Goal: Information Seeking & Learning: Compare options

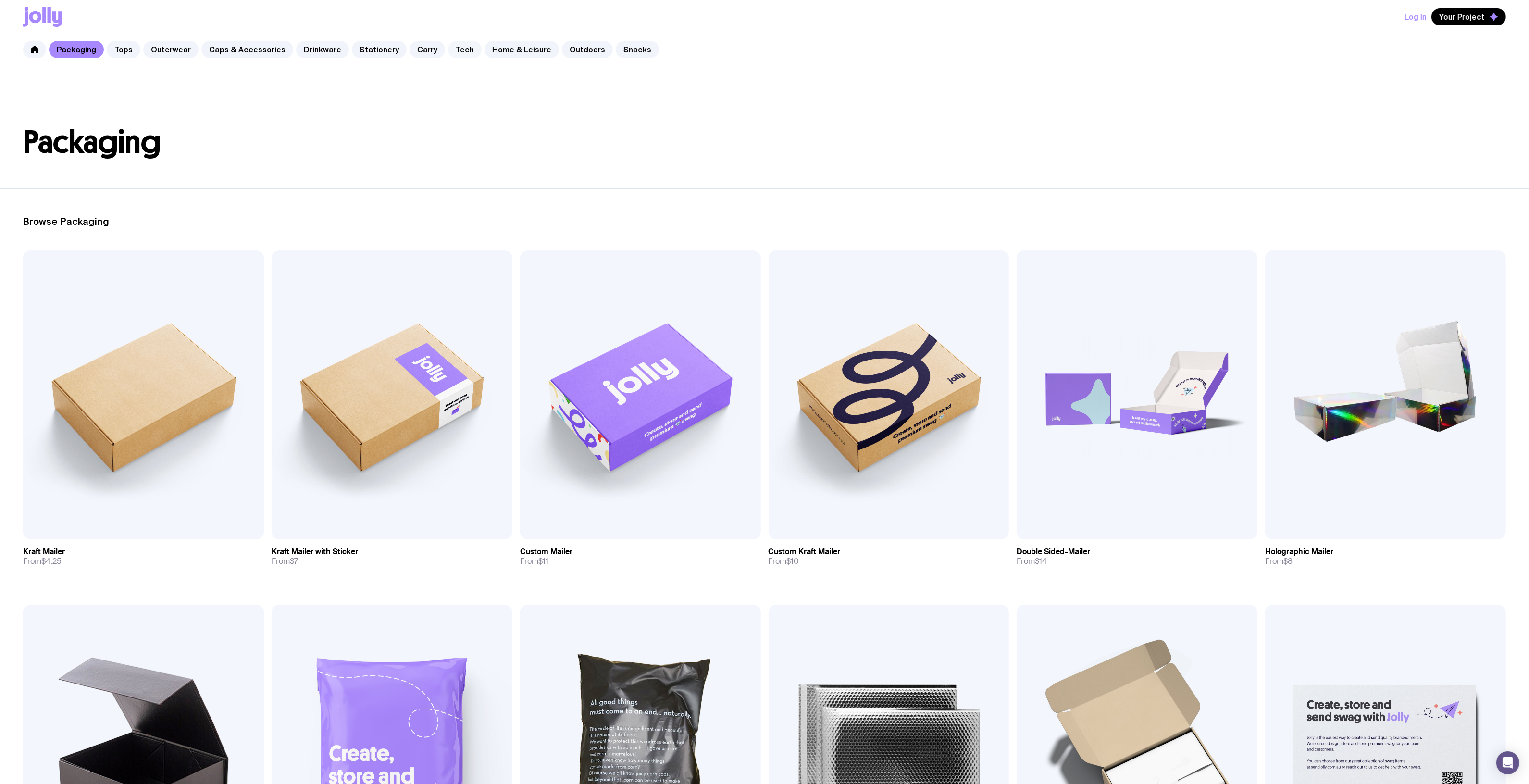
click at [448, 55] on link "Tech" at bounding box center [465, 49] width 34 height 17
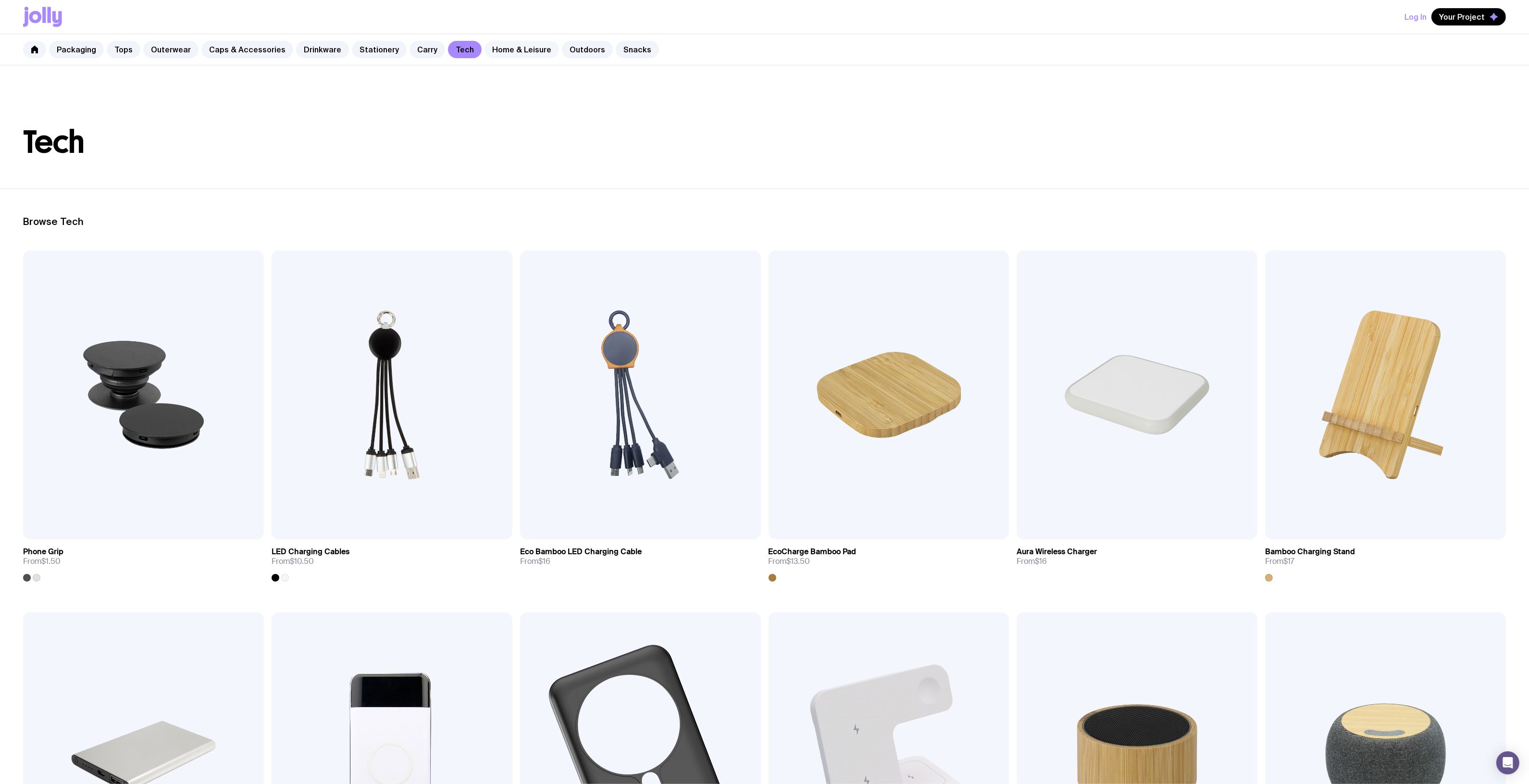
click at [502, 56] on link "Home & Leisure" at bounding box center [522, 49] width 75 height 17
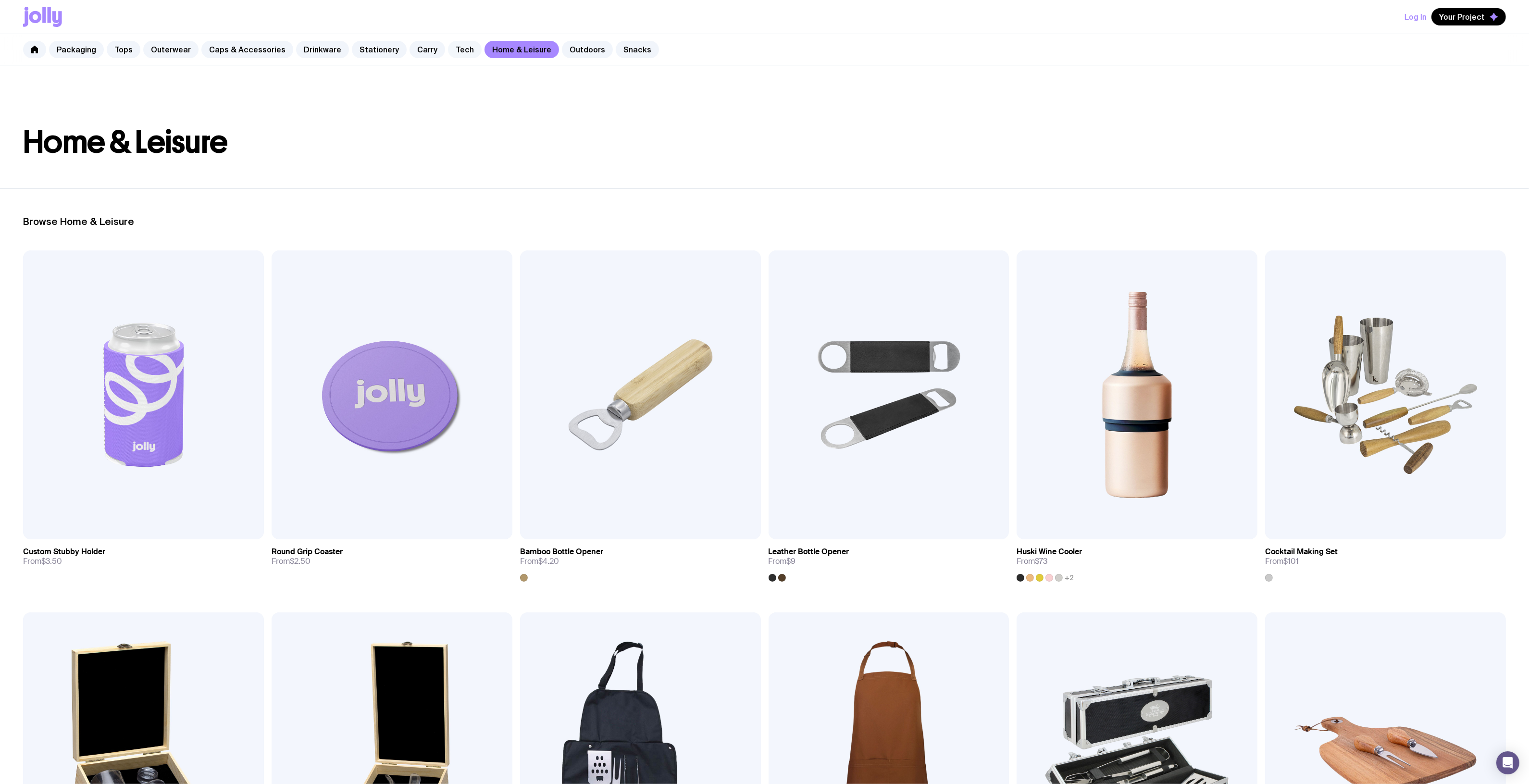
click at [448, 49] on link "Tech" at bounding box center [465, 49] width 34 height 17
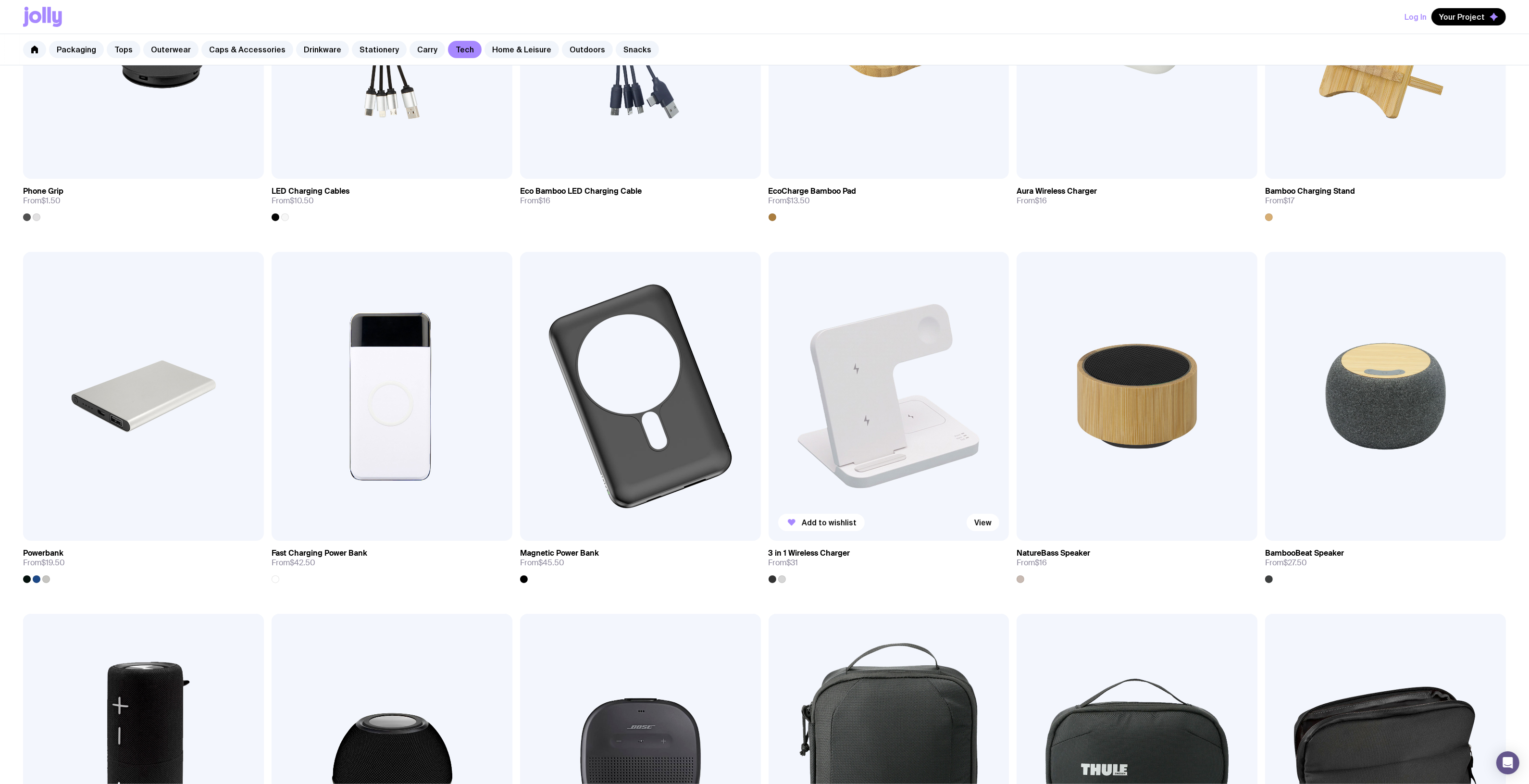
scroll to position [180, 0]
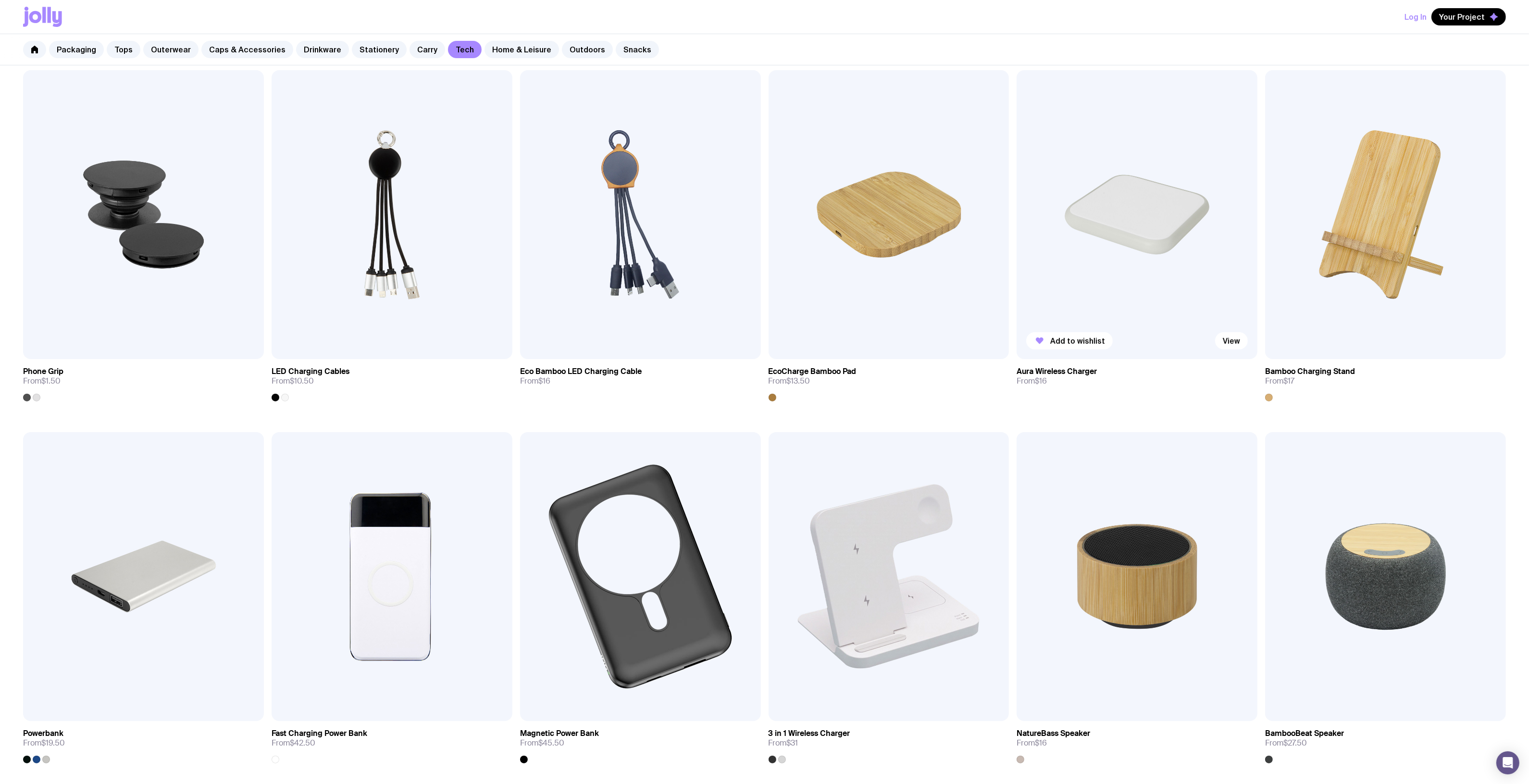
click at [1075, 252] on img at bounding box center [1137, 214] width 241 height 289
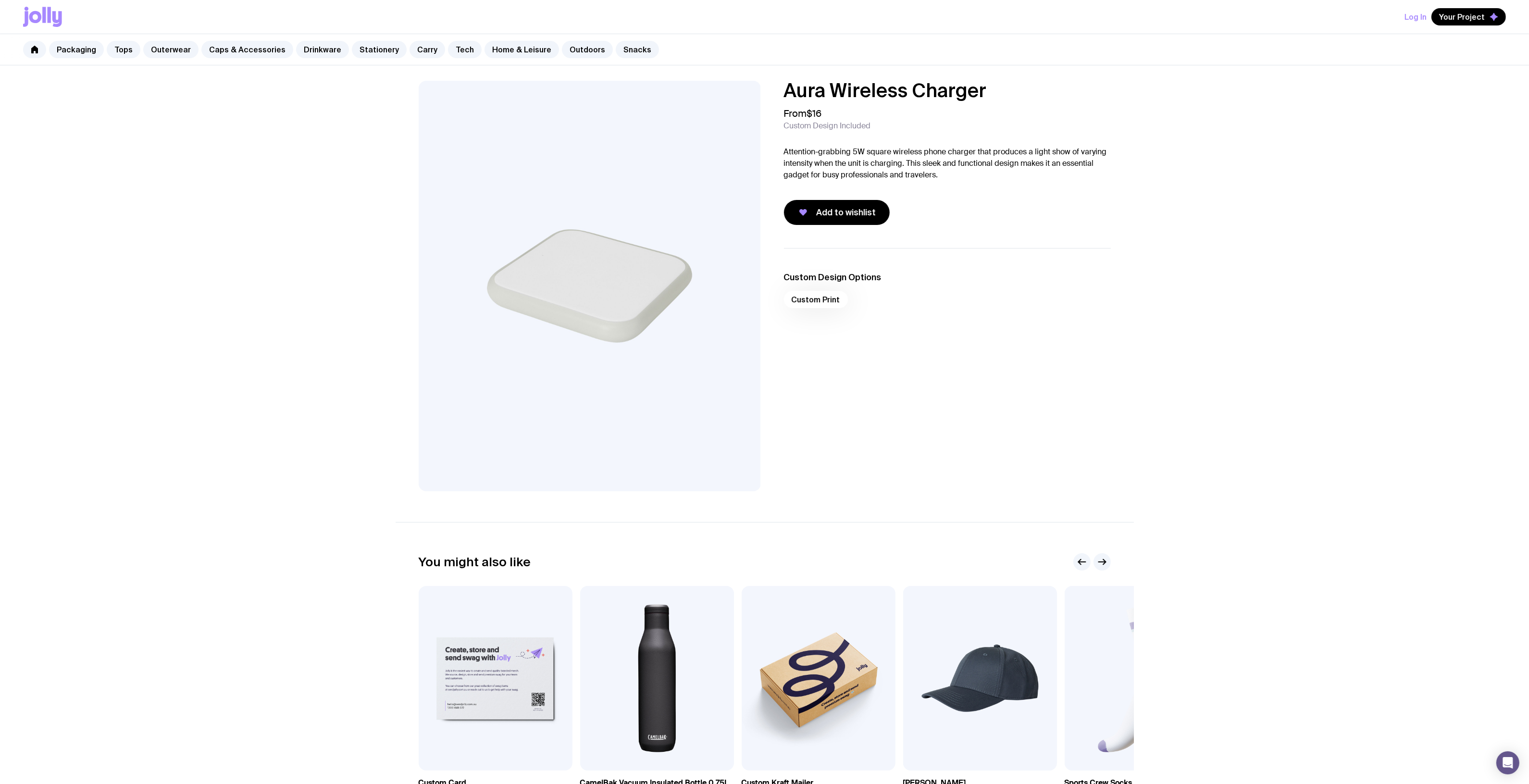
drag, startPoint x: 1001, startPoint y: 93, endPoint x: 777, endPoint y: 102, distance: 224.2
click at [777, 102] on div "Aura Wireless Charger From $16 Custom Design Included Attention-grabbing 5W squ…" at bounding box center [940, 153] width 342 height 144
drag, startPoint x: 779, startPoint y: 92, endPoint x: 1017, endPoint y: 85, distance: 238.1
click at [1018, 85] on div "Aura Wireless Charger From $16 Custom Design Included Attention-grabbing 5W squ…" at bounding box center [940, 153] width 342 height 144
copy h1 "Aura Wireless Charger"
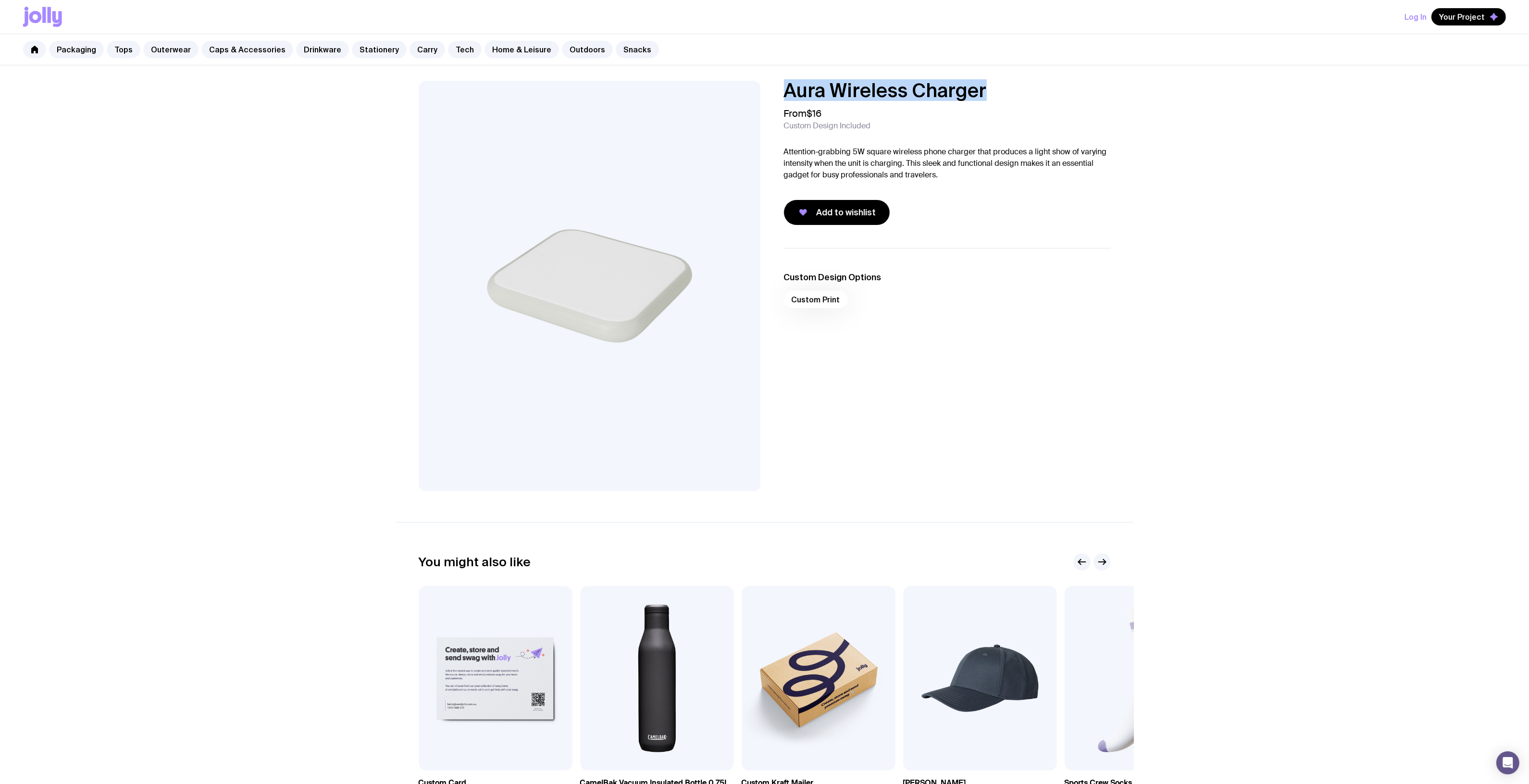
scroll to position [180, 0]
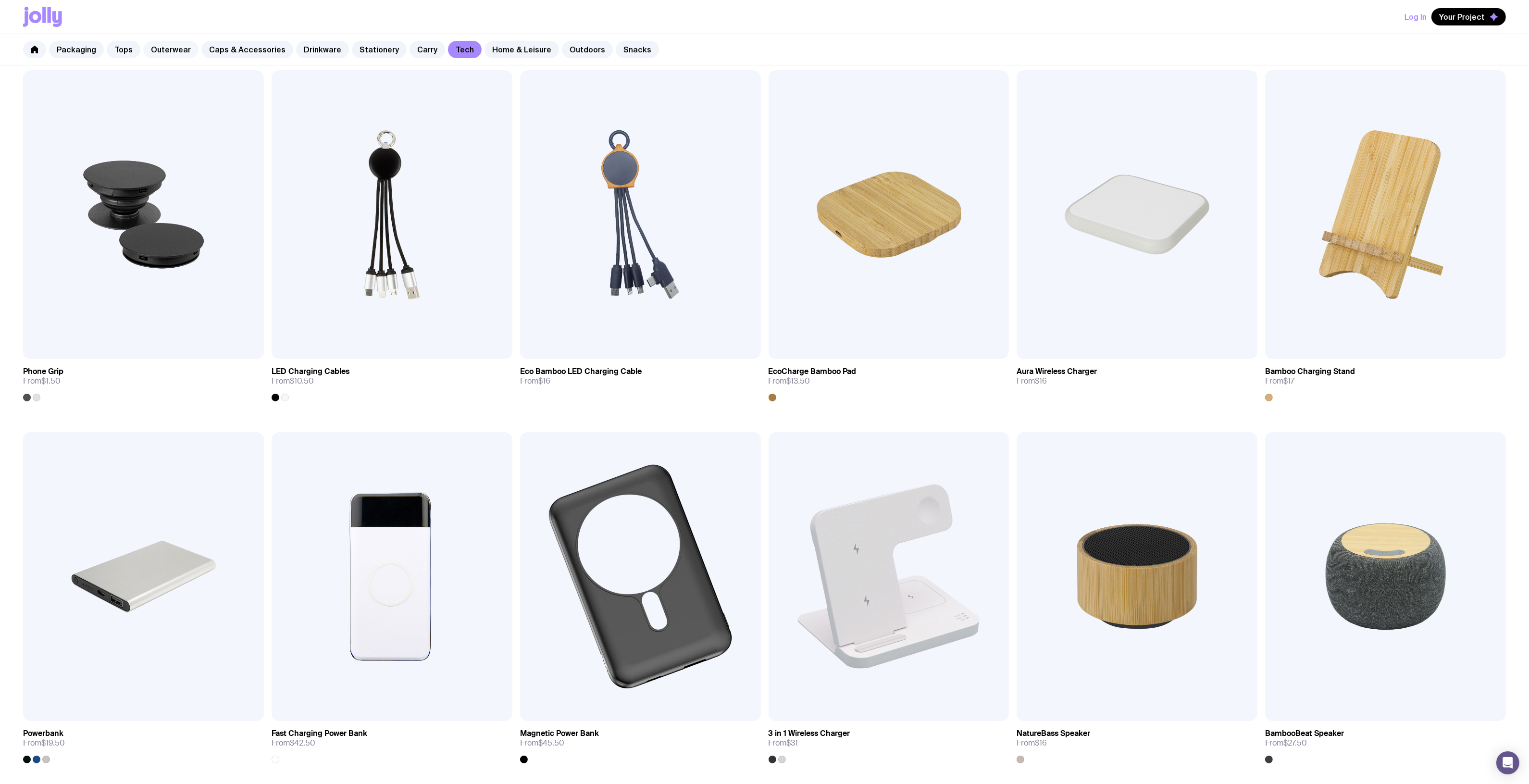
click at [185, 52] on link "Outerwear" at bounding box center [170, 49] width 55 height 17
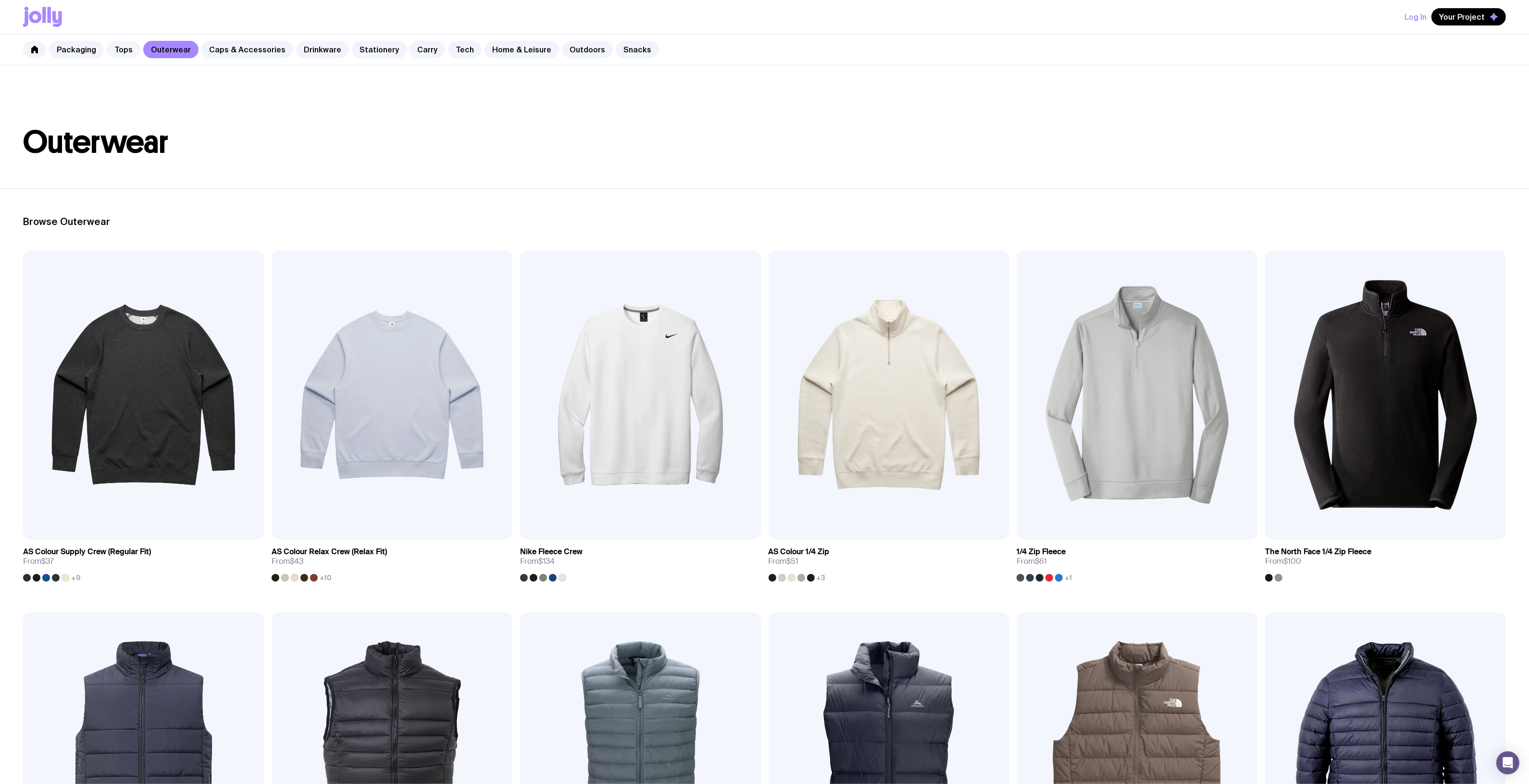
click at [123, 53] on link "Tops" at bounding box center [123, 49] width 34 height 17
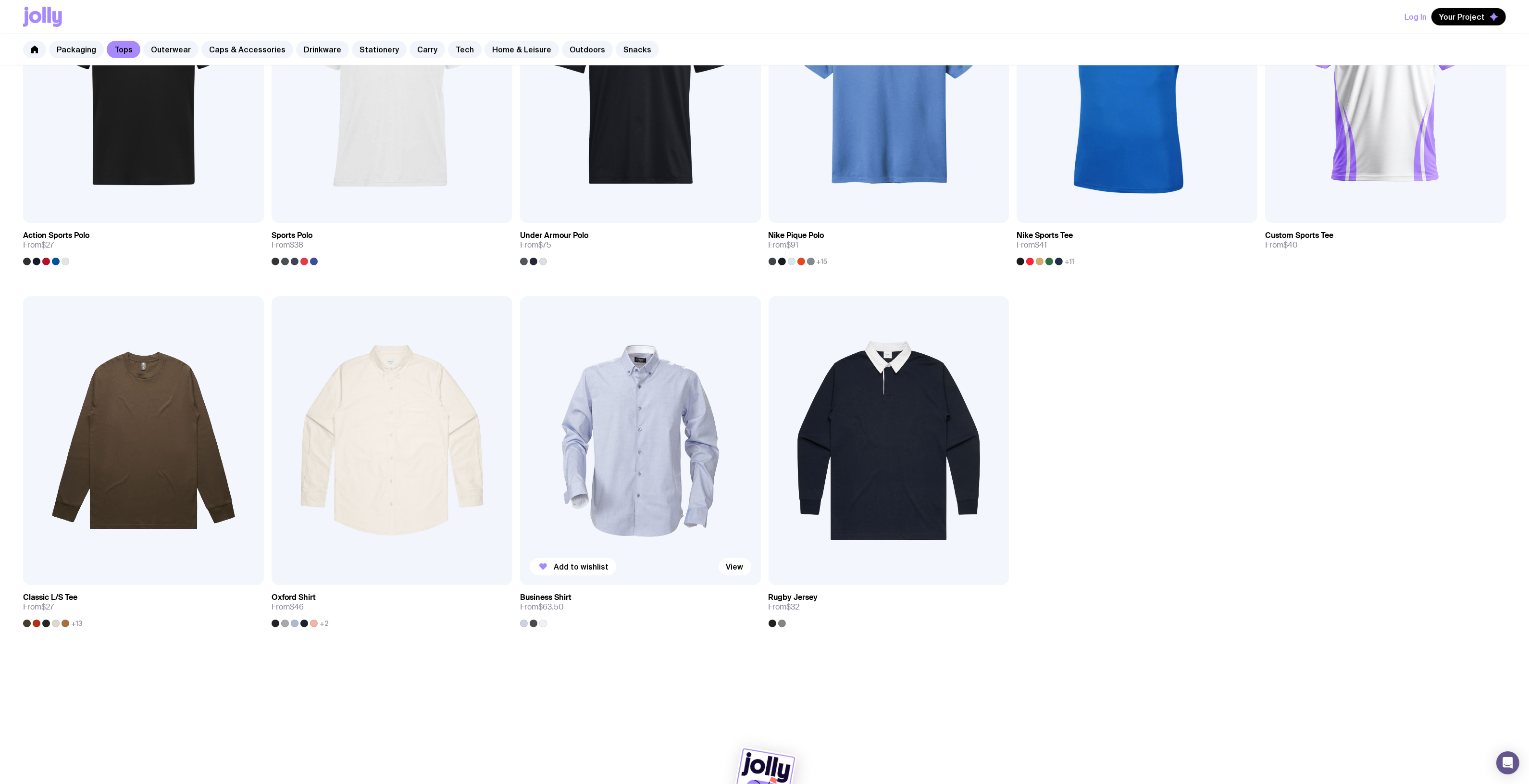
scroll to position [685, 0]
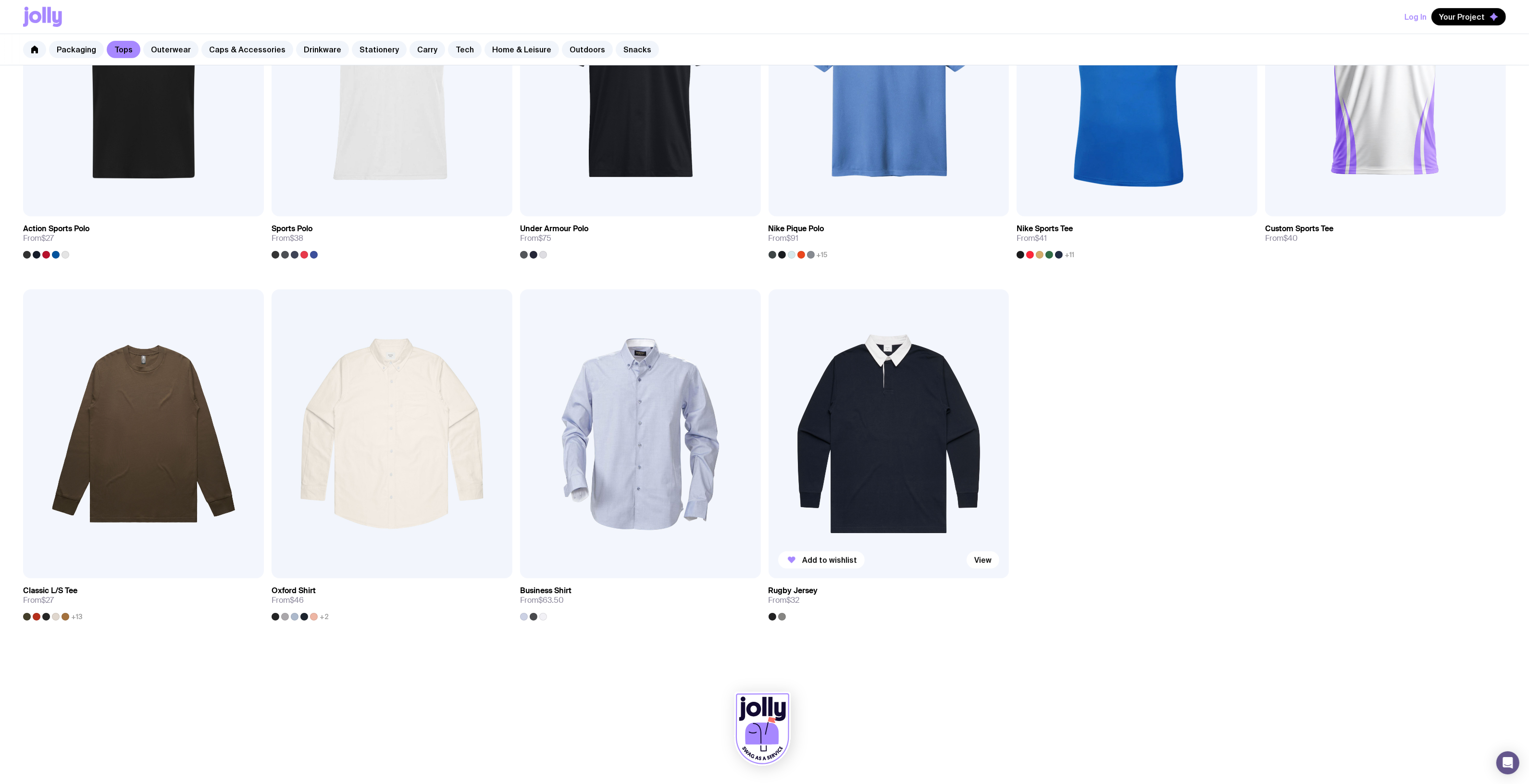
click at [875, 418] on img at bounding box center [889, 434] width 241 height 289
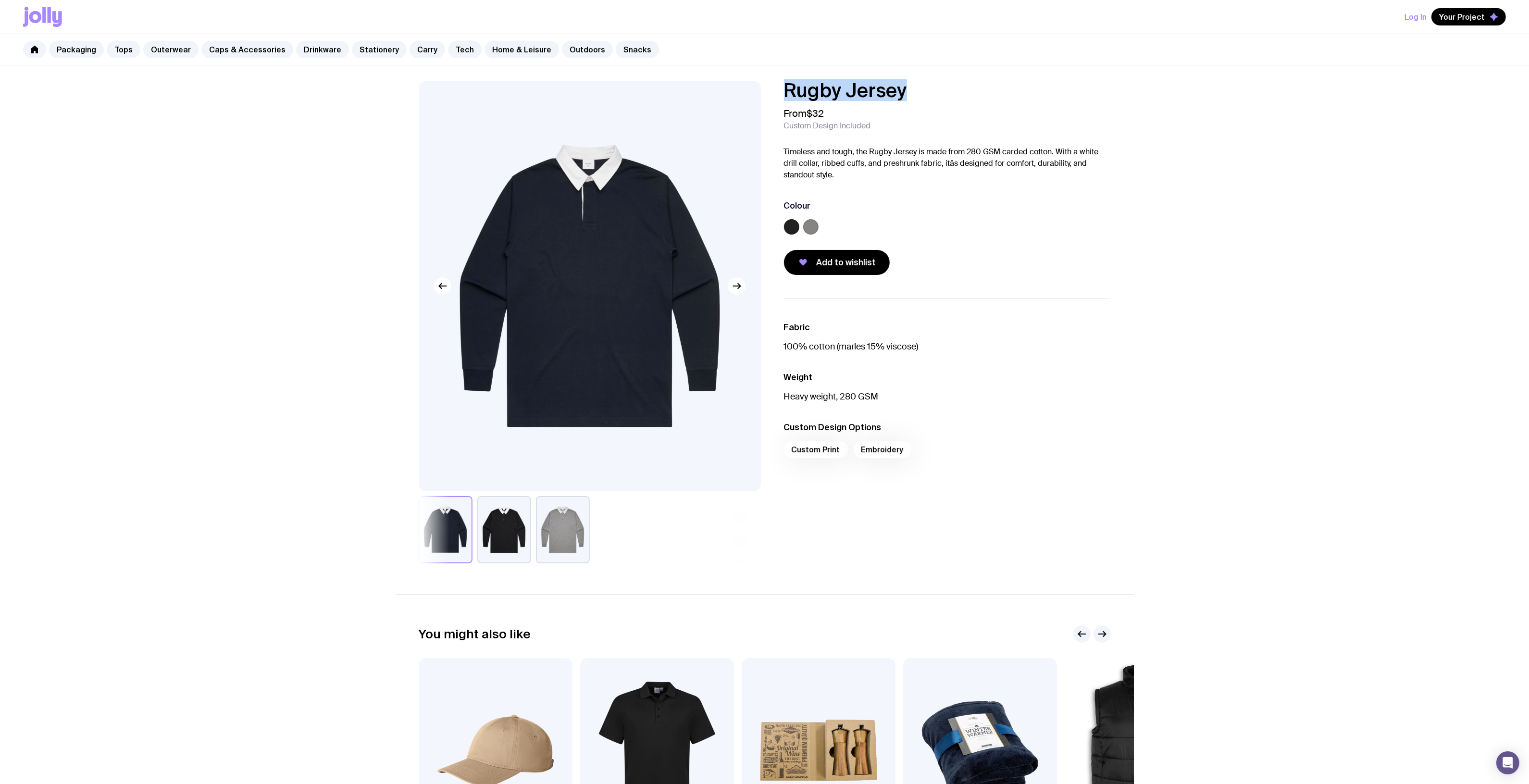
drag, startPoint x: 903, startPoint y: 88, endPoint x: 749, endPoint y: 82, distance: 154.1
click at [699, 82] on div "Rugby Jersey From $32 Custom Design Included Timeless and tough, the Rugby Jers…" at bounding box center [764, 322] width 738 height 483
copy h1 "Rugby Jersey"
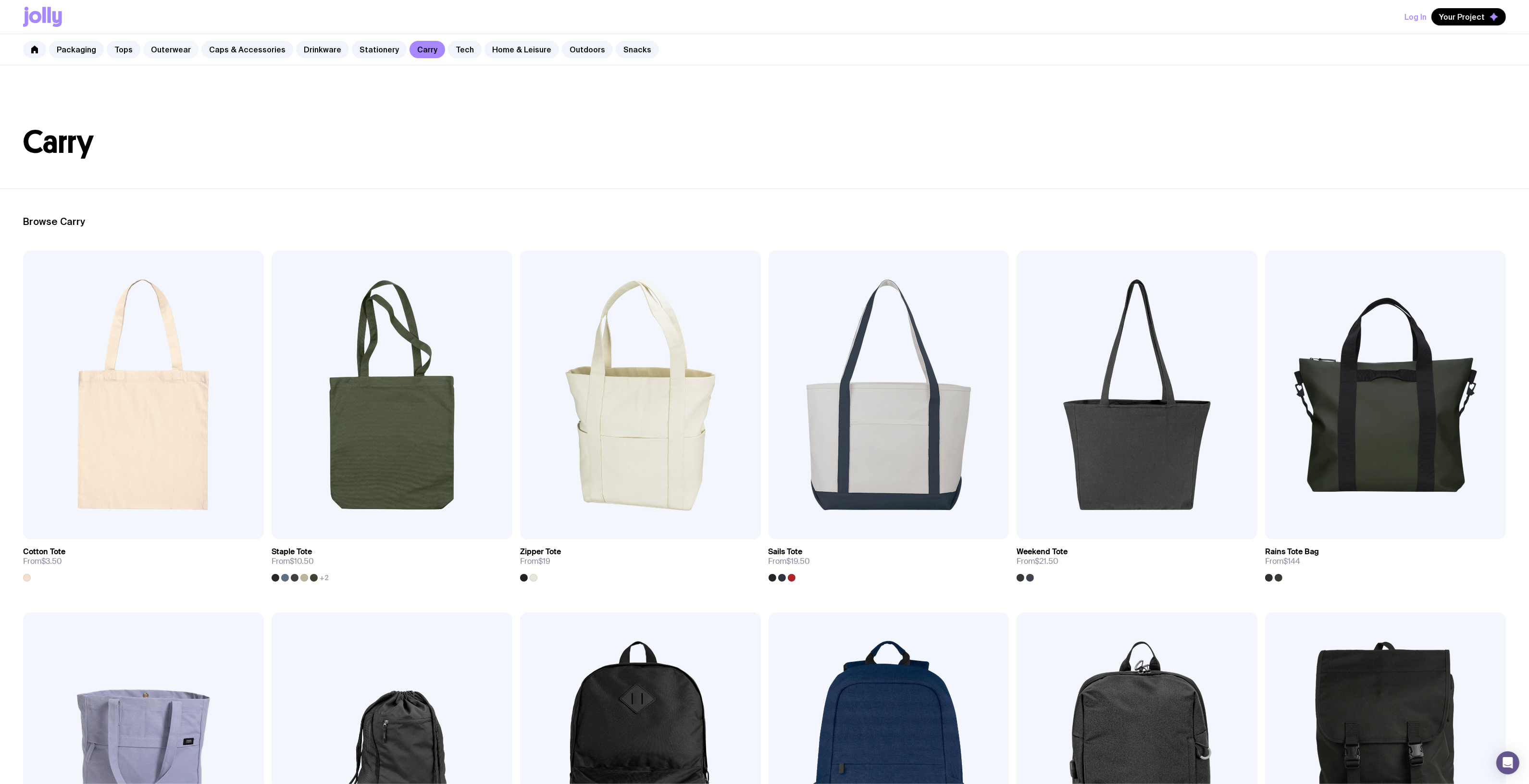
click at [162, 52] on link "Outerwear" at bounding box center [170, 49] width 55 height 17
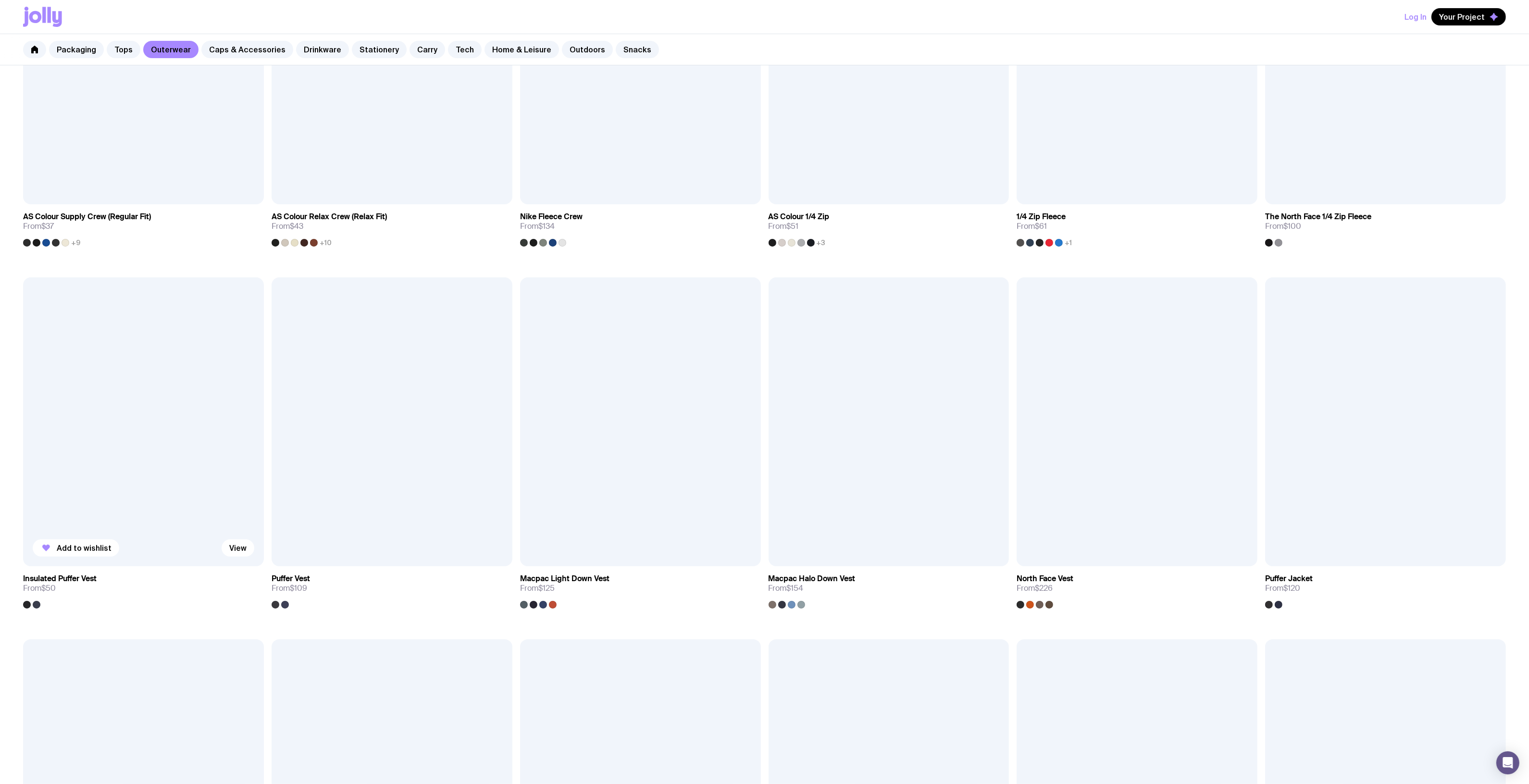
scroll to position [360, 0]
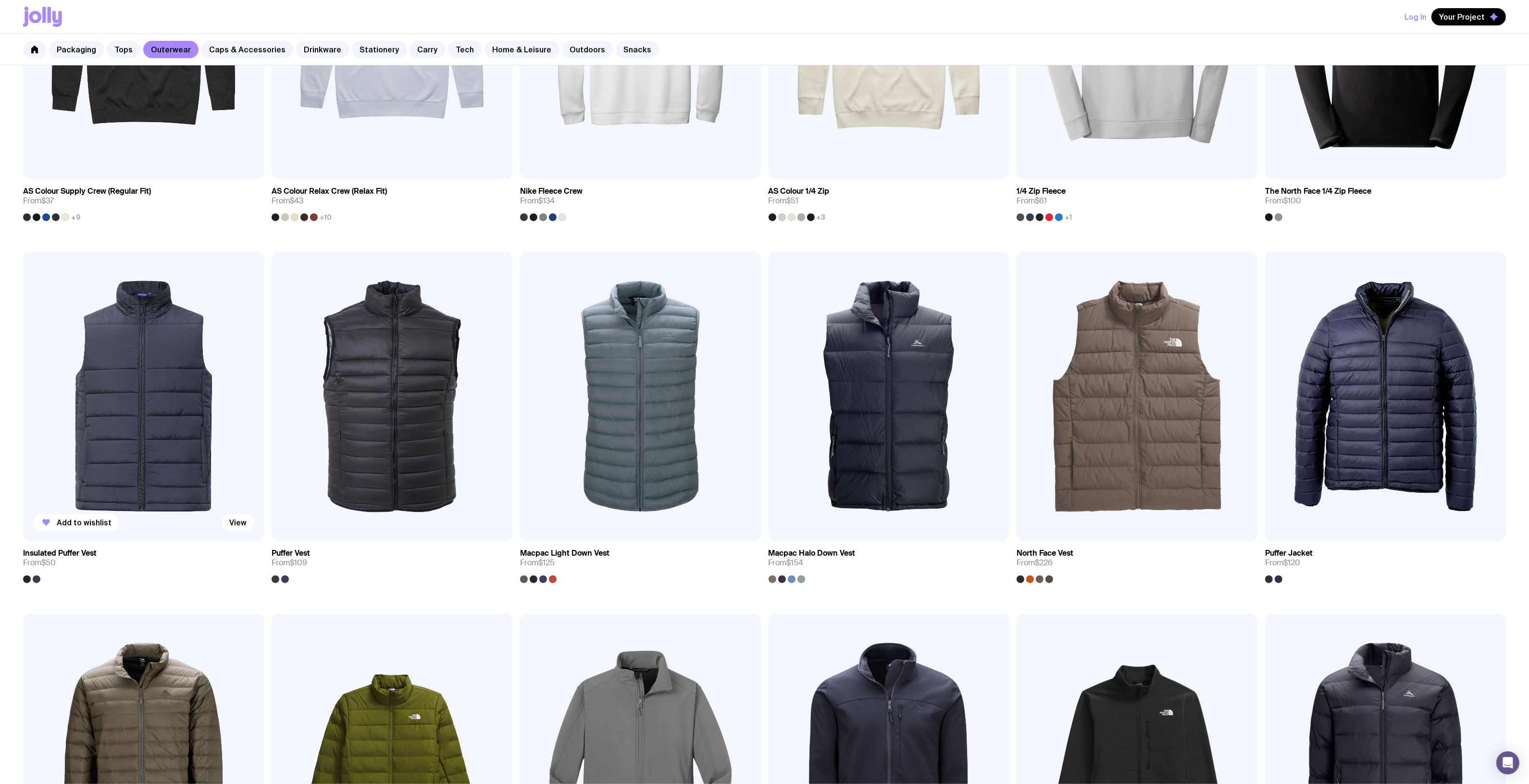
click at [108, 385] on img at bounding box center [144, 396] width 241 height 289
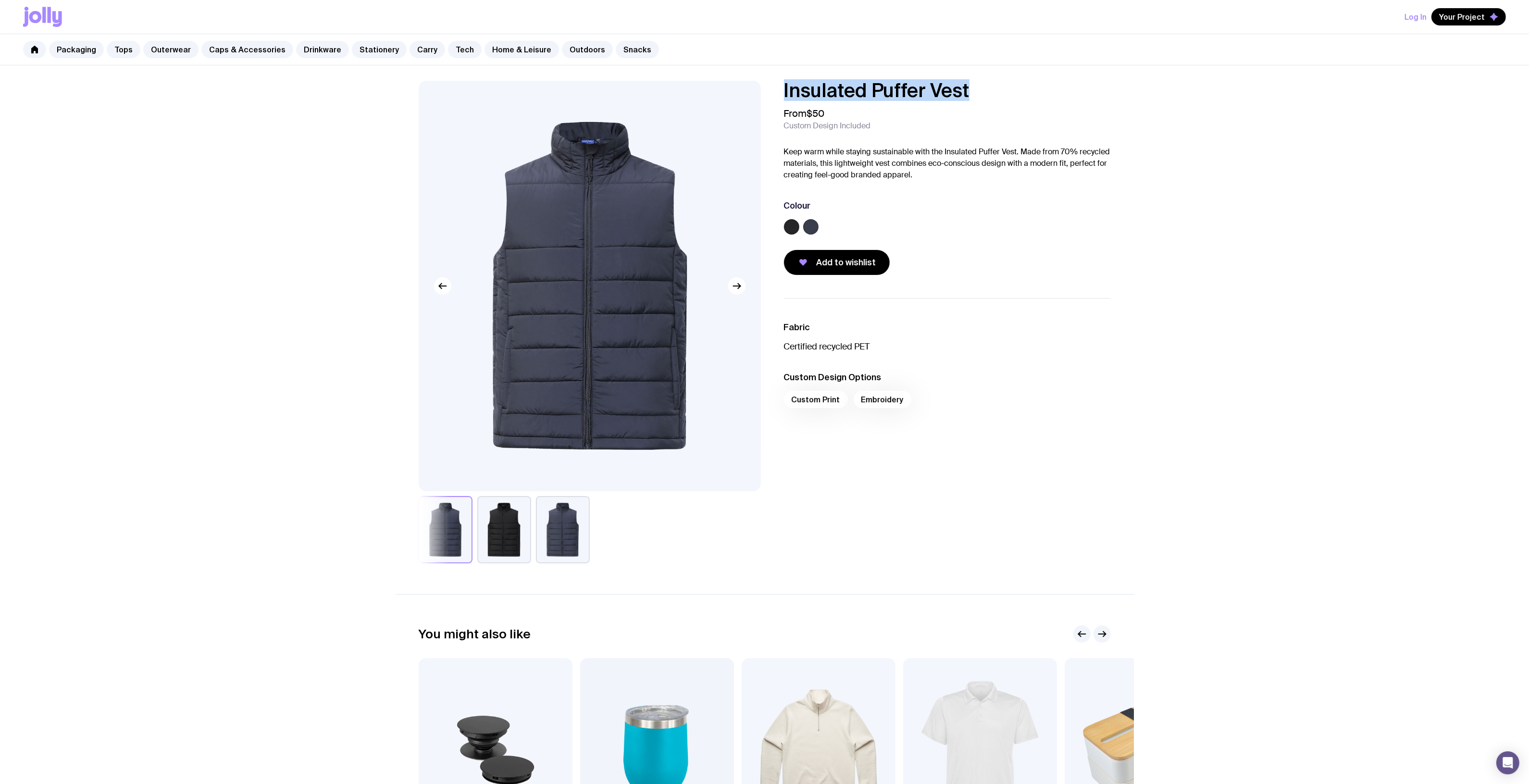
drag, startPoint x: 1001, startPoint y: 99, endPoint x: 748, endPoint y: 95, distance: 253.0
click at [748, 95] on div "Insulated Puffer Vest From $50 Custom Design Included Keep warm while staying s…" at bounding box center [764, 322] width 738 height 483
copy h1 "Insulated Puffer Vest"
click at [572, 45] on link "Outdoors" at bounding box center [588, 49] width 51 height 17
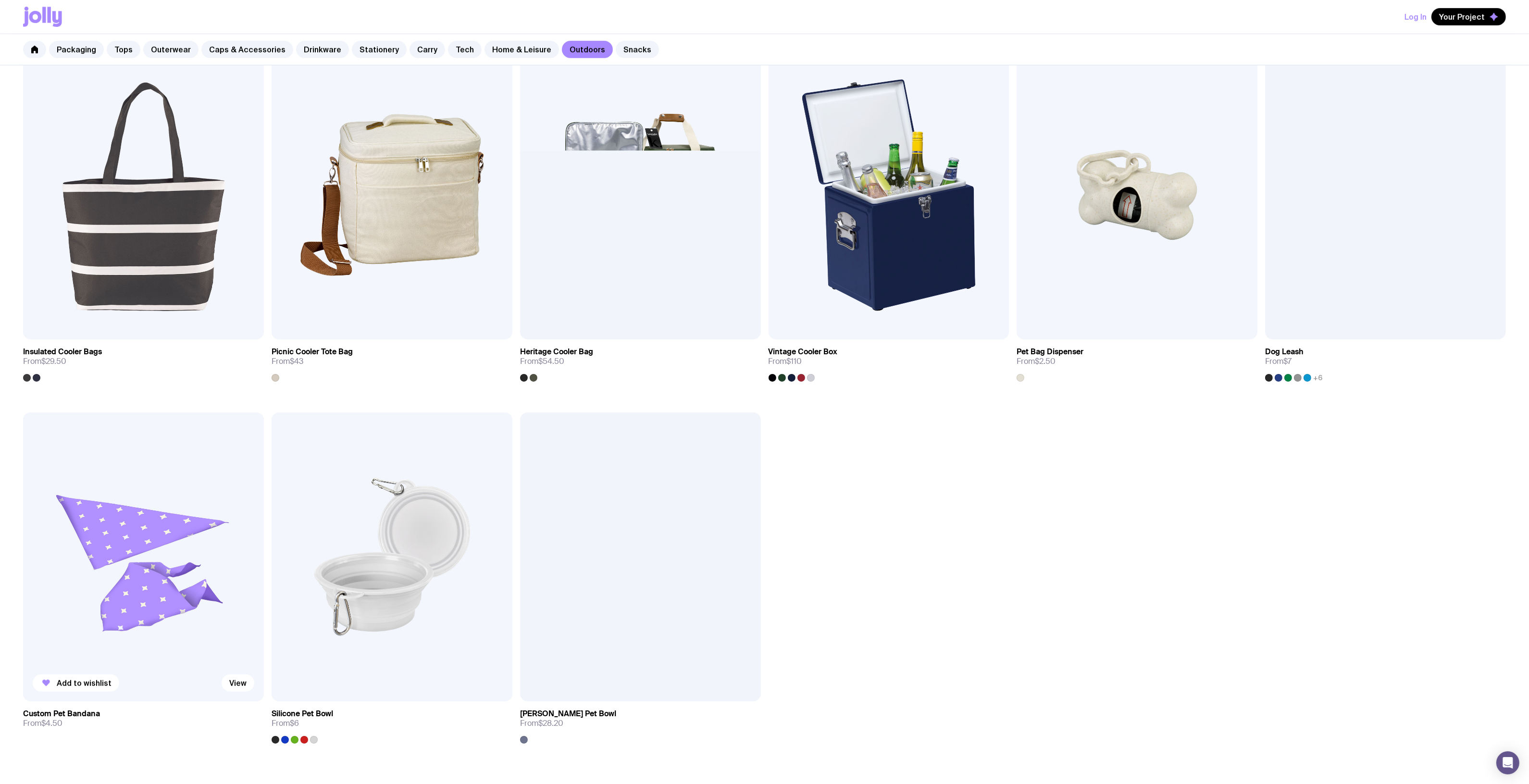
scroll to position [987, 0]
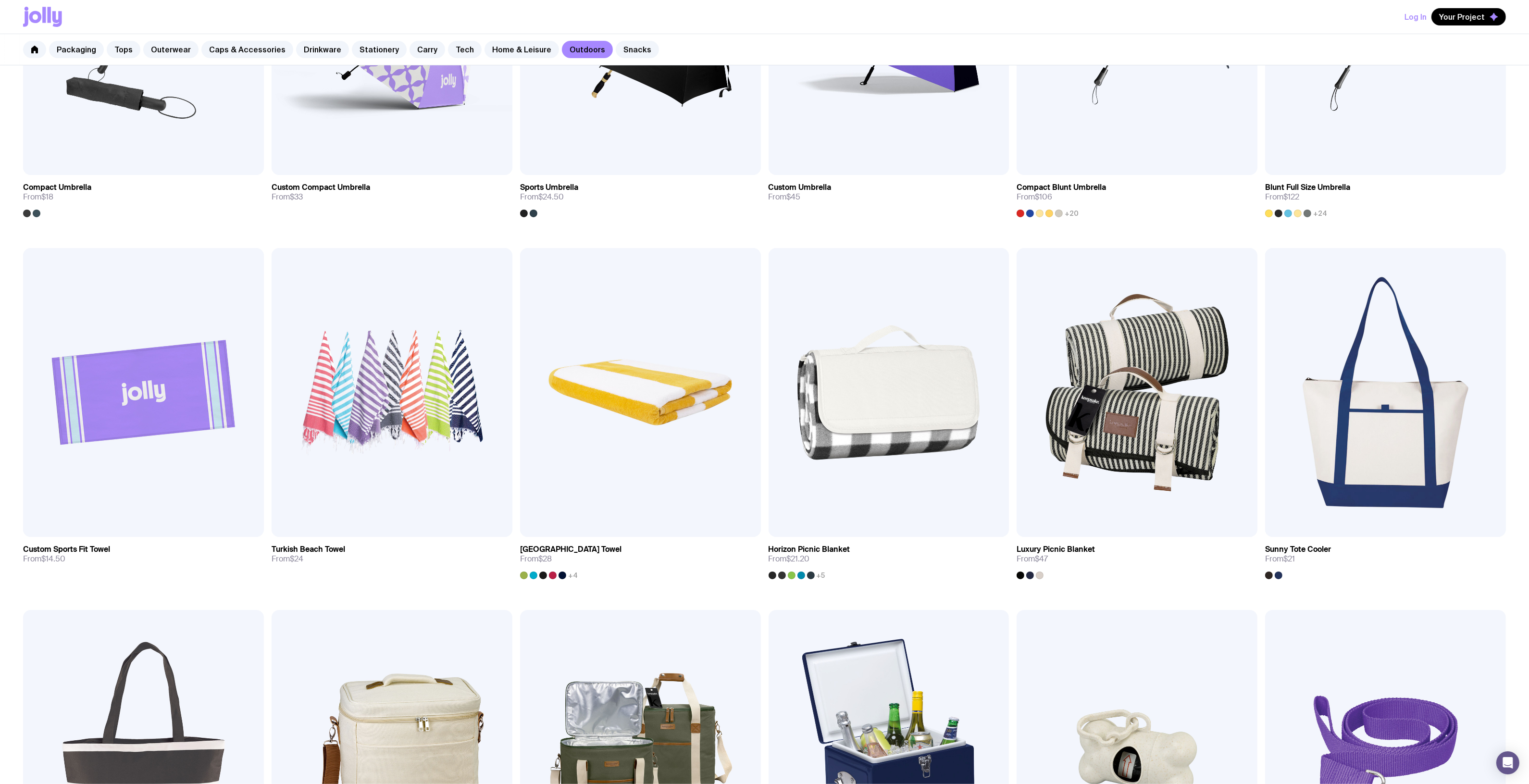
scroll to position [145, 0]
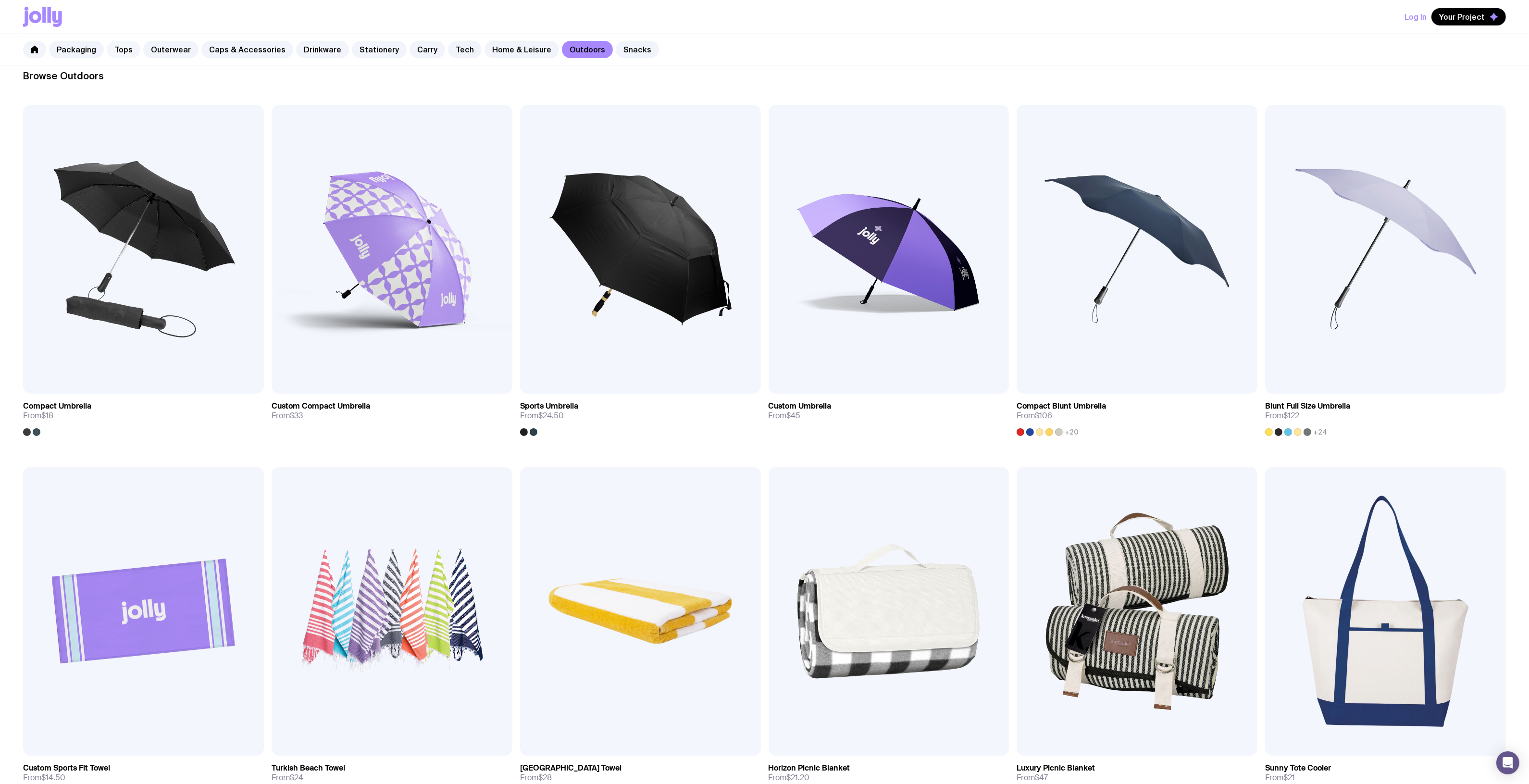
click at [123, 49] on link "Tops" at bounding box center [123, 49] width 34 height 17
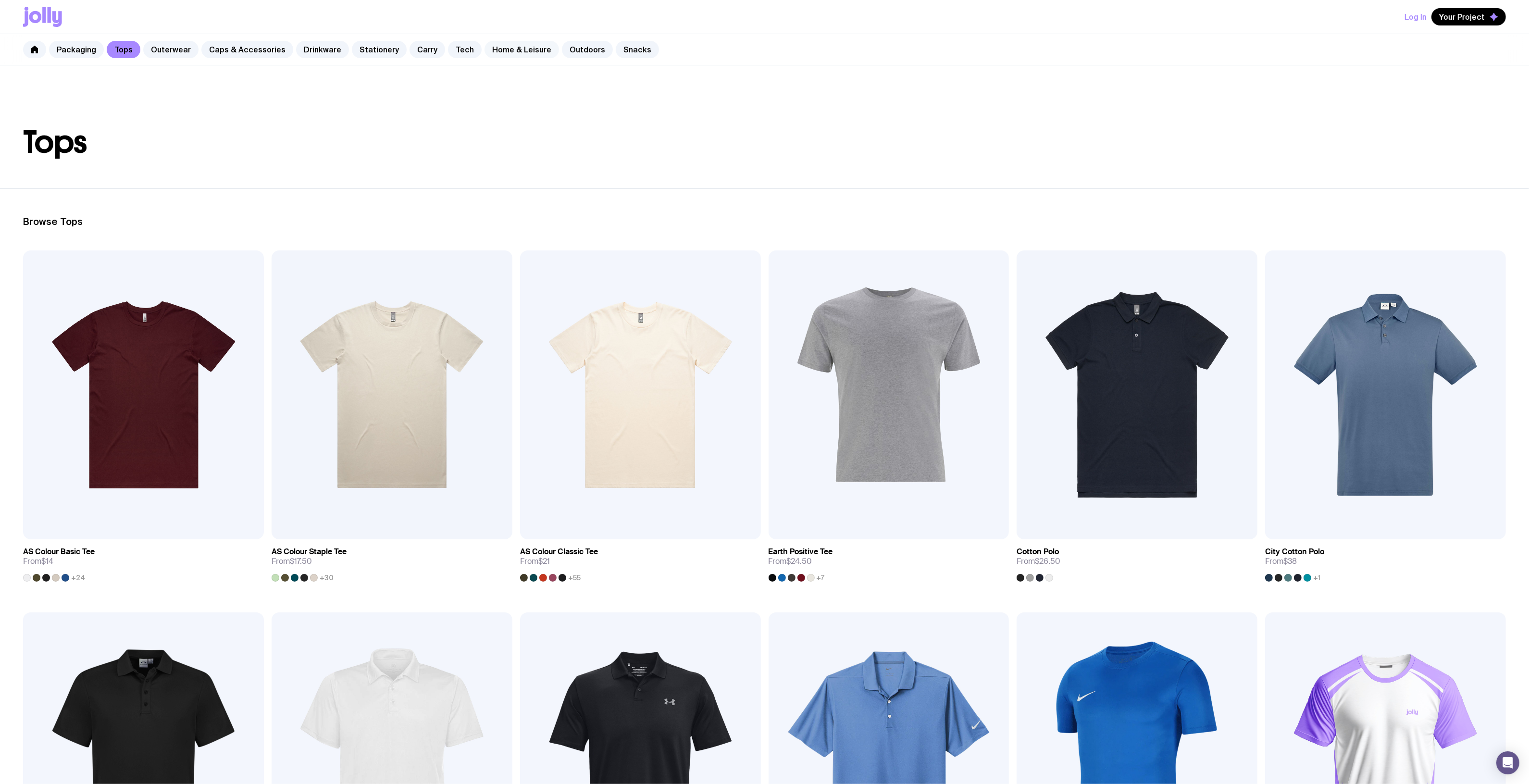
click at [516, 49] on link "Home & Leisure" at bounding box center [522, 49] width 75 height 17
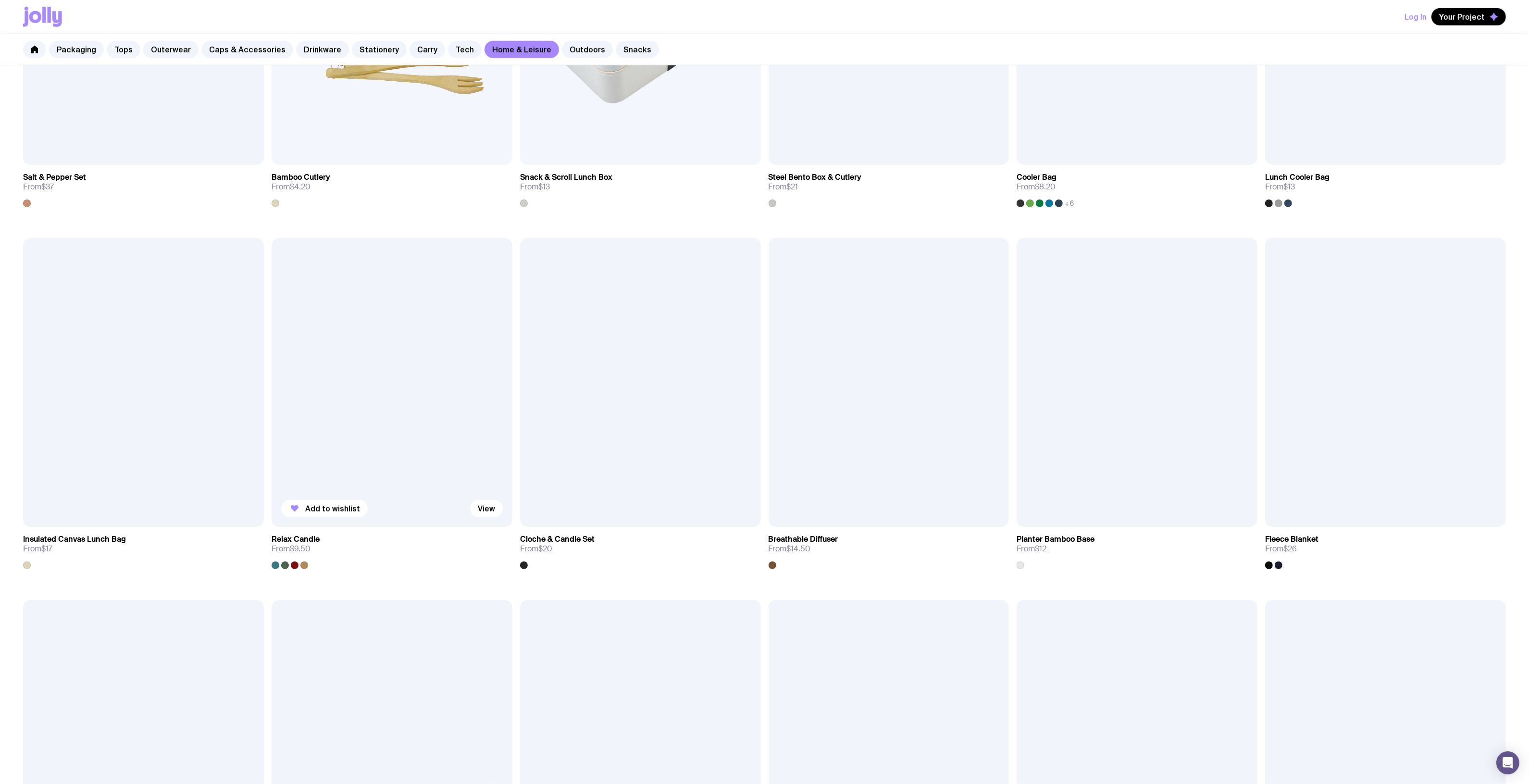
scroll to position [990, 0]
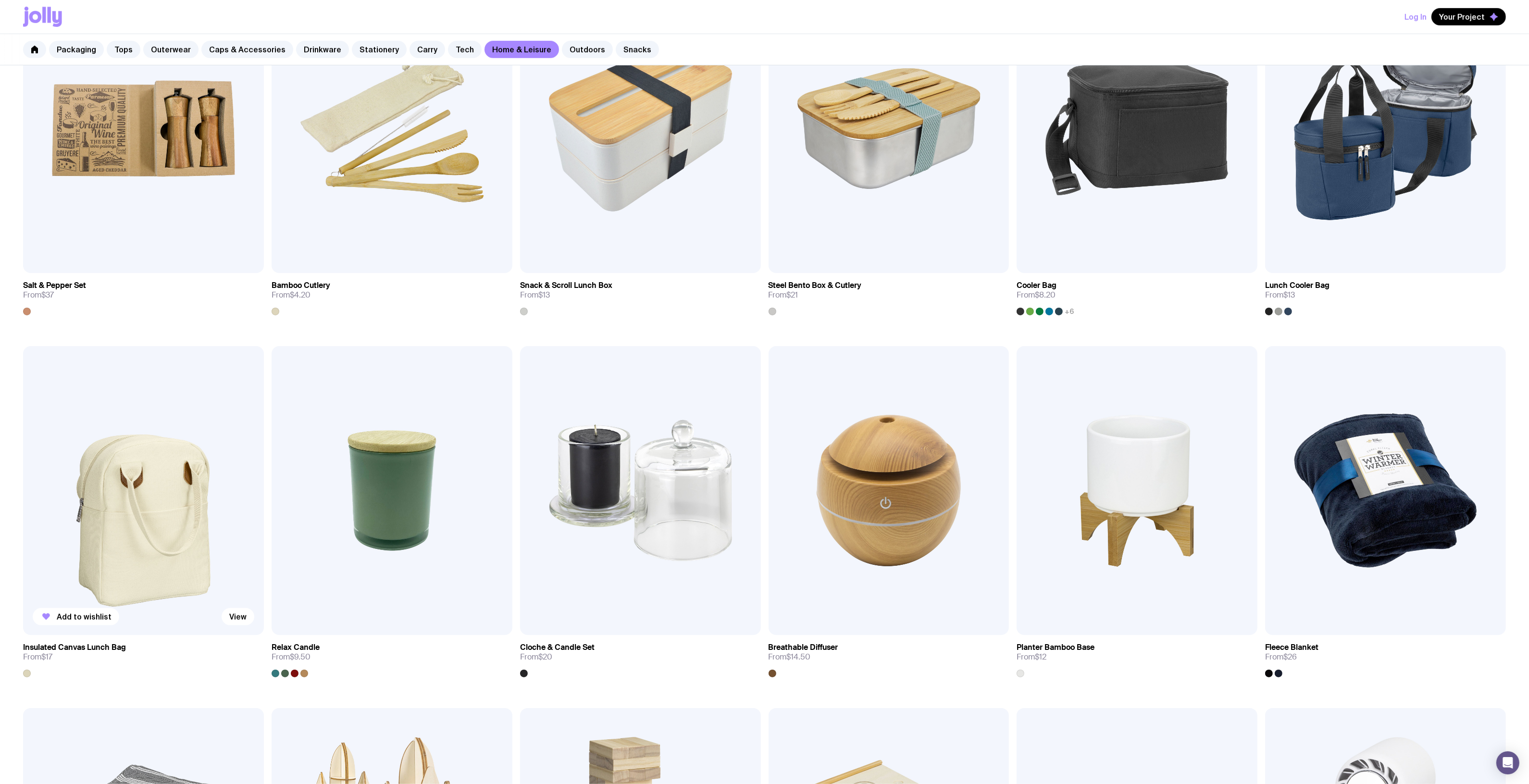
click at [186, 443] on img at bounding box center [144, 490] width 241 height 289
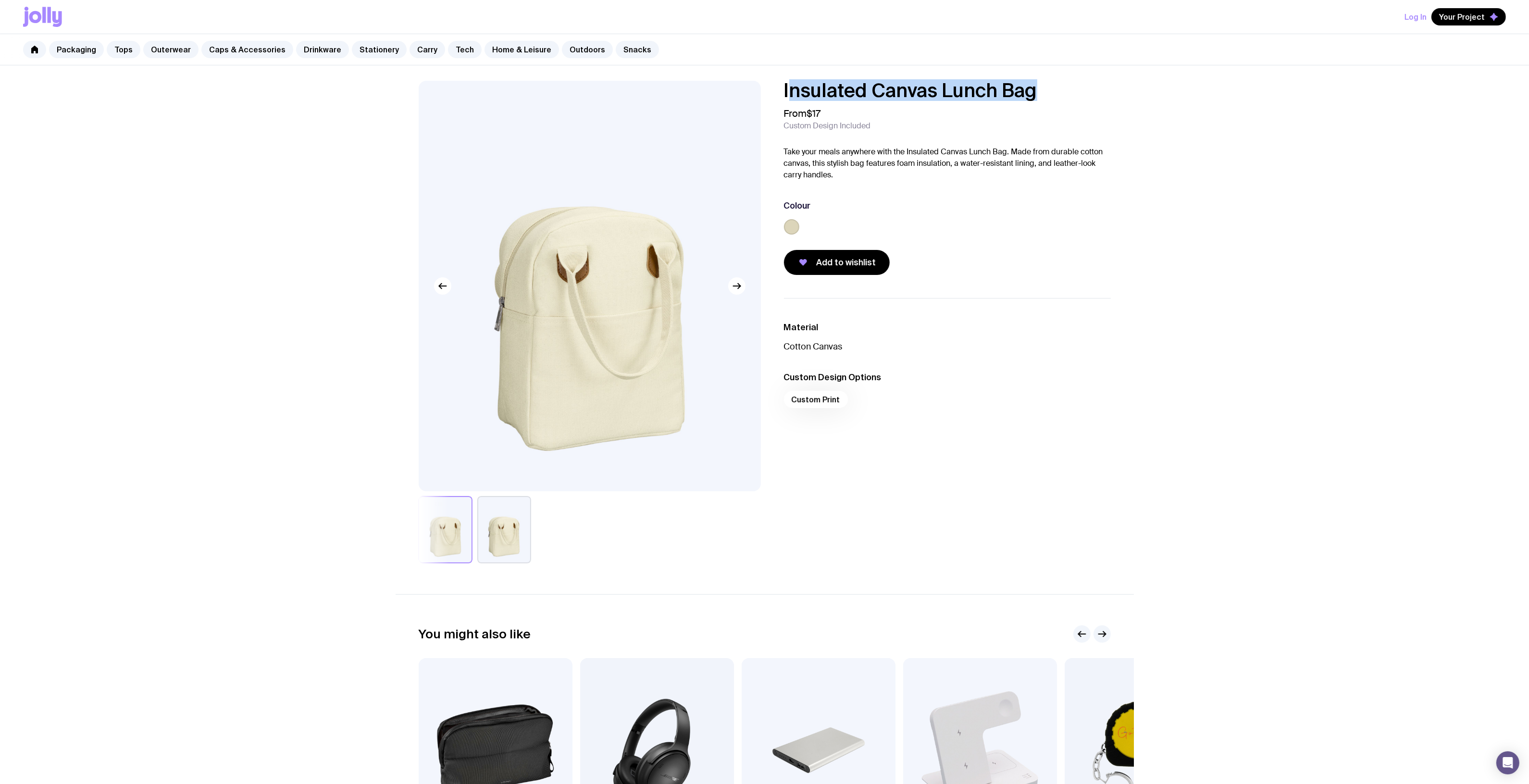
drag, startPoint x: 1051, startPoint y: 96, endPoint x: 787, endPoint y: 93, distance: 264.0
click at [787, 93] on h1 "Insulated Canvas Lunch Bag" at bounding box center [947, 90] width 327 height 19
drag, startPoint x: 796, startPoint y: 94, endPoint x: 1100, endPoint y: 78, distance: 304.4
click at [1100, 78] on div "Insulated Canvas Lunch Bag From $17 Custom Design Included Take your meals anyw…" at bounding box center [764, 498] width 1529 height 865
drag, startPoint x: 1067, startPoint y: 96, endPoint x: 803, endPoint y: 90, distance: 264.1
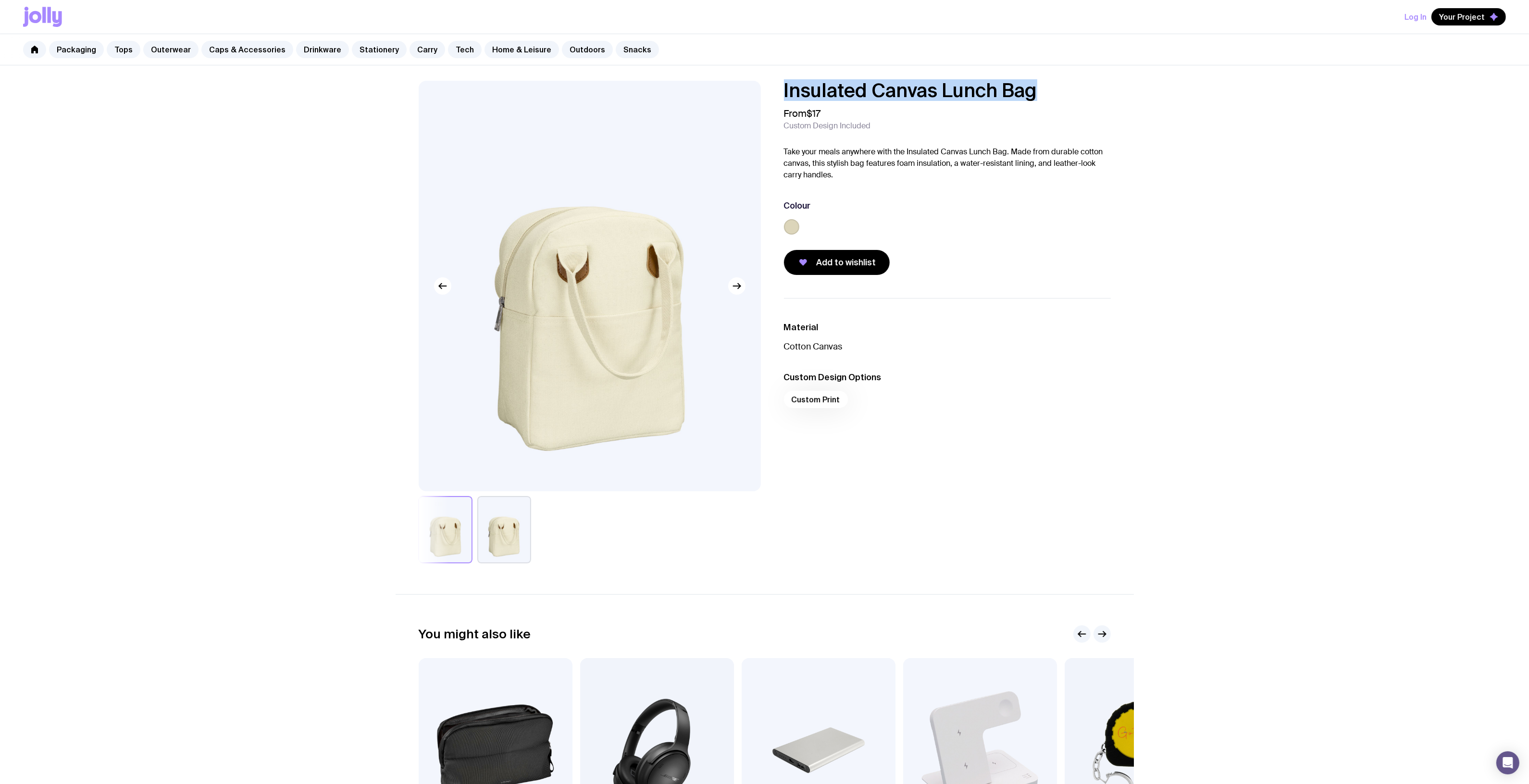
click at [770, 90] on div "Insulated Canvas Lunch Bag From $17 Custom Design Included Take your meals anyw…" at bounding box center [940, 177] width 342 height 194
copy h1 "Insulated Canvas Lunch Bag"
click at [570, 52] on link "Outdoors" at bounding box center [588, 49] width 51 height 17
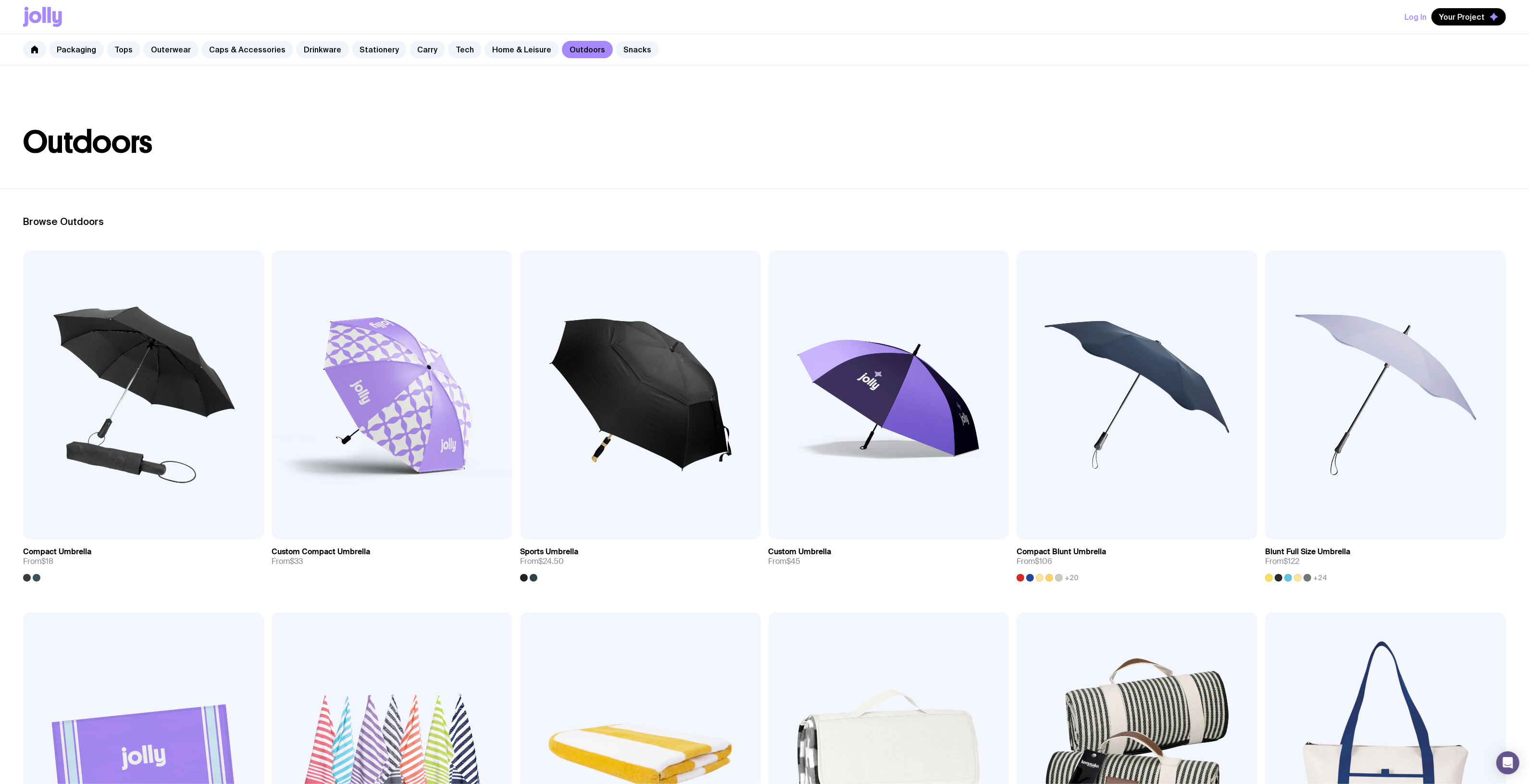
click at [481, 39] on div "Packaging Tops Outerwear Caps & Accessories Drinkware Stationery Carry Tech Hom…" at bounding box center [764, 49] width 1529 height 31
click at [494, 52] on link "Home & Leisure" at bounding box center [522, 49] width 75 height 17
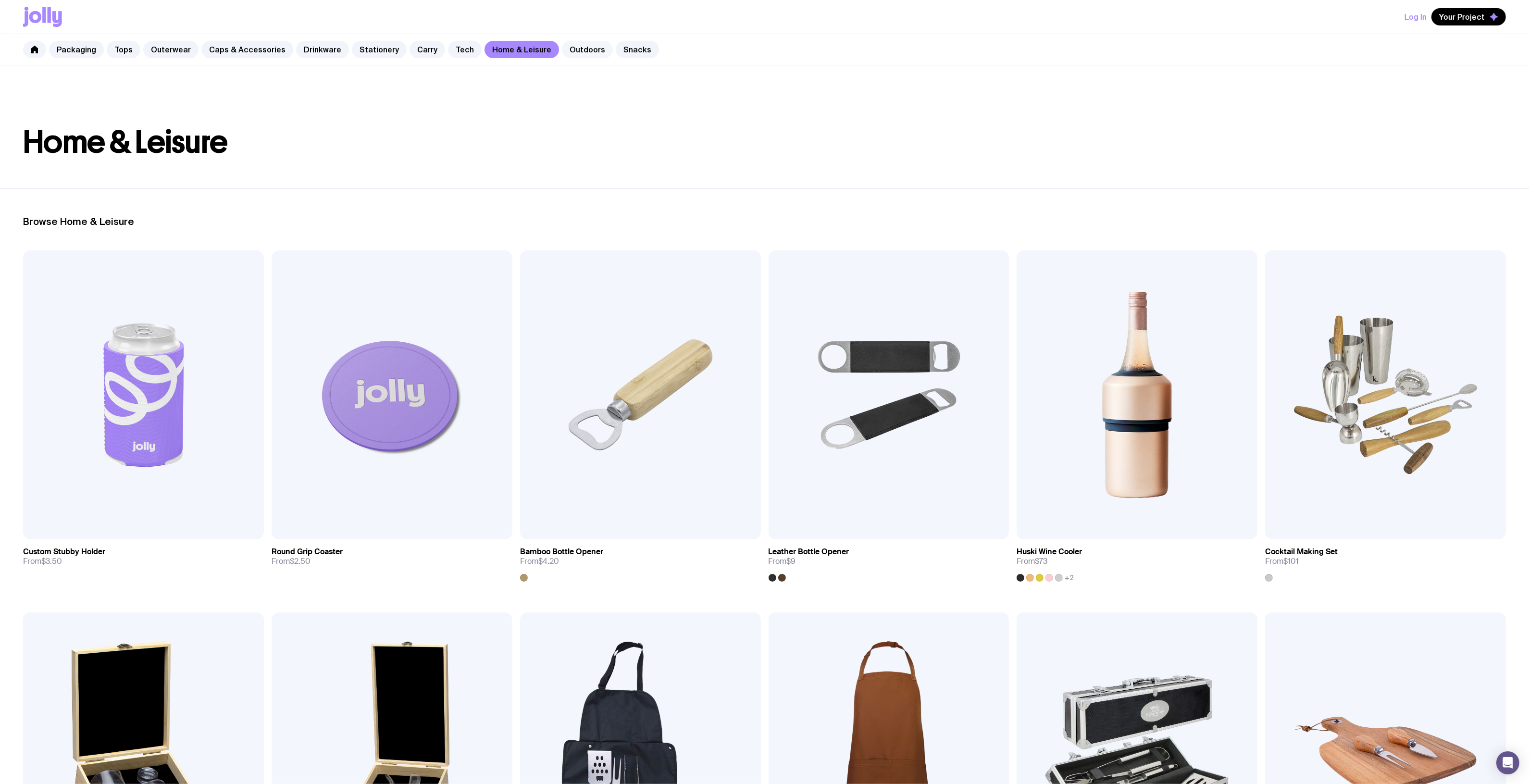
click at [566, 46] on link "Outdoors" at bounding box center [588, 49] width 51 height 17
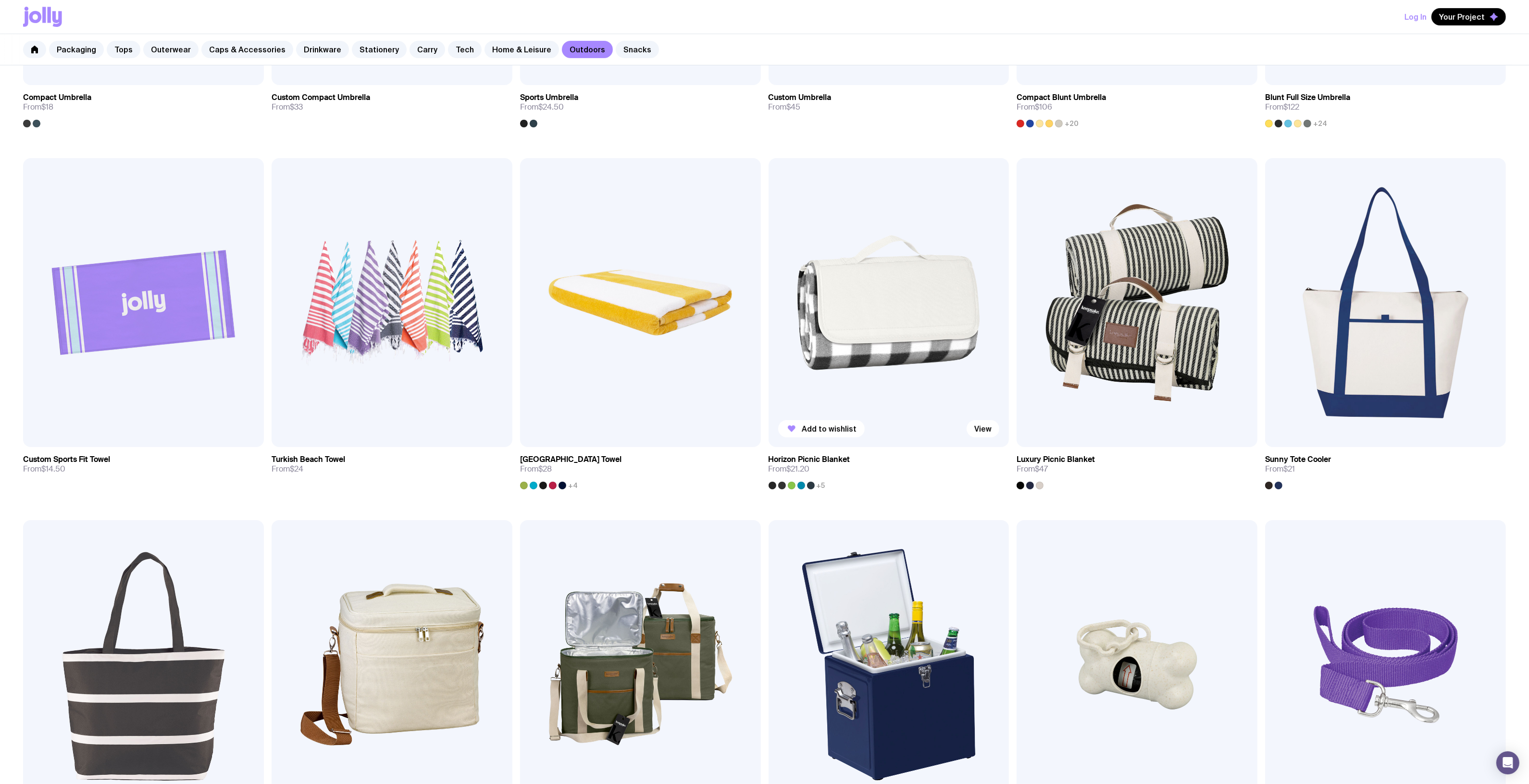
scroll to position [481, 0]
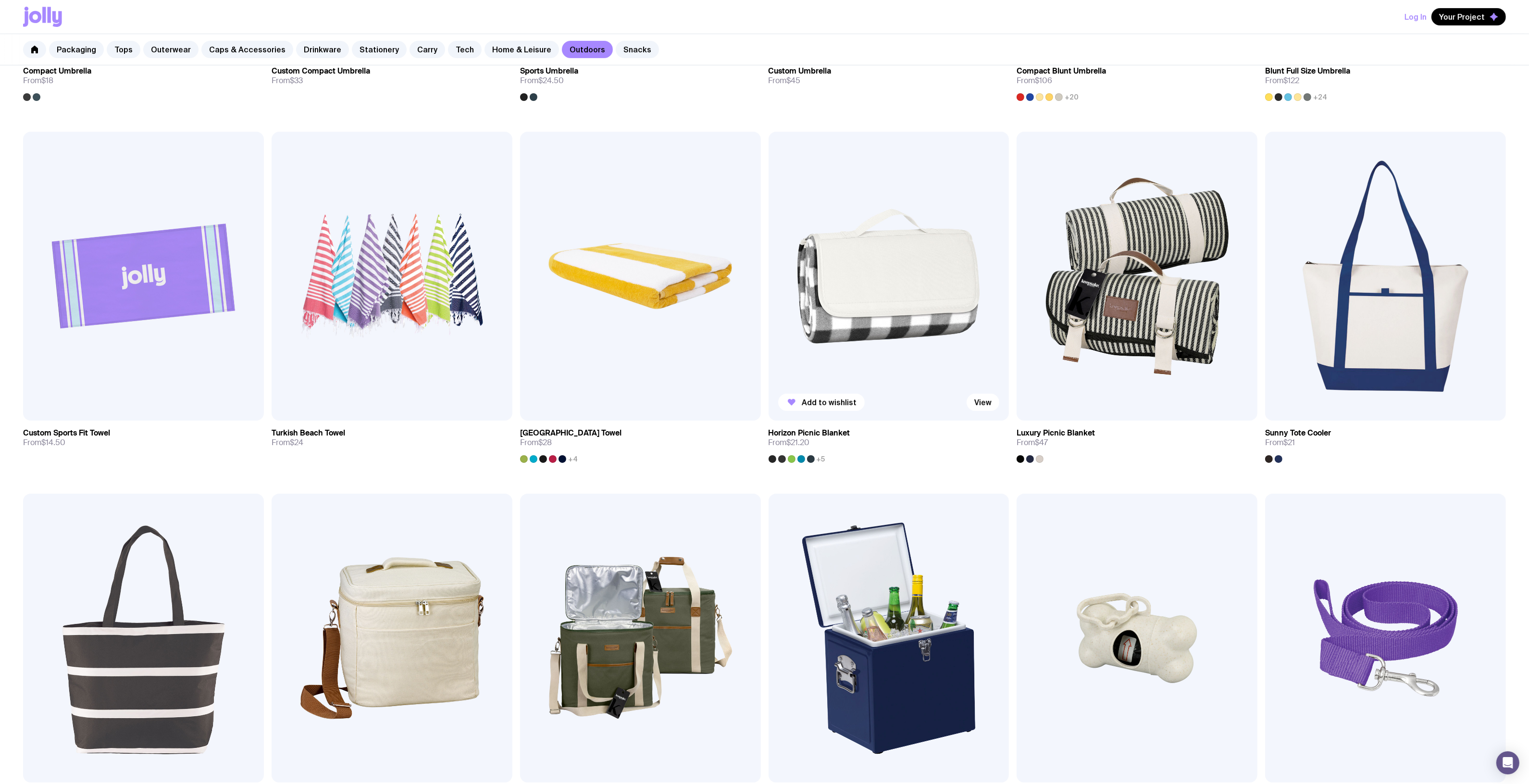
click at [878, 315] on img at bounding box center [889, 276] width 241 height 289
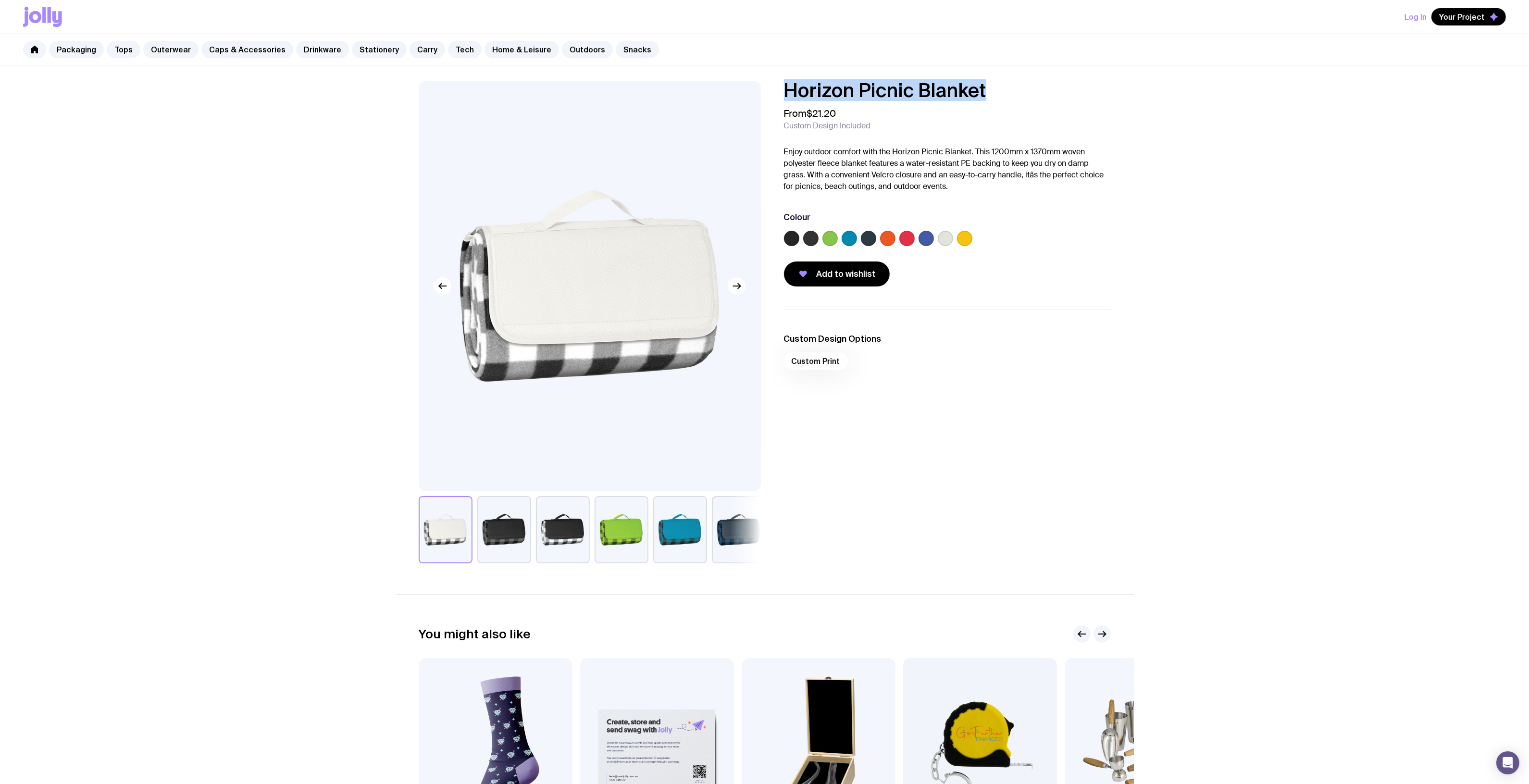
drag, startPoint x: 832, startPoint y: 105, endPoint x: 780, endPoint y: 96, distance: 52.8
click at [753, 97] on div "Horizon Picnic Blanket From $21.20 Custom Design Included Enjoy outdoor comfort…" at bounding box center [764, 322] width 738 height 483
copy h1 "Horizon Picnic Blanket"
click at [508, 50] on link "Home & Leisure" at bounding box center [522, 49] width 75 height 17
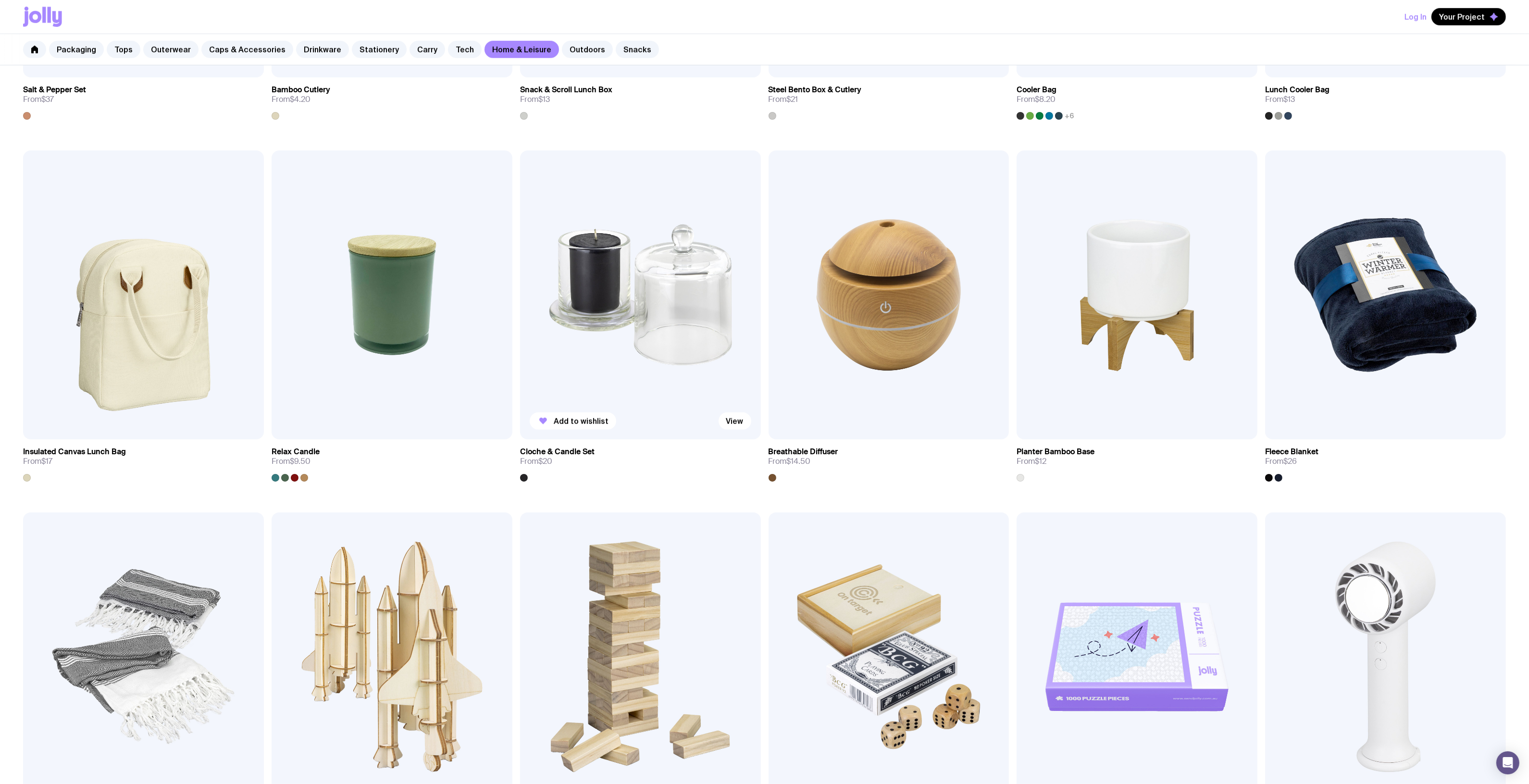
scroll to position [1202, 0]
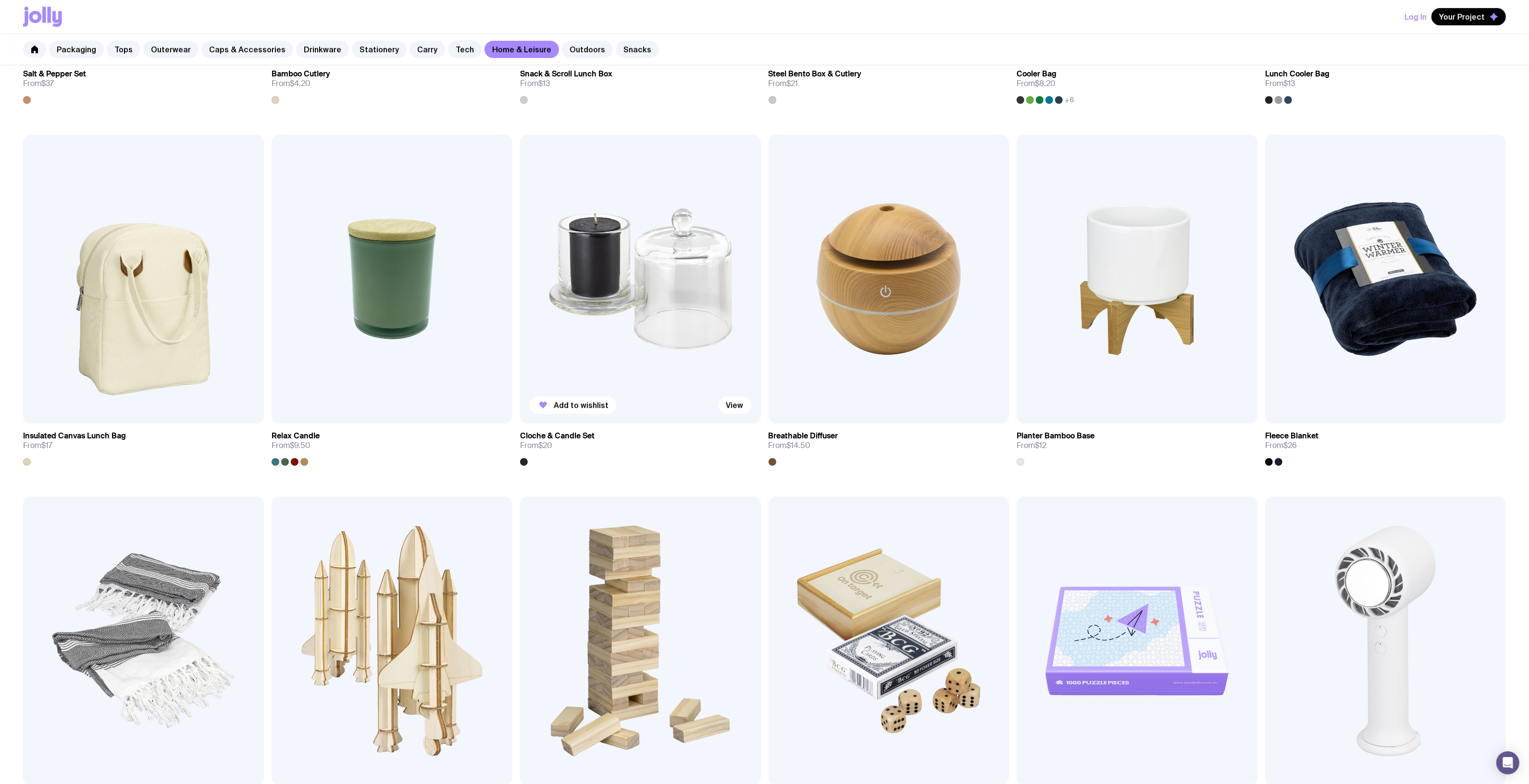
click at [640, 258] on img at bounding box center [640, 279] width 241 height 289
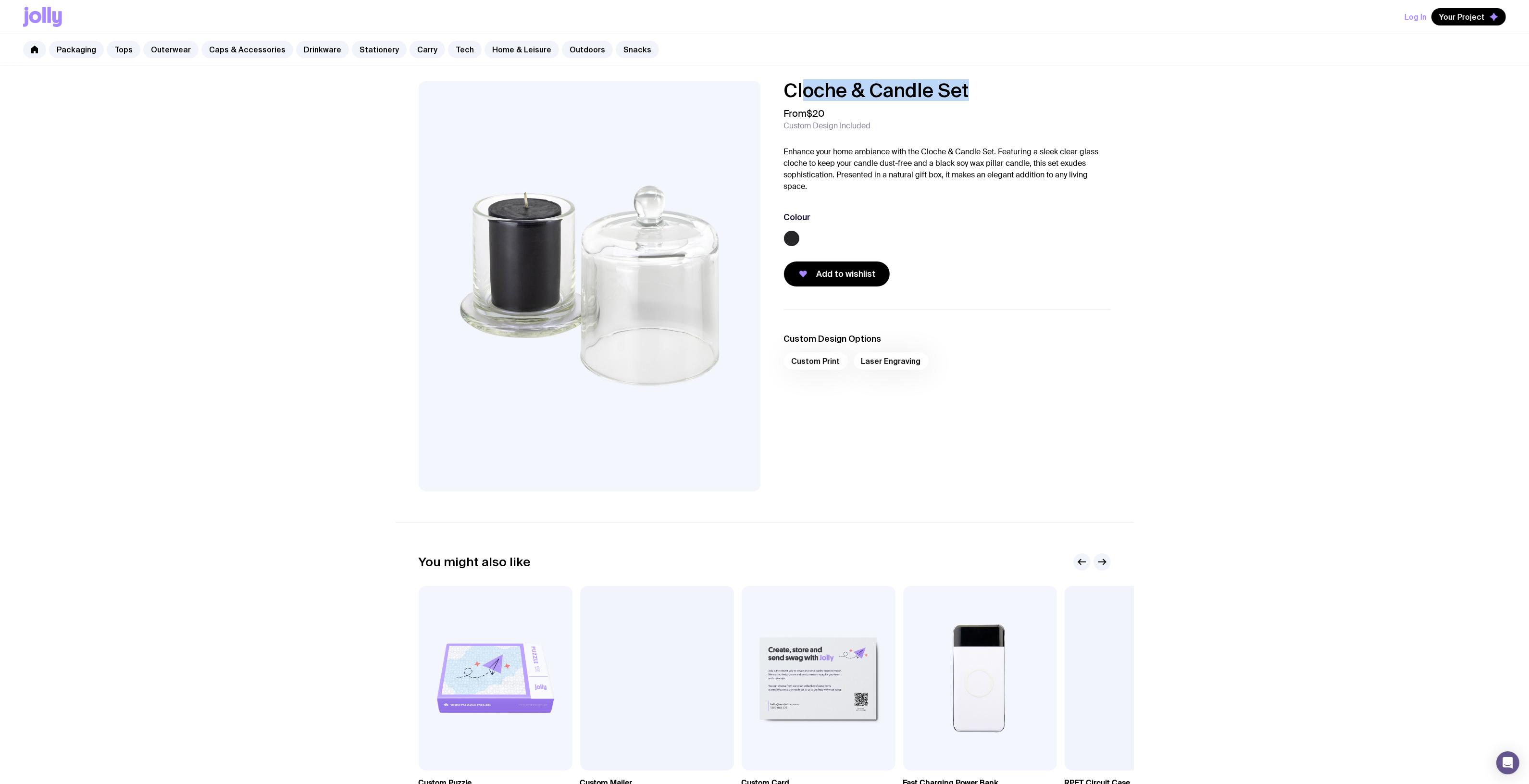
drag, startPoint x: 894, startPoint y: 87, endPoint x: 805, endPoint y: 92, distance: 89.1
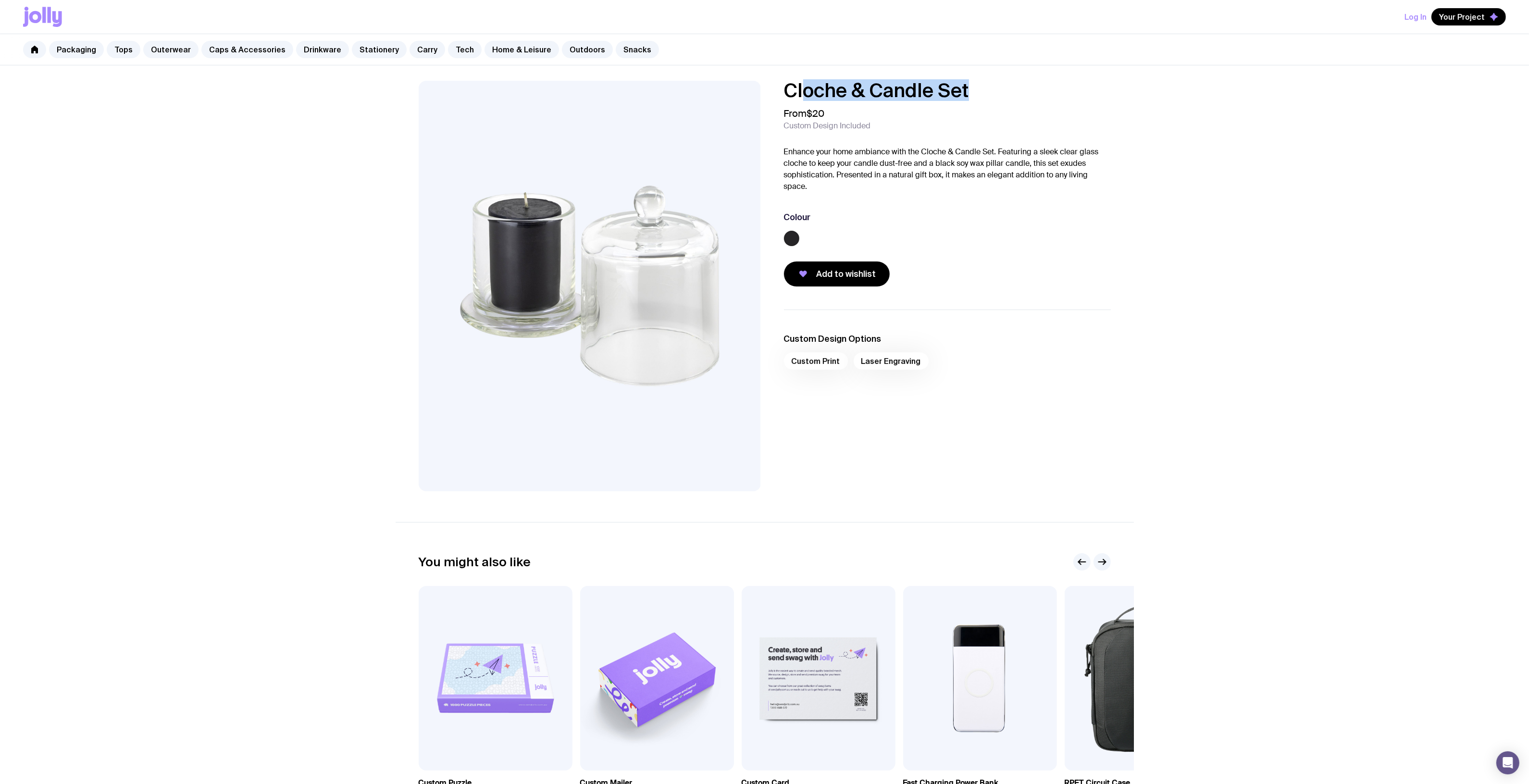
click at [803, 92] on h1 "Cloche & Candle Set" at bounding box center [947, 90] width 327 height 19
click at [802, 90] on h1 "Cloche & Candle Set" at bounding box center [947, 90] width 327 height 19
drag, startPoint x: 775, startPoint y: 88, endPoint x: 1084, endPoint y: 70, distance: 309.5
click at [1143, 68] on div "Cloche & Candle Set From $20 Custom Design Included Enhance your home ambiance …" at bounding box center [764, 462] width 1529 height 793
copy h1 "Cloche & Candle Set"
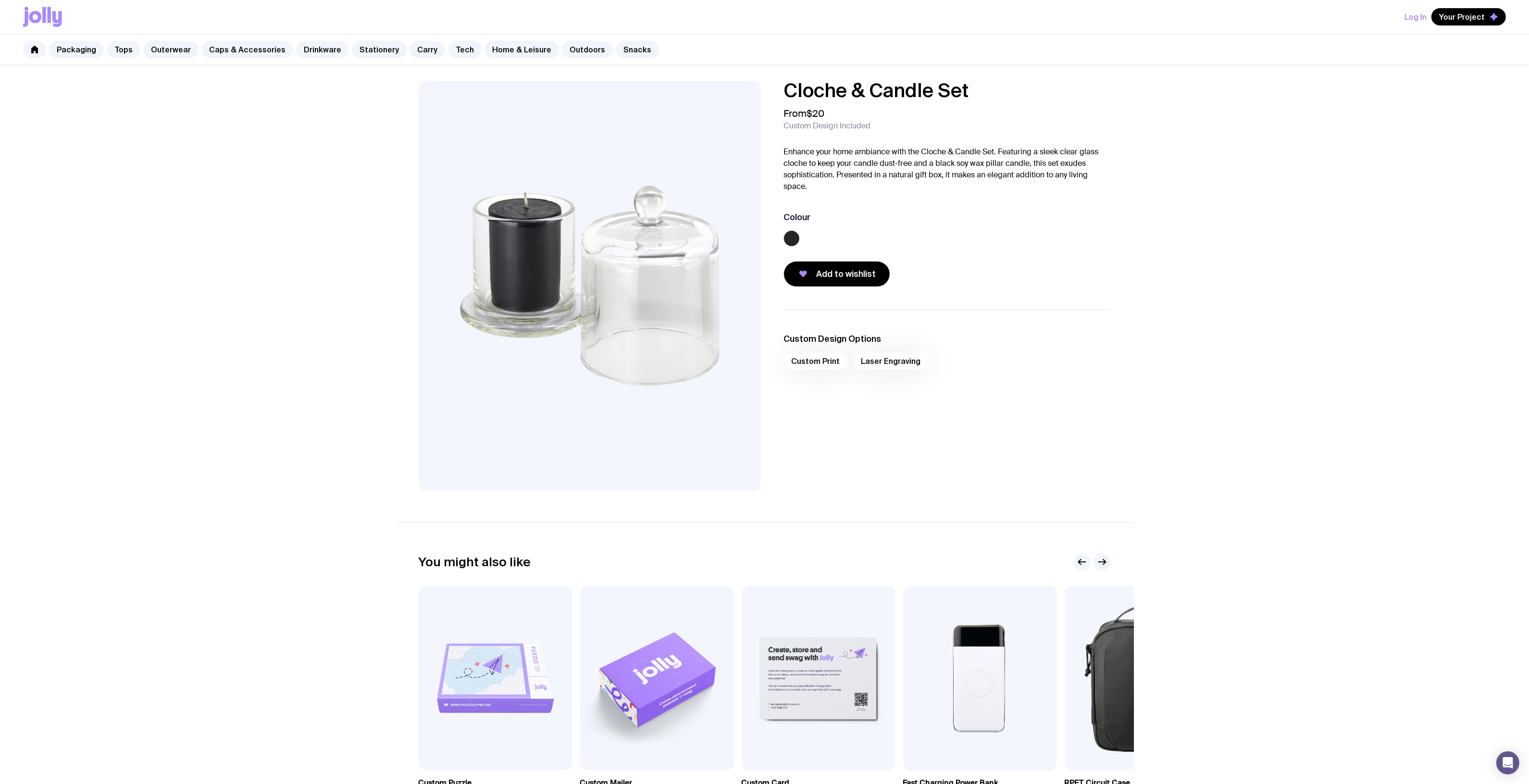
click at [244, 202] on div "Cloche & Candle Set From $20 Custom Design Included Enhance your home ambiance …" at bounding box center [764, 462] width 1529 height 793
drag, startPoint x: 241, startPoint y: 202, endPoint x: 231, endPoint y: 207, distance: 11.2
click at [241, 203] on div "Cloche & Candle Set From $20 Custom Design Included Enhance your home ambiance …" at bounding box center [764, 462] width 1529 height 793
drag, startPoint x: 210, startPoint y: 214, endPoint x: 459, endPoint y: 218, distance: 249.0
click at [202, 218] on div "Cloche & Candle Set From $20 Custom Design Included Enhance your home ambiance …" at bounding box center [764, 462] width 1529 height 793
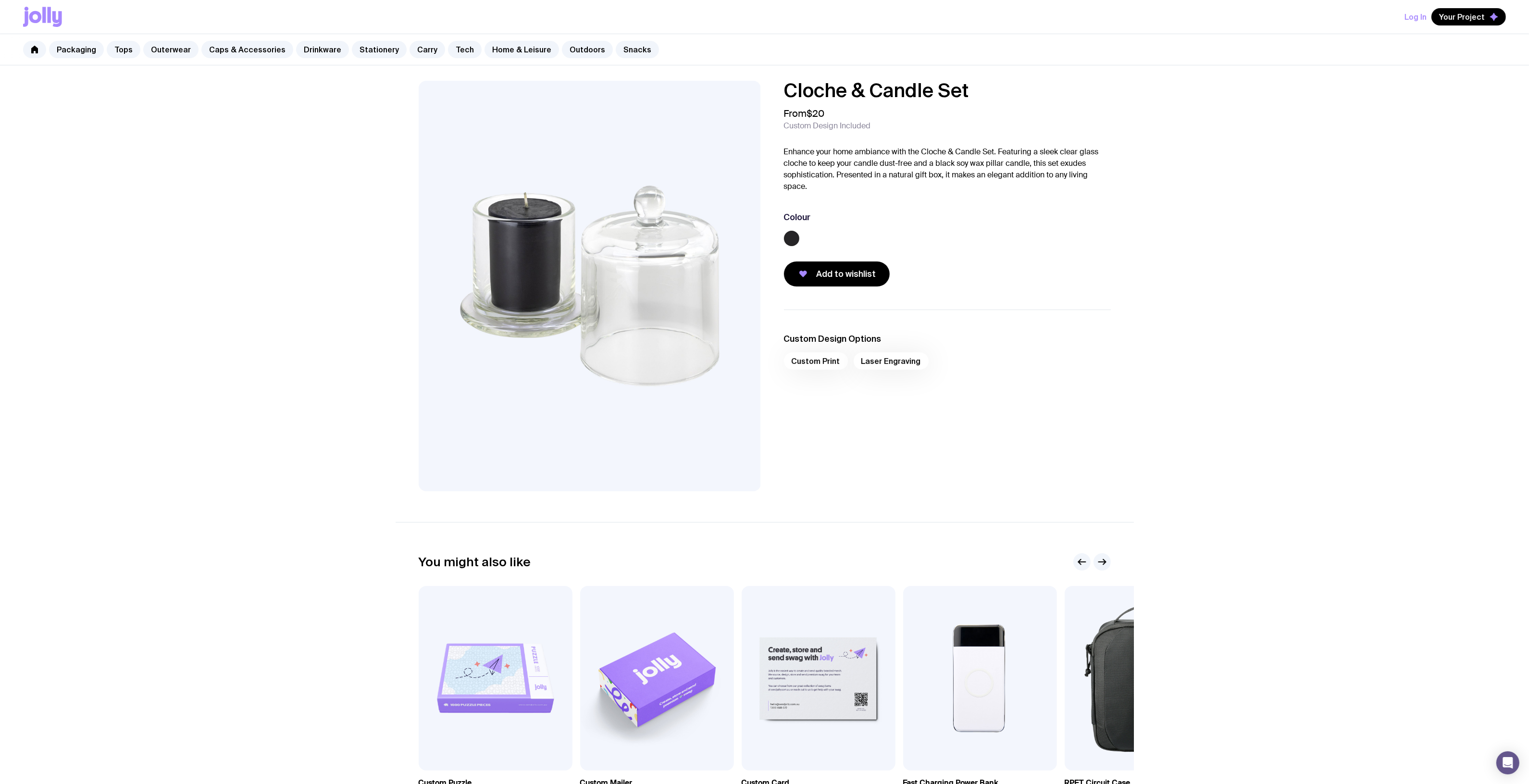
click at [908, 274] on div "Add to wishlist" at bounding box center [947, 274] width 327 height 25
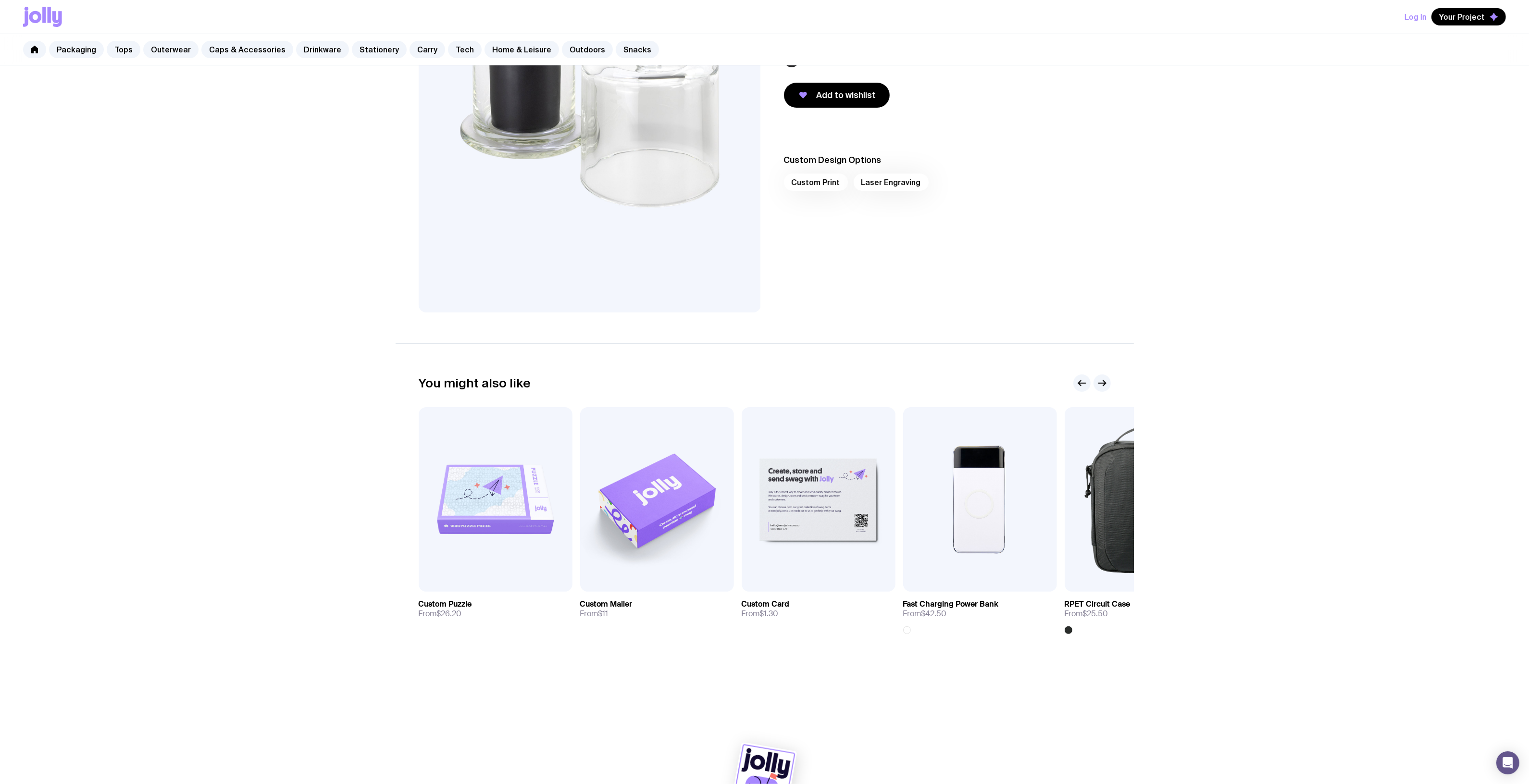
scroll to position [180, 0]
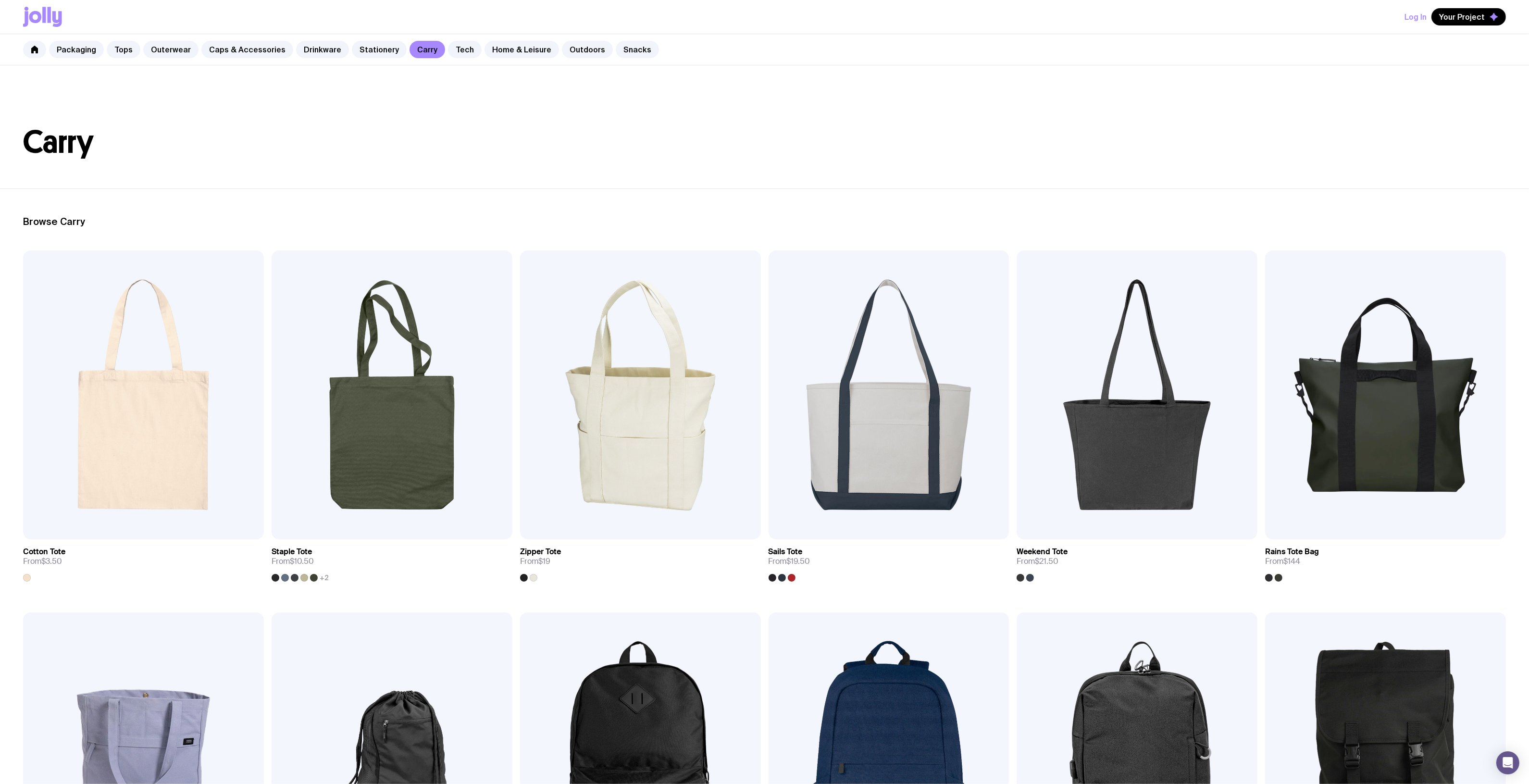
click at [1319, 46] on div "Packaging Tops Outerwear Caps & Accessories Drinkware Stationery Carry Tech Hom…" at bounding box center [764, 49] width 1529 height 31
click at [1320, 46] on div "Packaging Tops Outerwear Caps & Accessories Drinkware Stationery Carry Tech Hom…" at bounding box center [764, 49] width 1529 height 31
click at [1099, 39] on div "Packaging Tops Outerwear Caps & Accessories Drinkware Stationery Carry Tech Hom…" at bounding box center [764, 49] width 1529 height 31
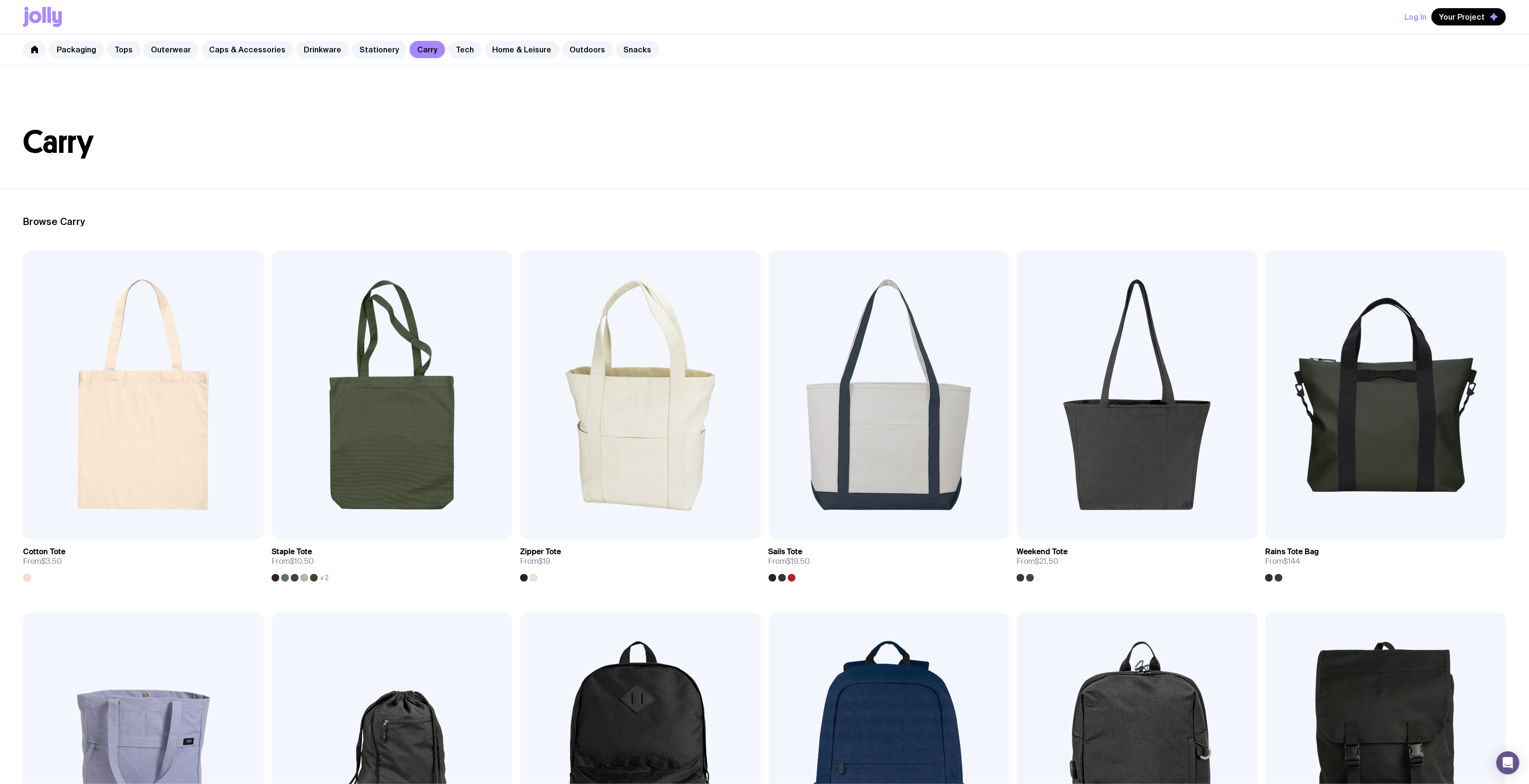
click at [1424, 17] on button "Log In" at bounding box center [1415, 17] width 22 height 17
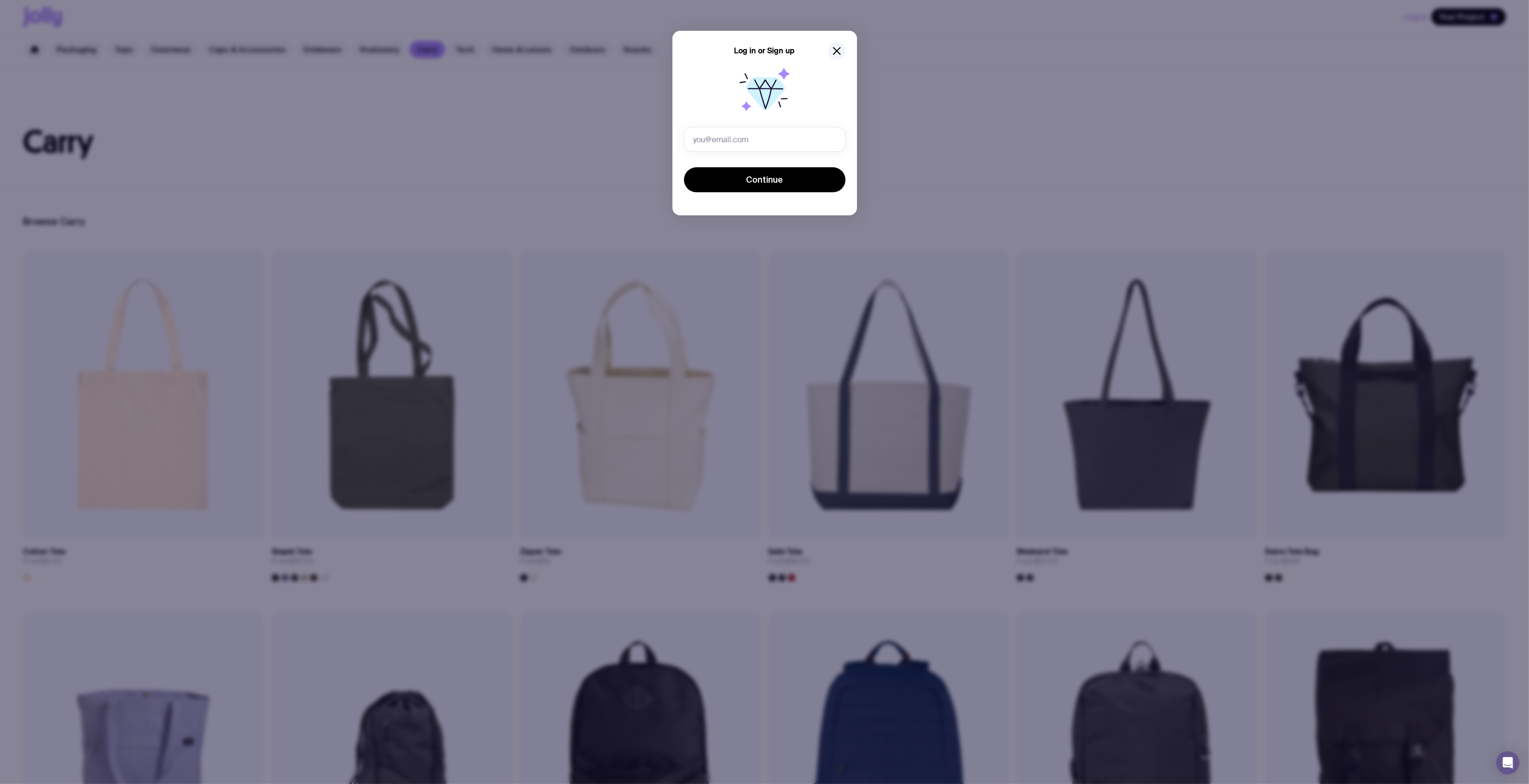
click at [1121, 91] on div "Log in or Sign up Continue" at bounding box center [764, 392] width 1529 height 784
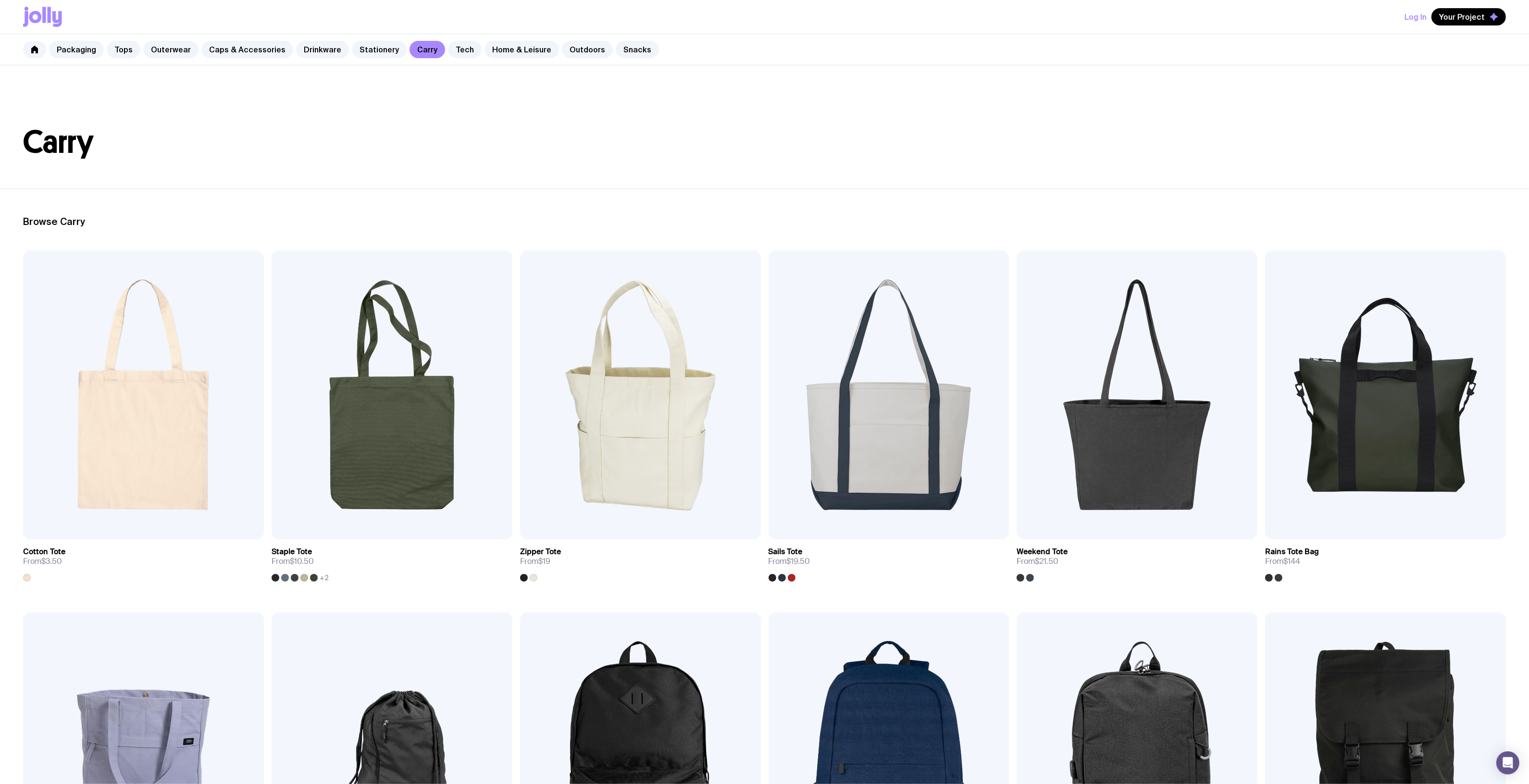
click at [30, 16] on icon at bounding box center [35, 17] width 12 height 12
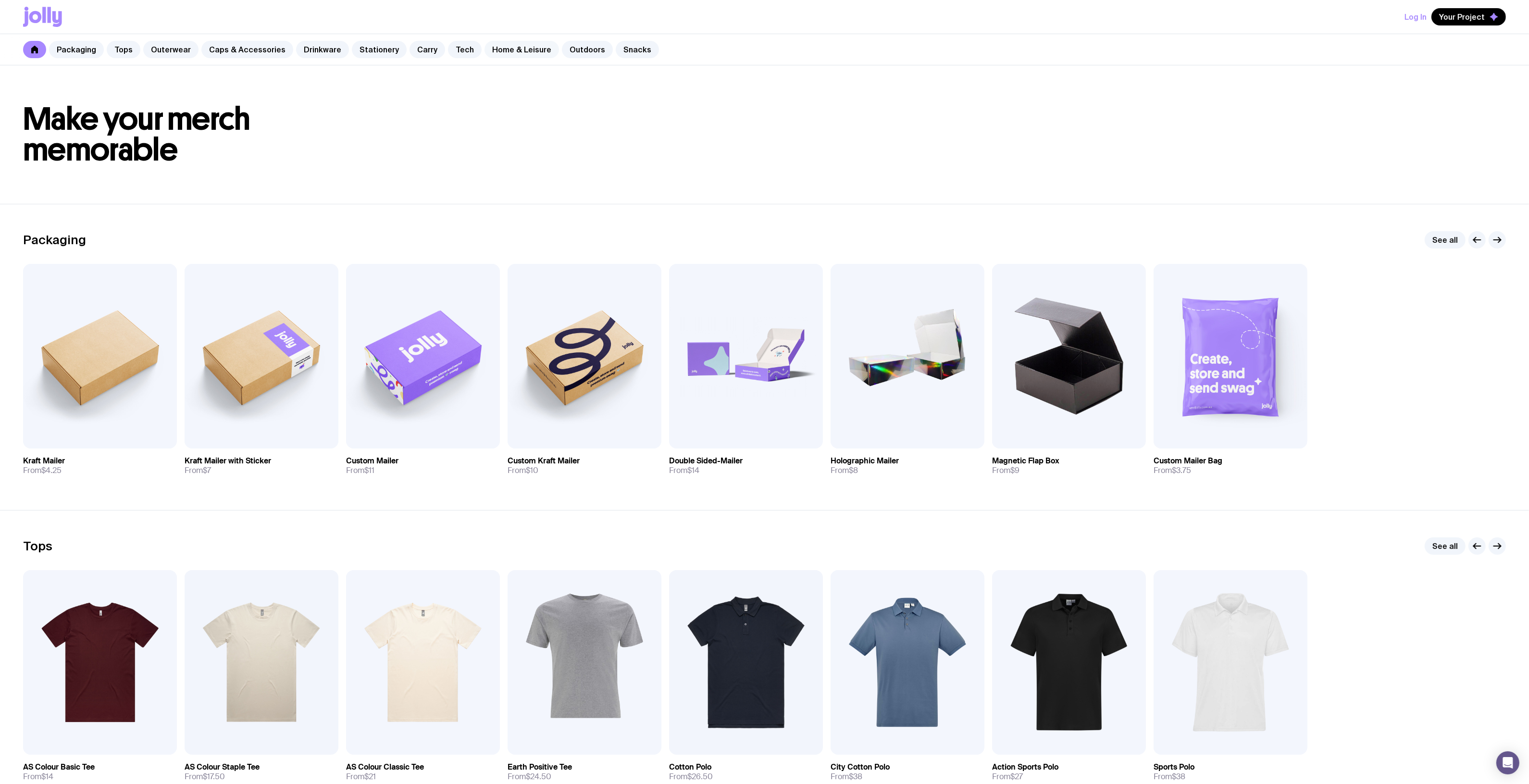
click at [494, 44] on link "Home & Leisure" at bounding box center [522, 49] width 75 height 17
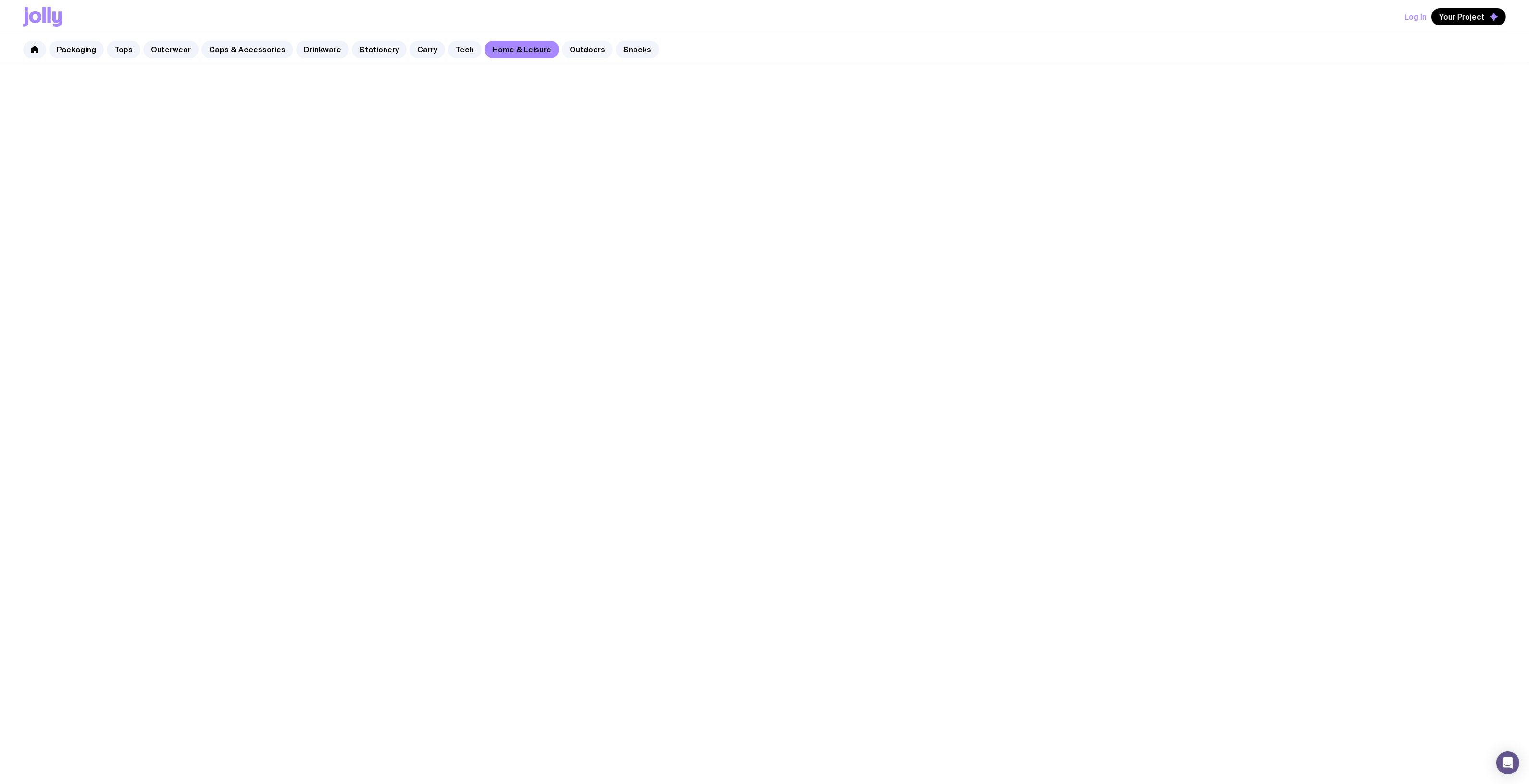
click at [585, 50] on link "Outdoors" at bounding box center [588, 49] width 51 height 17
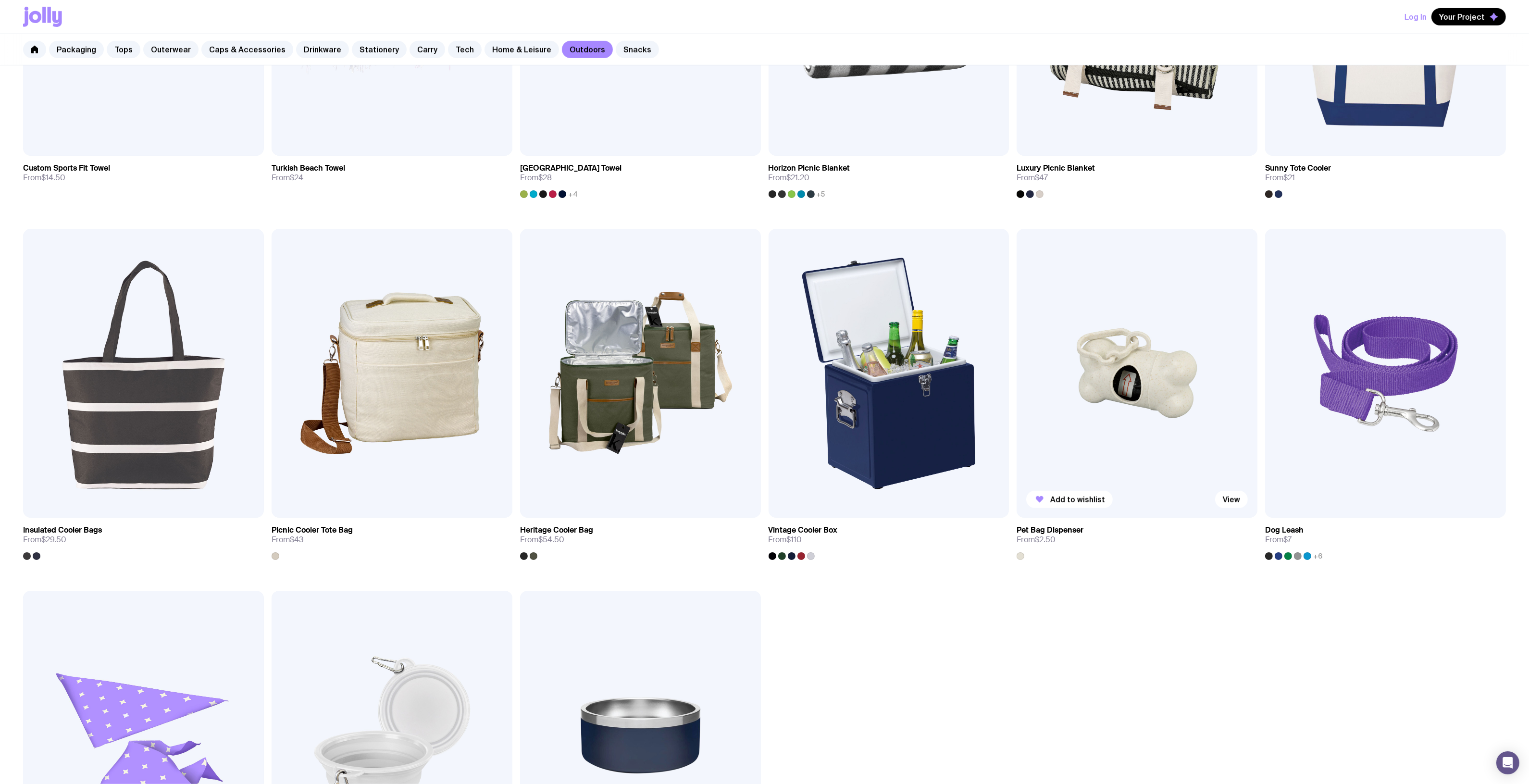
scroll to position [781, 0]
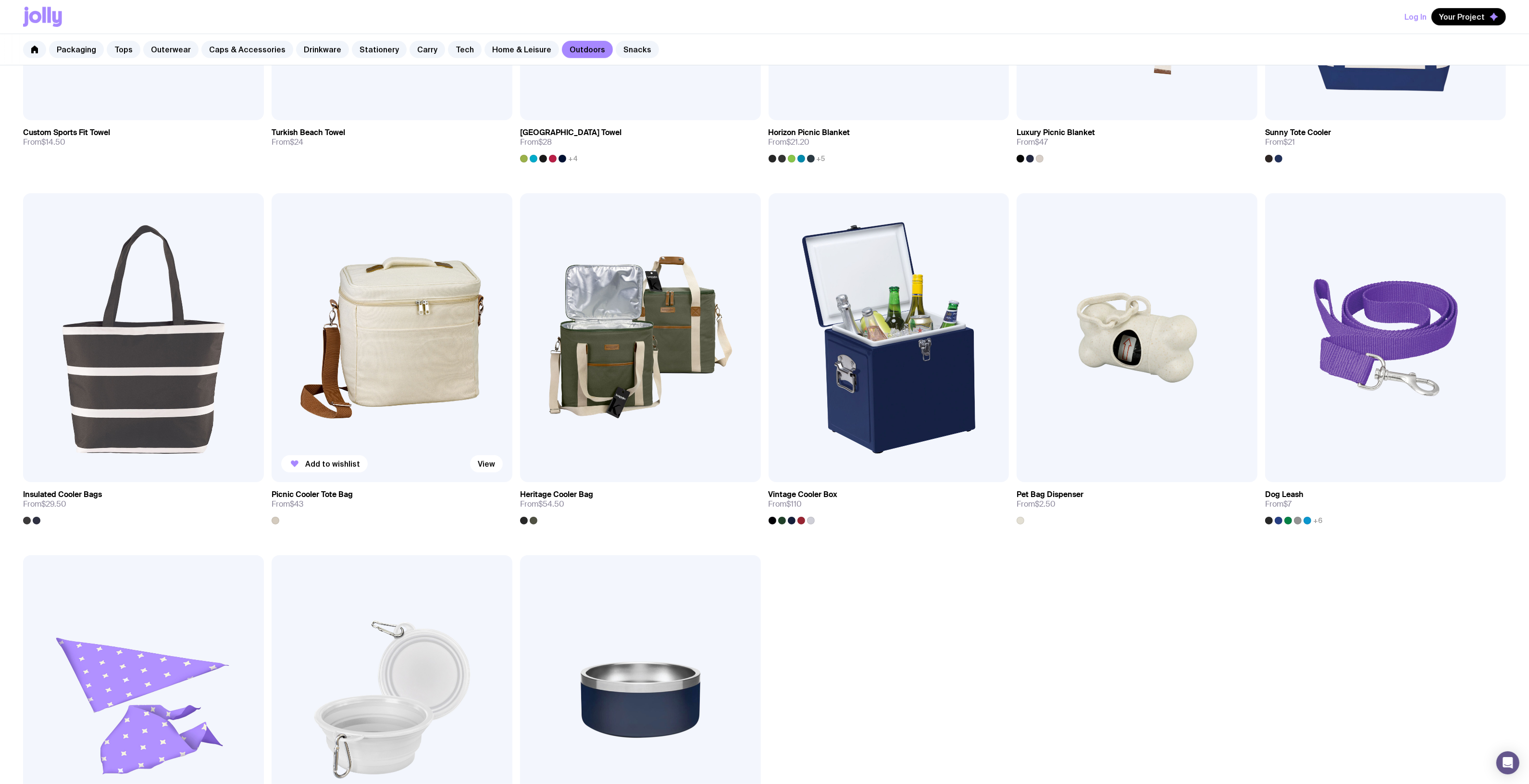
click at [395, 326] on img at bounding box center [392, 338] width 241 height 289
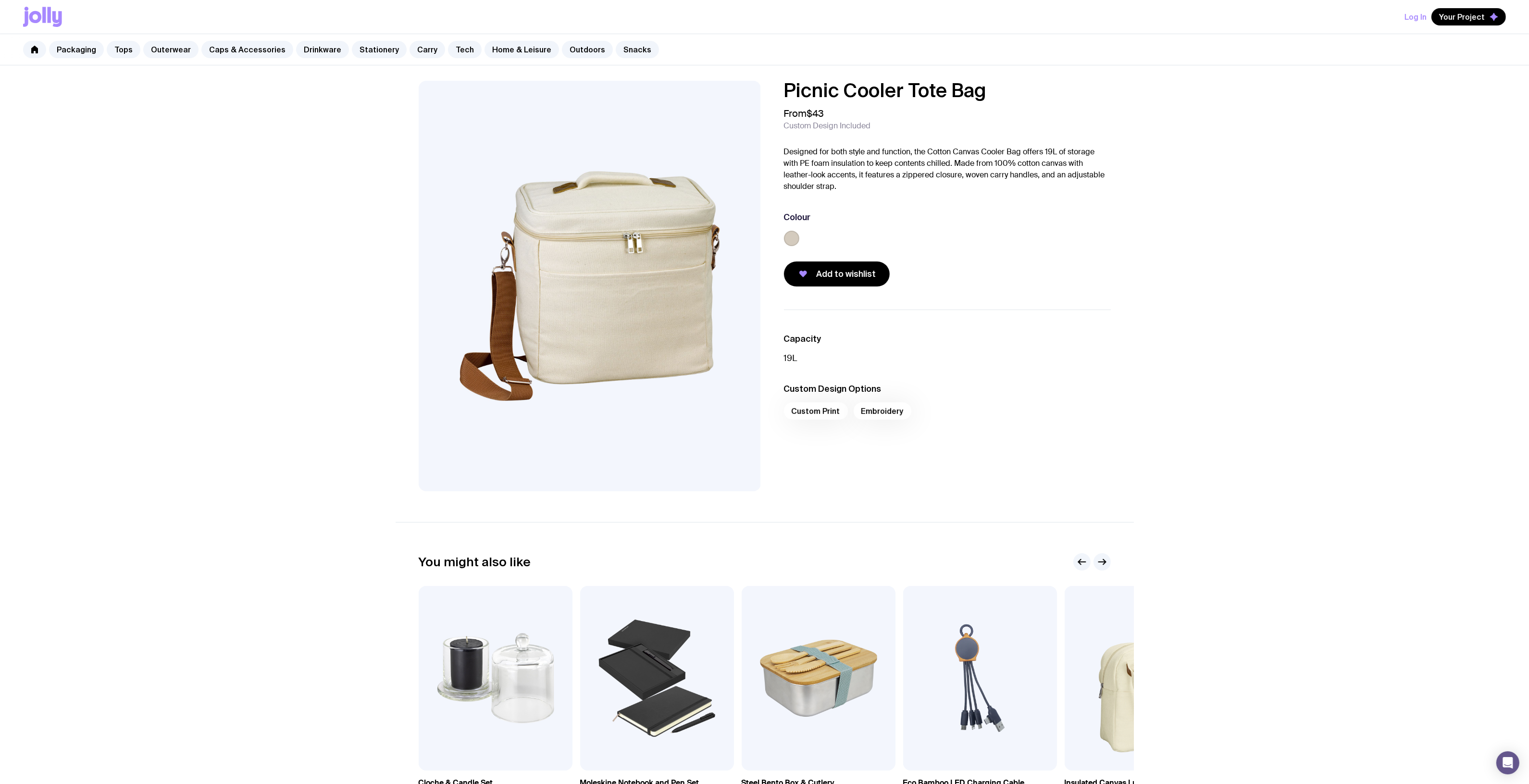
click at [962, 87] on h1 "Picnic Cooler Tote Bag" at bounding box center [947, 90] width 327 height 19
click at [1023, 90] on h1 "Picnic Cooler Tote Bag" at bounding box center [947, 90] width 327 height 19
click at [1015, 90] on h1 "Picnic Cooler Tote Bag" at bounding box center [947, 90] width 327 height 19
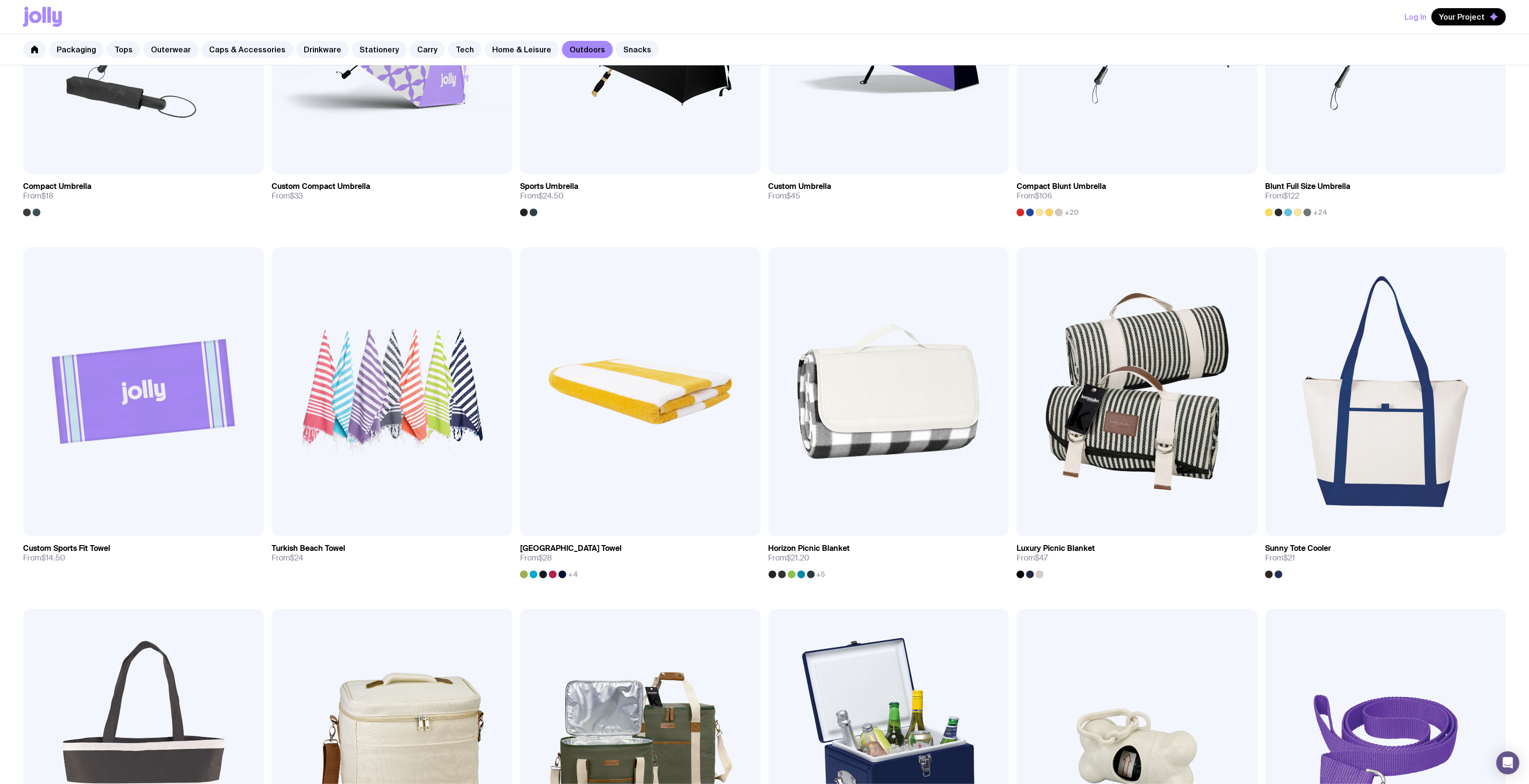
scroll to position [601, 0]
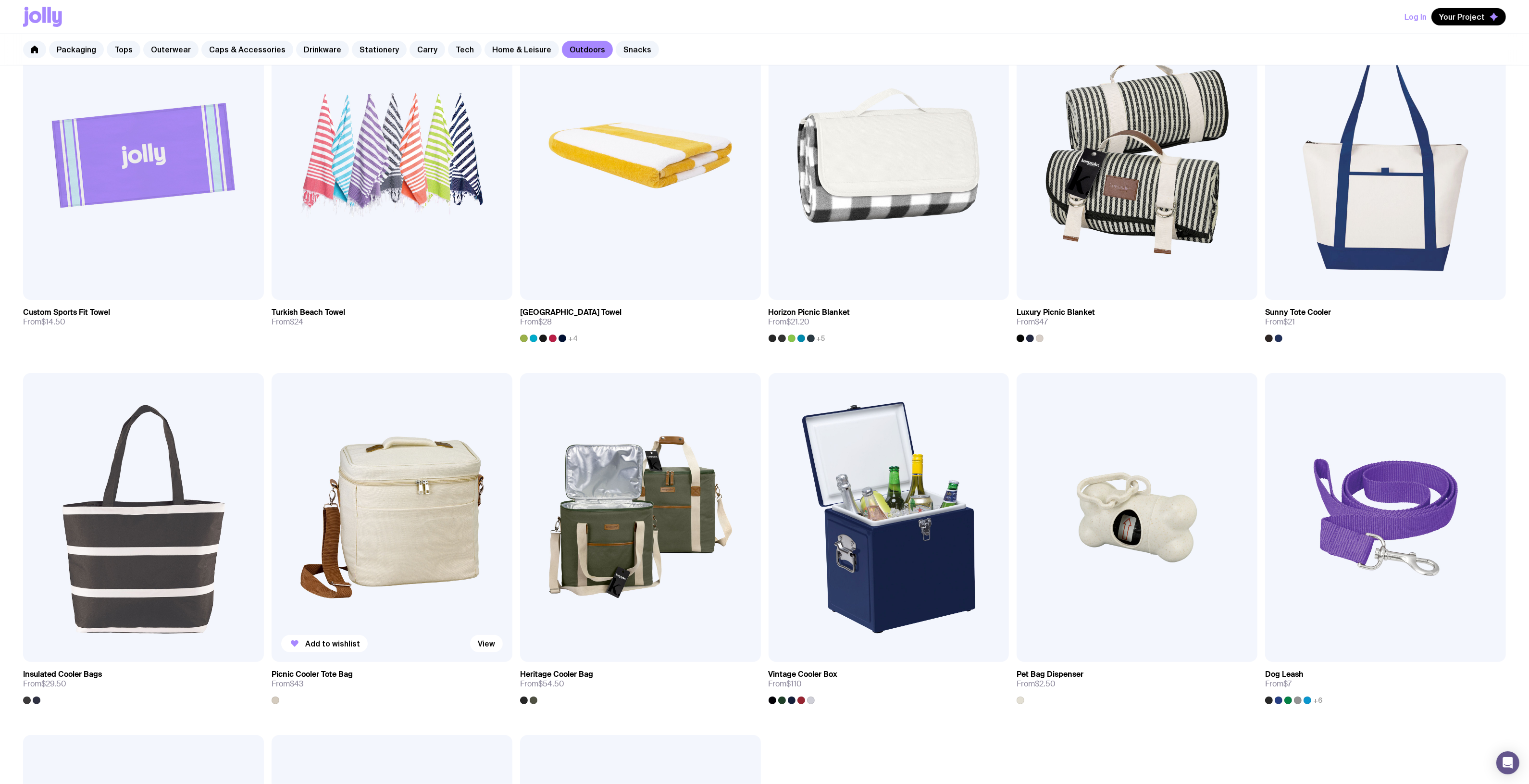
click at [366, 456] on img at bounding box center [392, 517] width 241 height 289
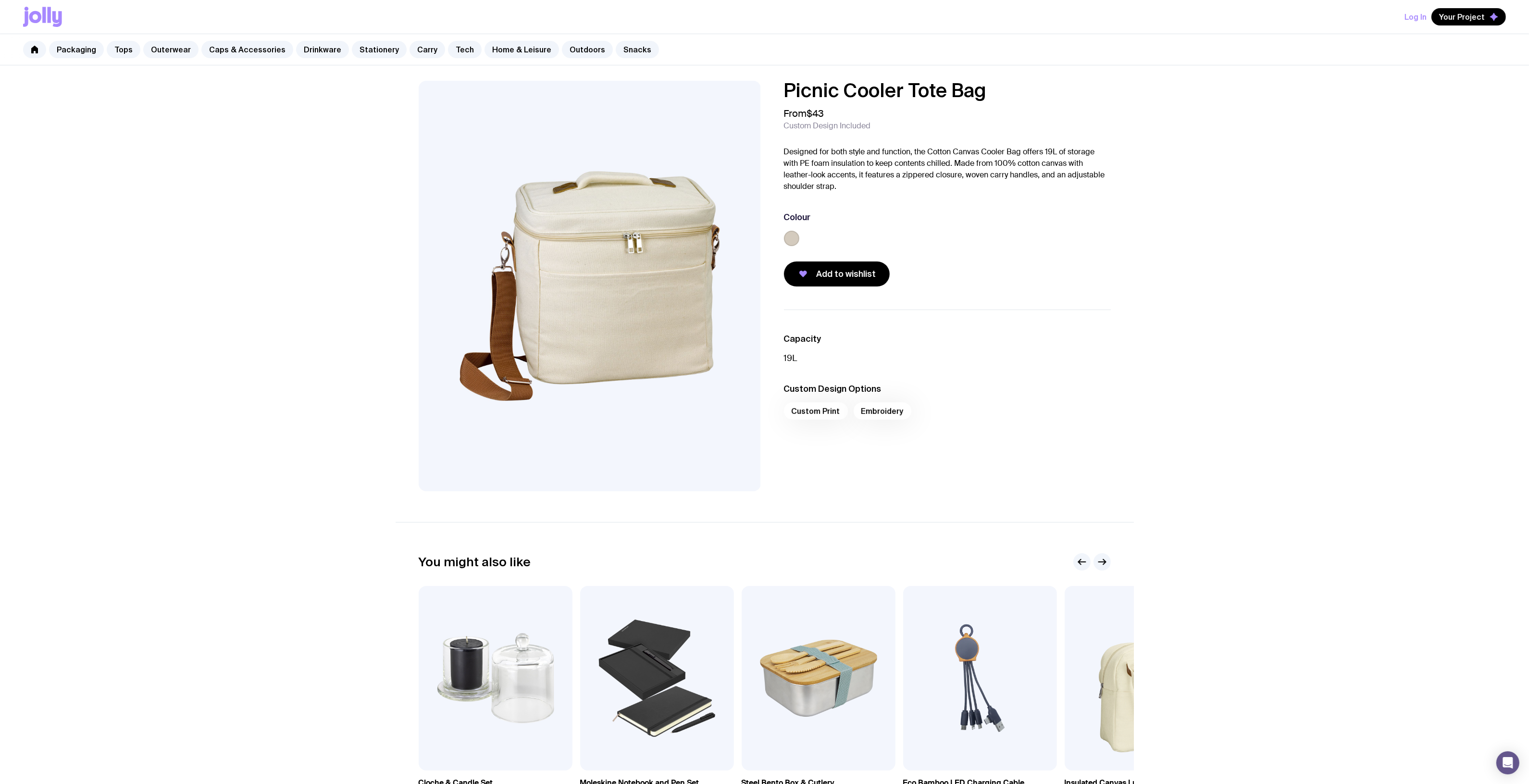
drag, startPoint x: 985, startPoint y: 94, endPoint x: 686, endPoint y: 87, distance: 299.1
click at [686, 87] on div "Picnic Cooler Tote Bag From $43 Custom Design Included Designed for both style …" at bounding box center [764, 286] width 738 height 411
copy div "Picnic Cooler Tote Bag"
click at [509, 45] on link "Home & Leisure" at bounding box center [522, 49] width 75 height 17
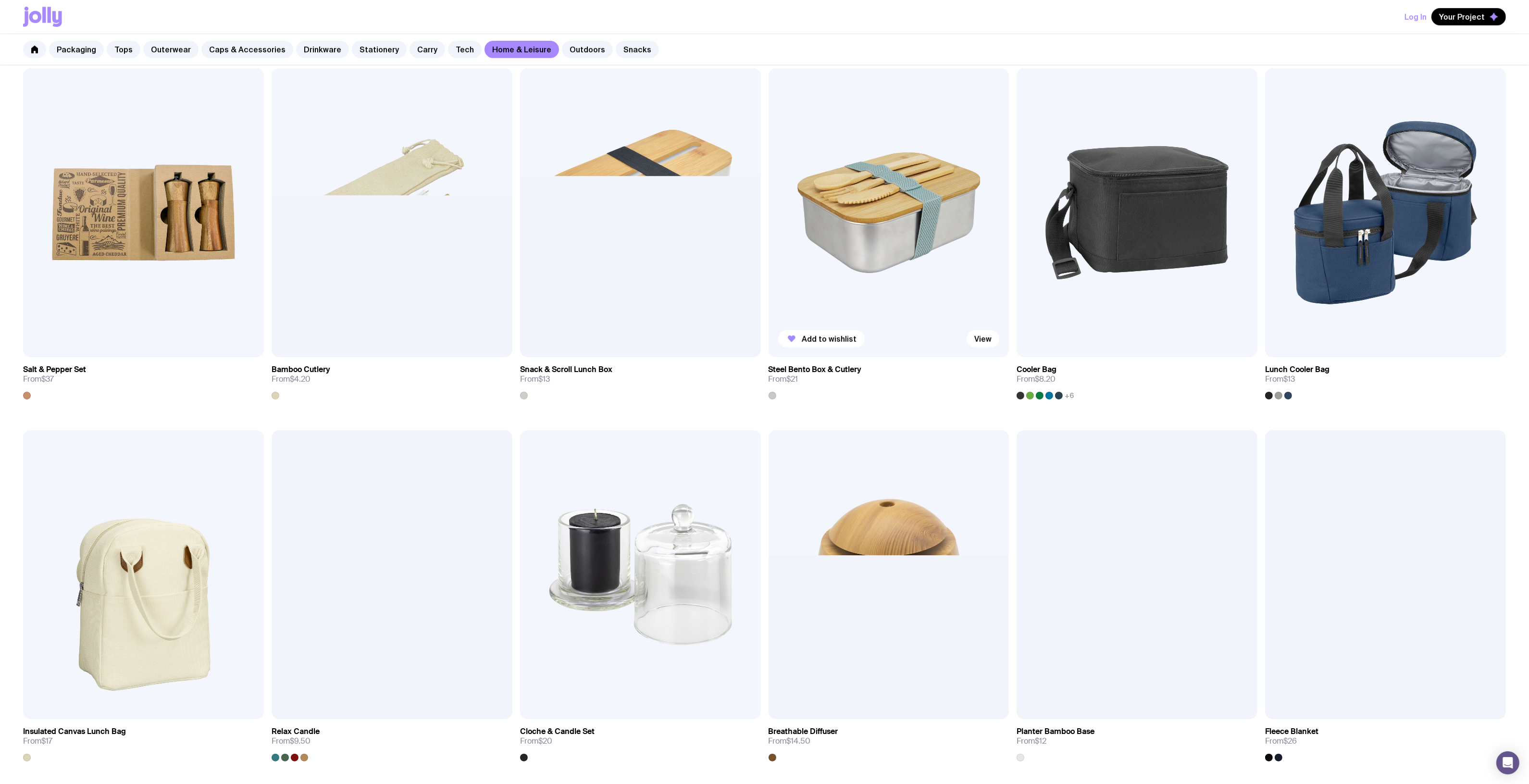
scroll to position [901, 0]
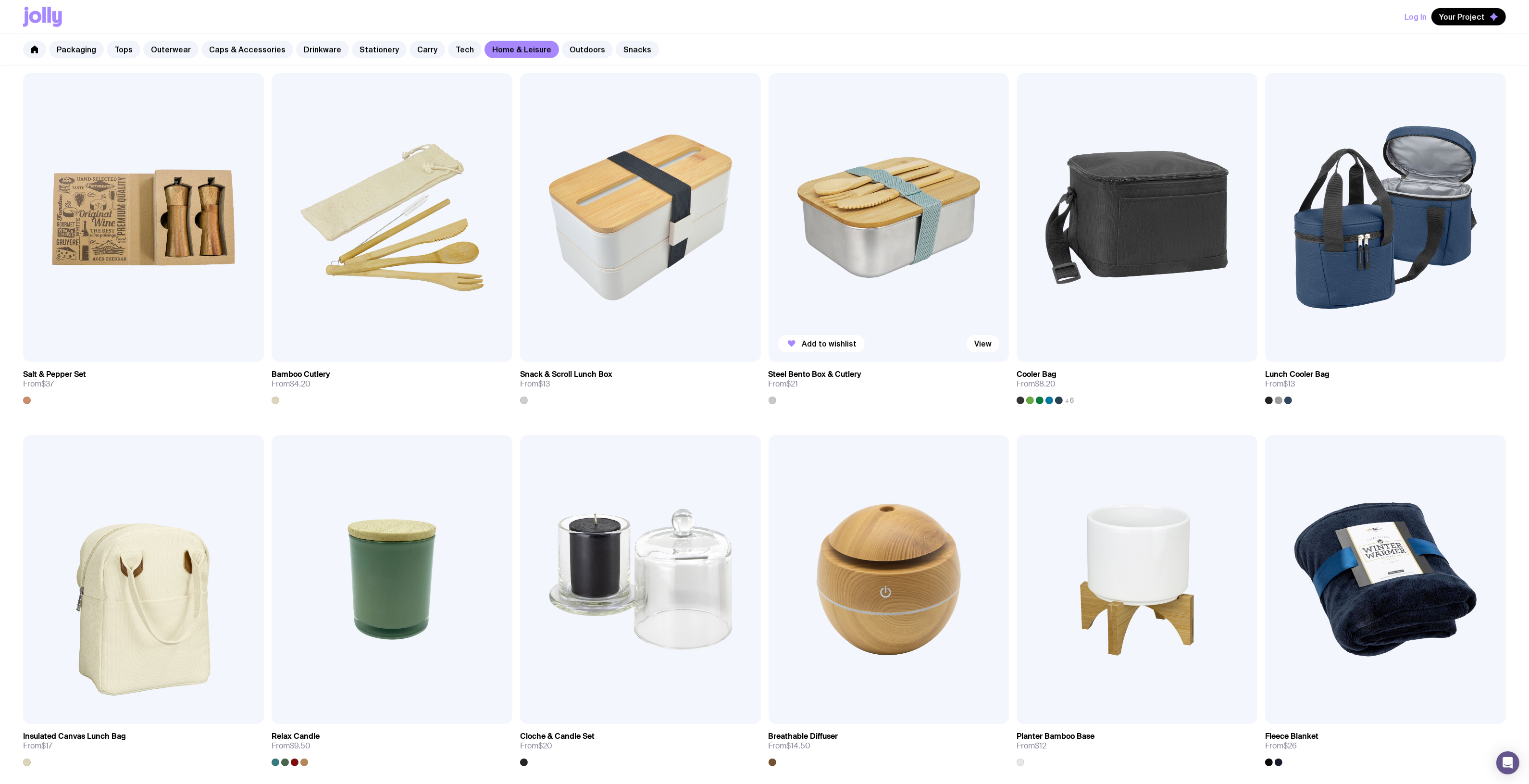
click at [896, 211] on img at bounding box center [889, 217] width 241 height 289
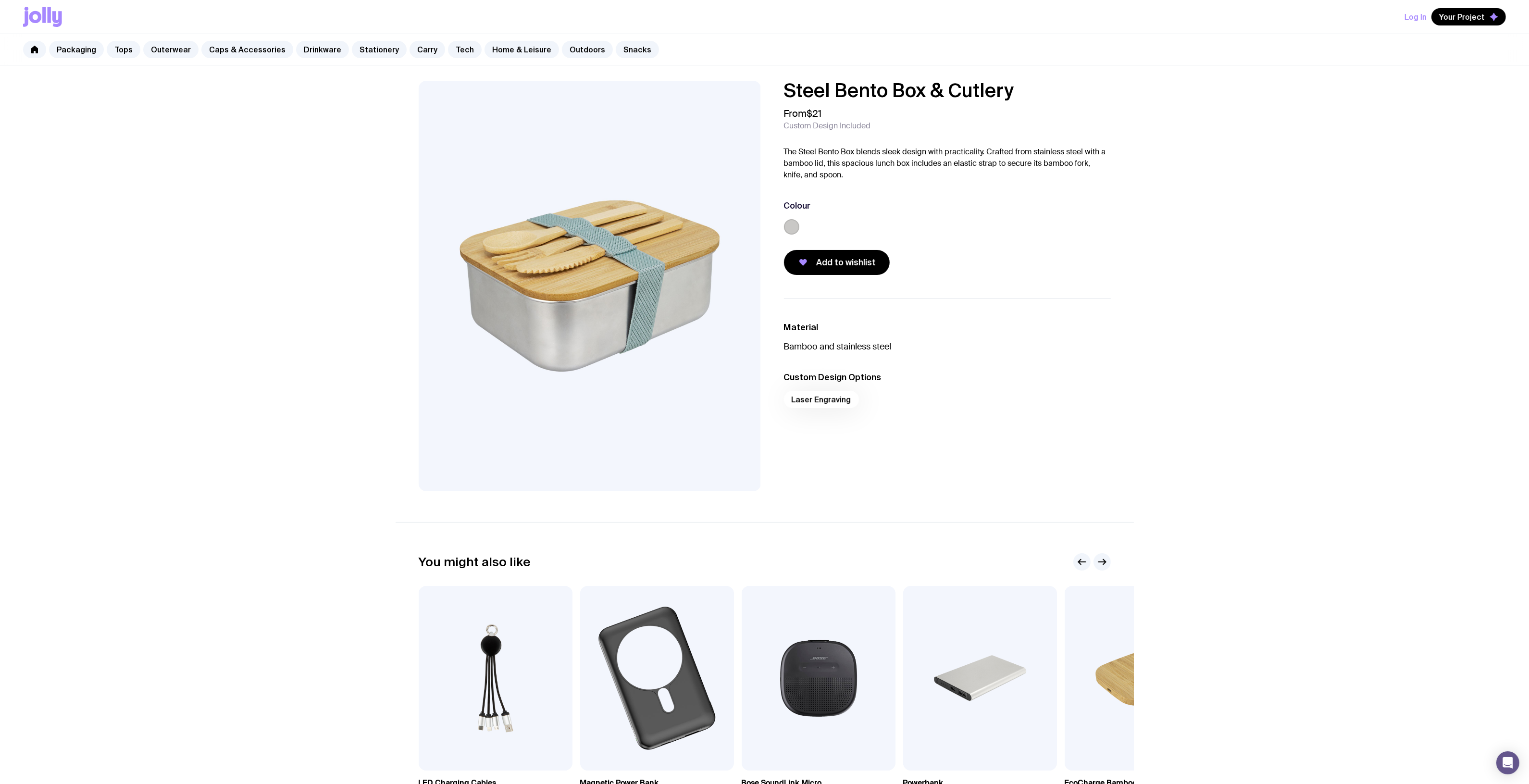
drag, startPoint x: 1035, startPoint y: 96, endPoint x: 785, endPoint y: 95, distance: 250.0
click at [785, 95] on h1 "Steel Bento Box & Cutlery" at bounding box center [947, 90] width 327 height 19
copy h1 "Steel Bento Box & Cutlery"
click at [885, 183] on div "Steel Bento Box & Cutlery From $21 Custom Design Included The Steel Bento Box b…" at bounding box center [947, 177] width 327 height 194
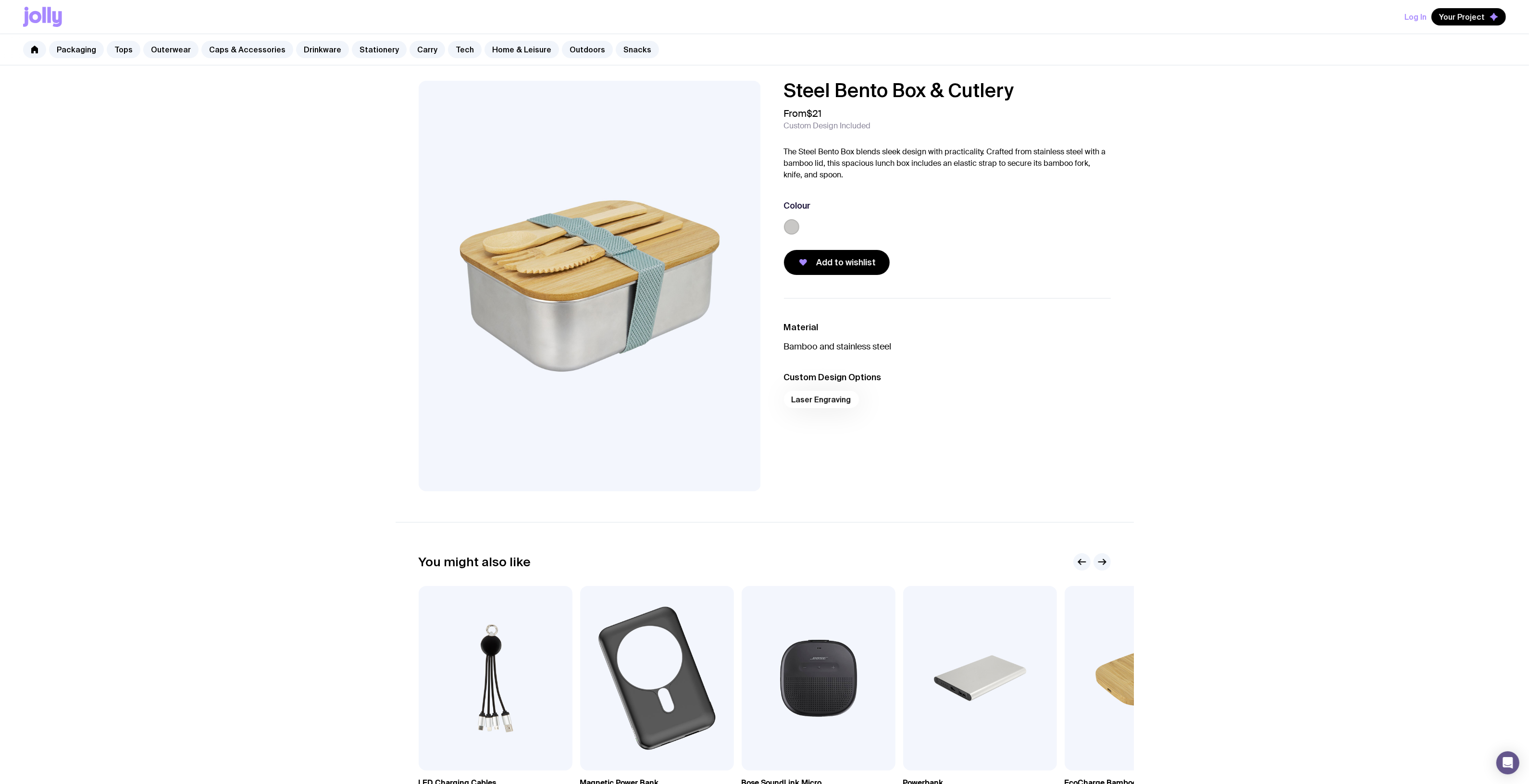
click at [1019, 170] on p "The Steel Bento Box blends sleek design with practicality. Crafted from stainle…" at bounding box center [947, 163] width 327 height 34
drag, startPoint x: 567, startPoint y: 49, endPoint x: 560, endPoint y: 124, distance: 75.3
click at [568, 49] on link "Outdoors" at bounding box center [588, 49] width 51 height 17
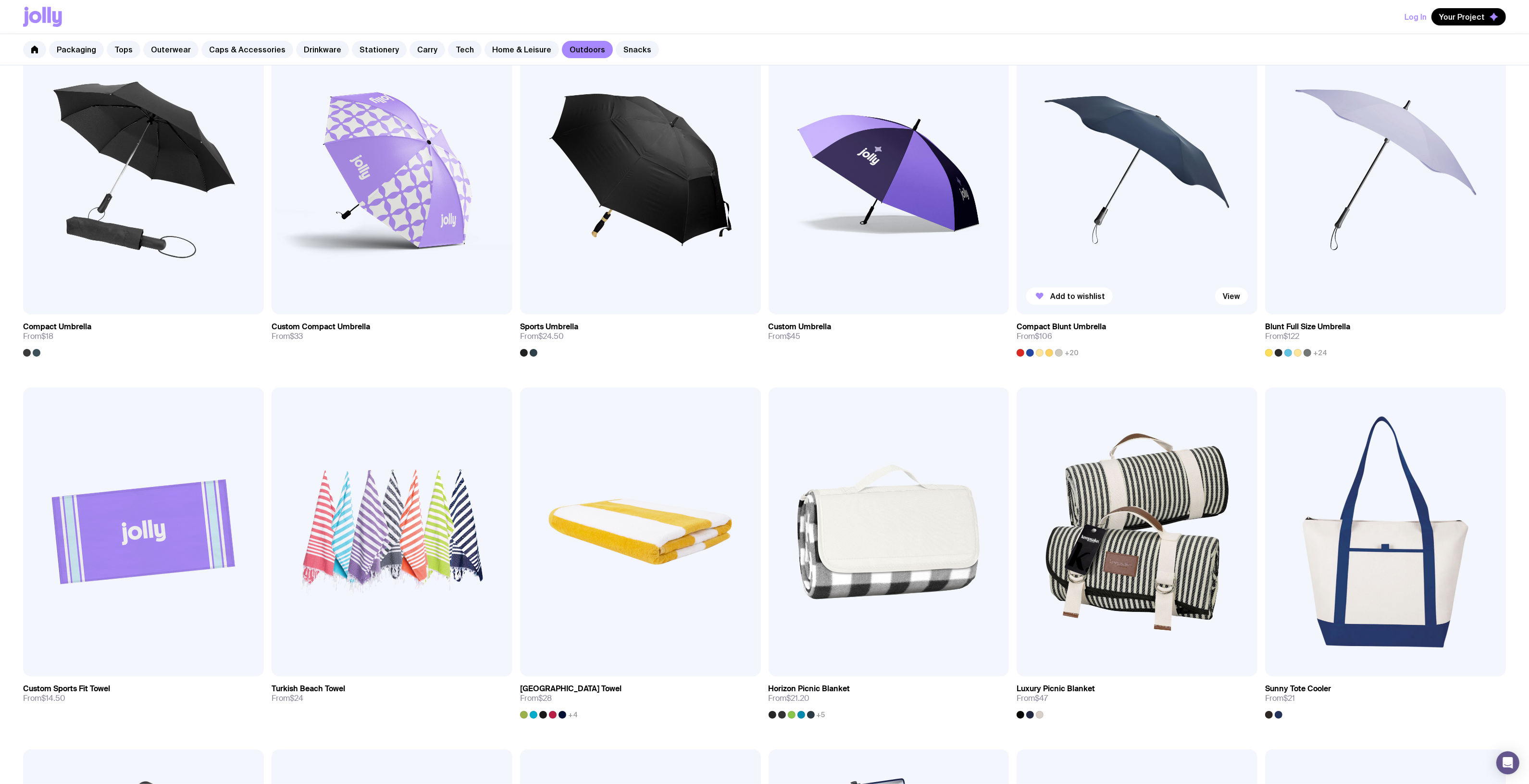
scroll to position [360, 0]
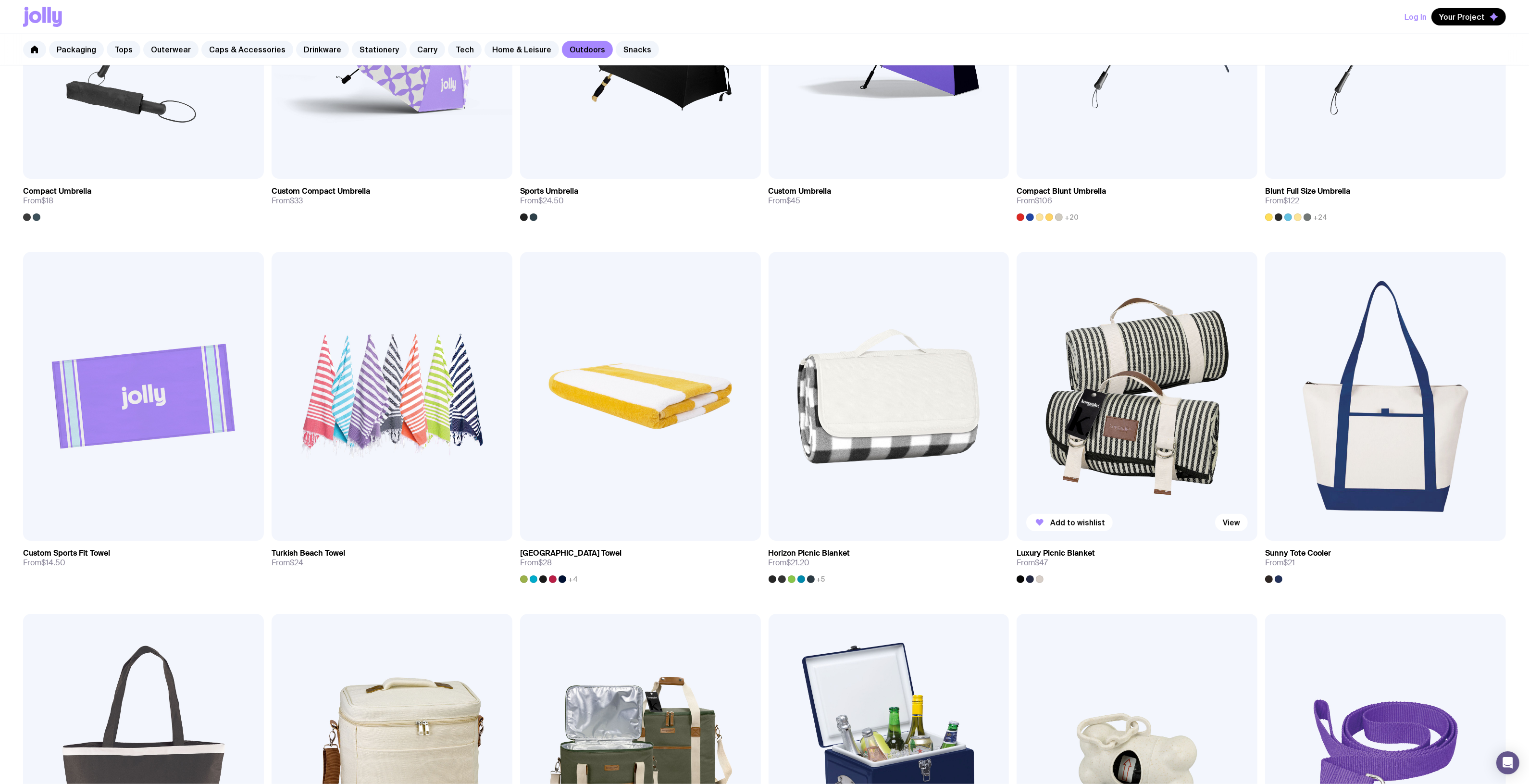
click at [1106, 415] on img at bounding box center [1137, 396] width 241 height 289
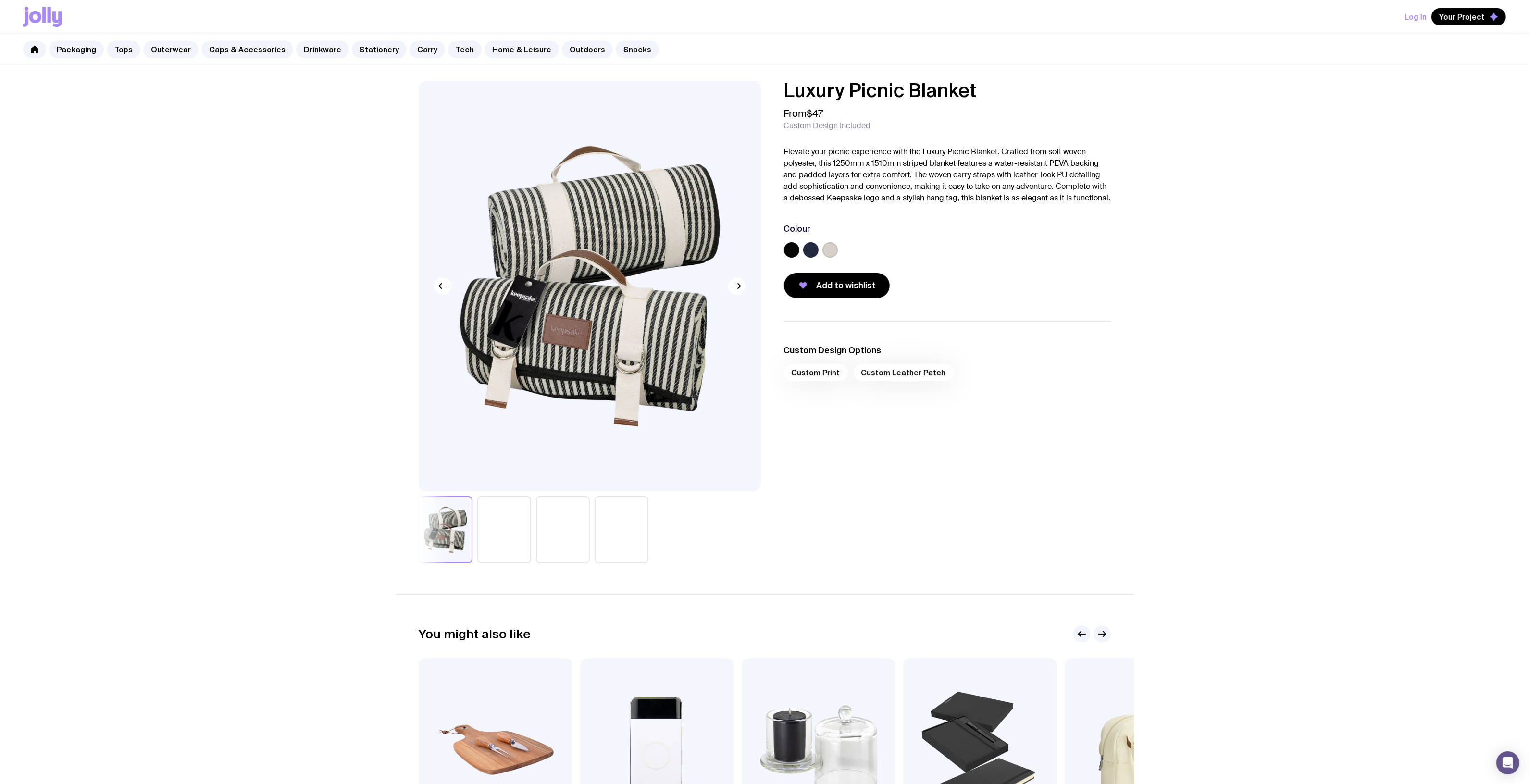
drag, startPoint x: 1038, startPoint y: 85, endPoint x: 752, endPoint y: 80, distance: 286.0
click at [752, 80] on div "Luxury Picnic Blanket From $47 Custom Design Included Elevate your picnic exper…" at bounding box center [764, 498] width 1529 height 865
copy h1 "Luxury Picnic Blanket"
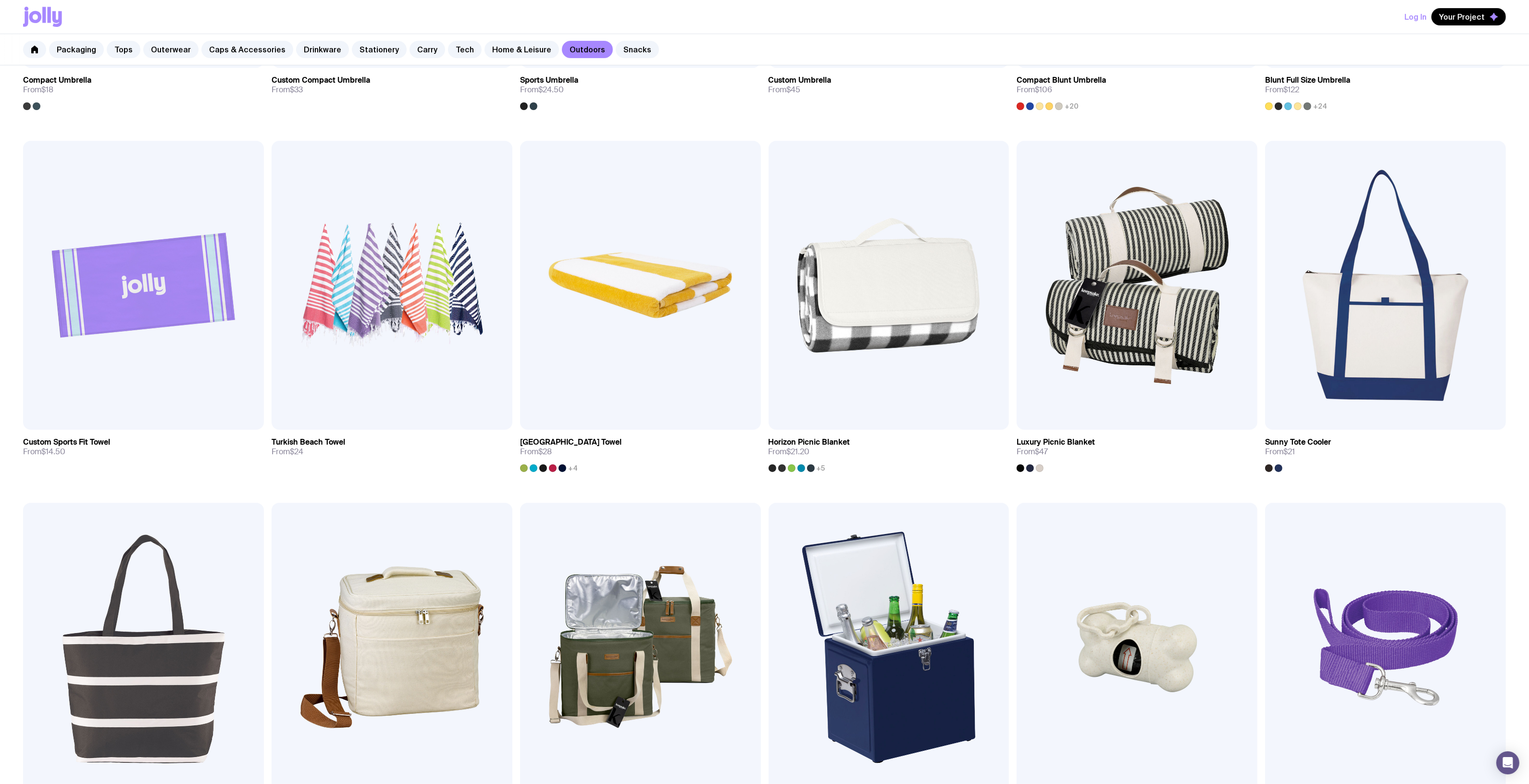
scroll to position [493, 0]
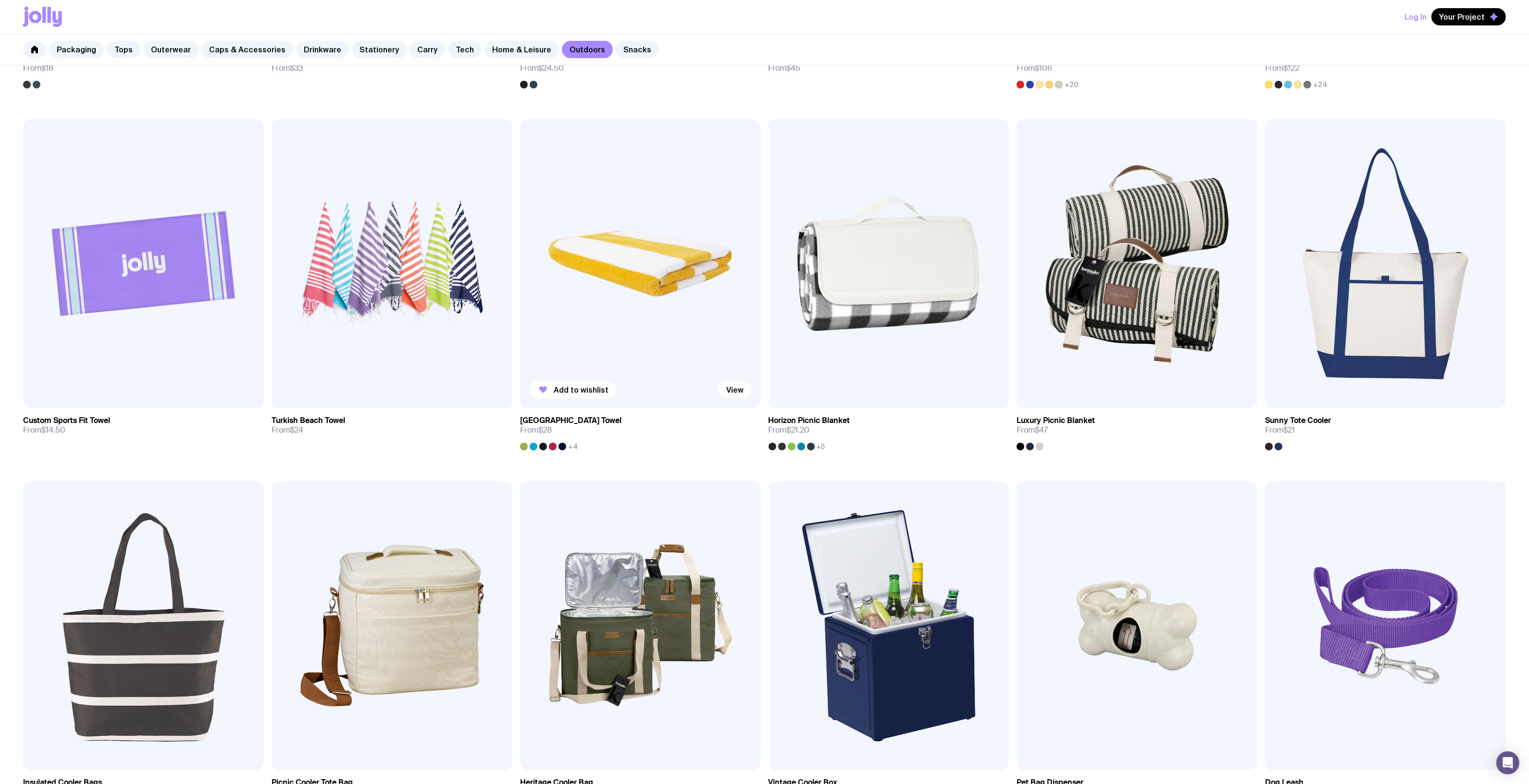
click at [625, 268] on img at bounding box center [640, 264] width 241 height 289
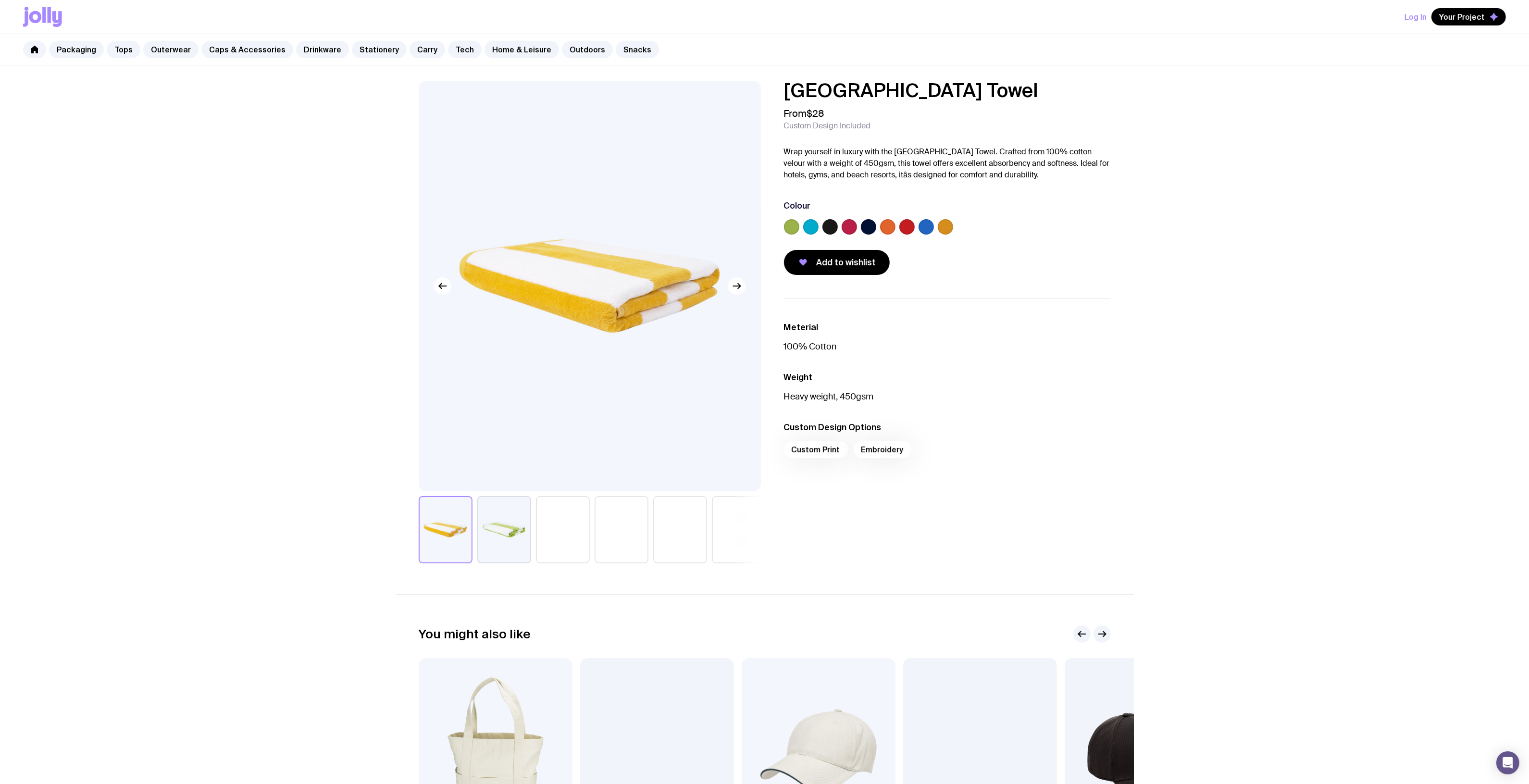
drag, startPoint x: 979, startPoint y: 87, endPoint x: 740, endPoint y: 90, distance: 239.0
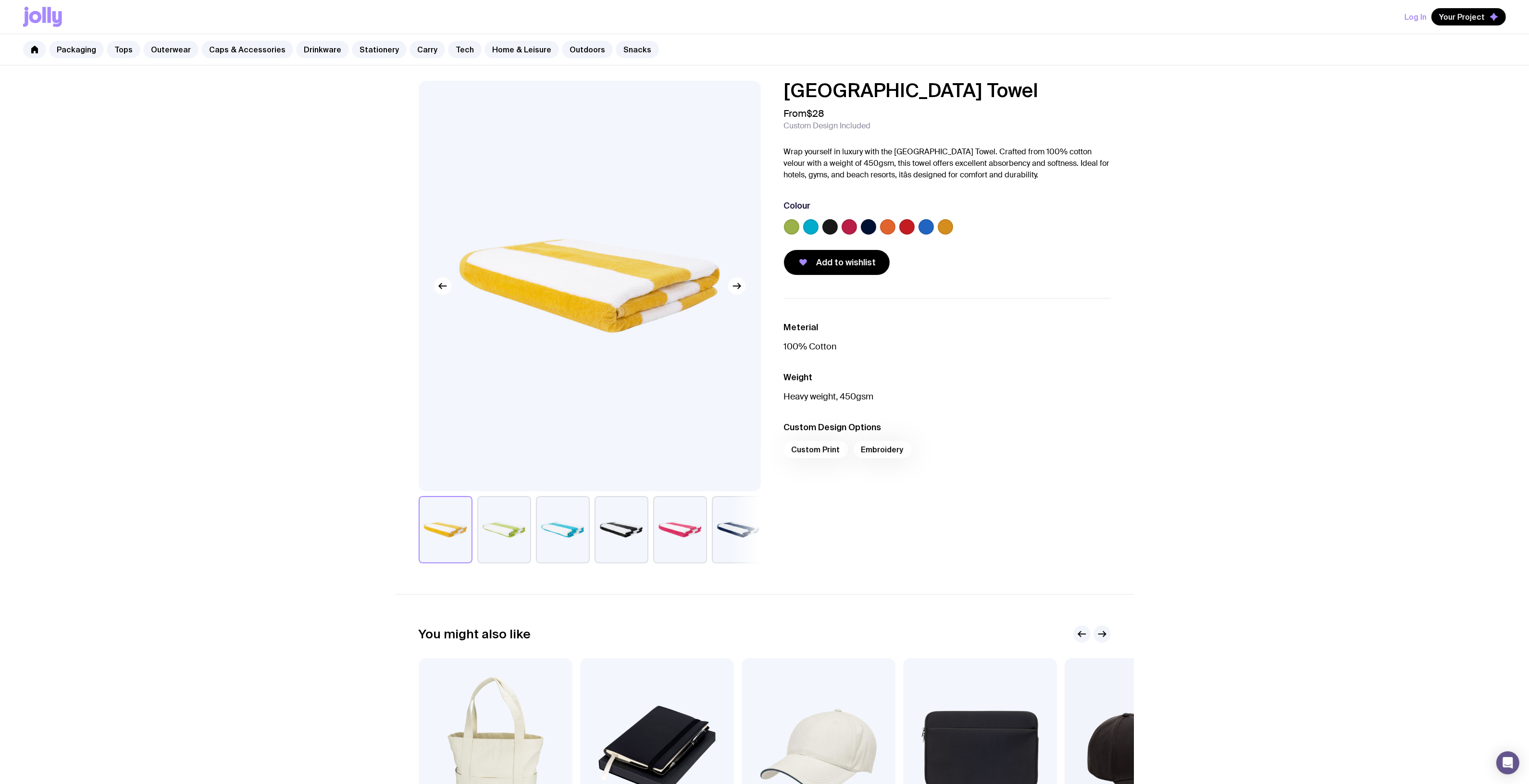
click at [740, 90] on div "[GEOGRAPHIC_DATA] Towel From $28 Custom Design Included Wrap yourself in luxury…" at bounding box center [764, 322] width 738 height 483
drag, startPoint x: 1441, startPoint y: 199, endPoint x: 1428, endPoint y: 196, distance: 13.3
click at [1441, 199] on div "[GEOGRAPHIC_DATA] Towel From $28 Custom Design Included Wrap yourself in luxury…" at bounding box center [764, 498] width 1529 height 865
click at [246, 153] on div "[GEOGRAPHIC_DATA] Towel From $28 Custom Design Included Wrap yourself in luxury…" at bounding box center [764, 498] width 1529 height 865
drag, startPoint x: 206, startPoint y: 165, endPoint x: 116, endPoint y: 224, distance: 107.6
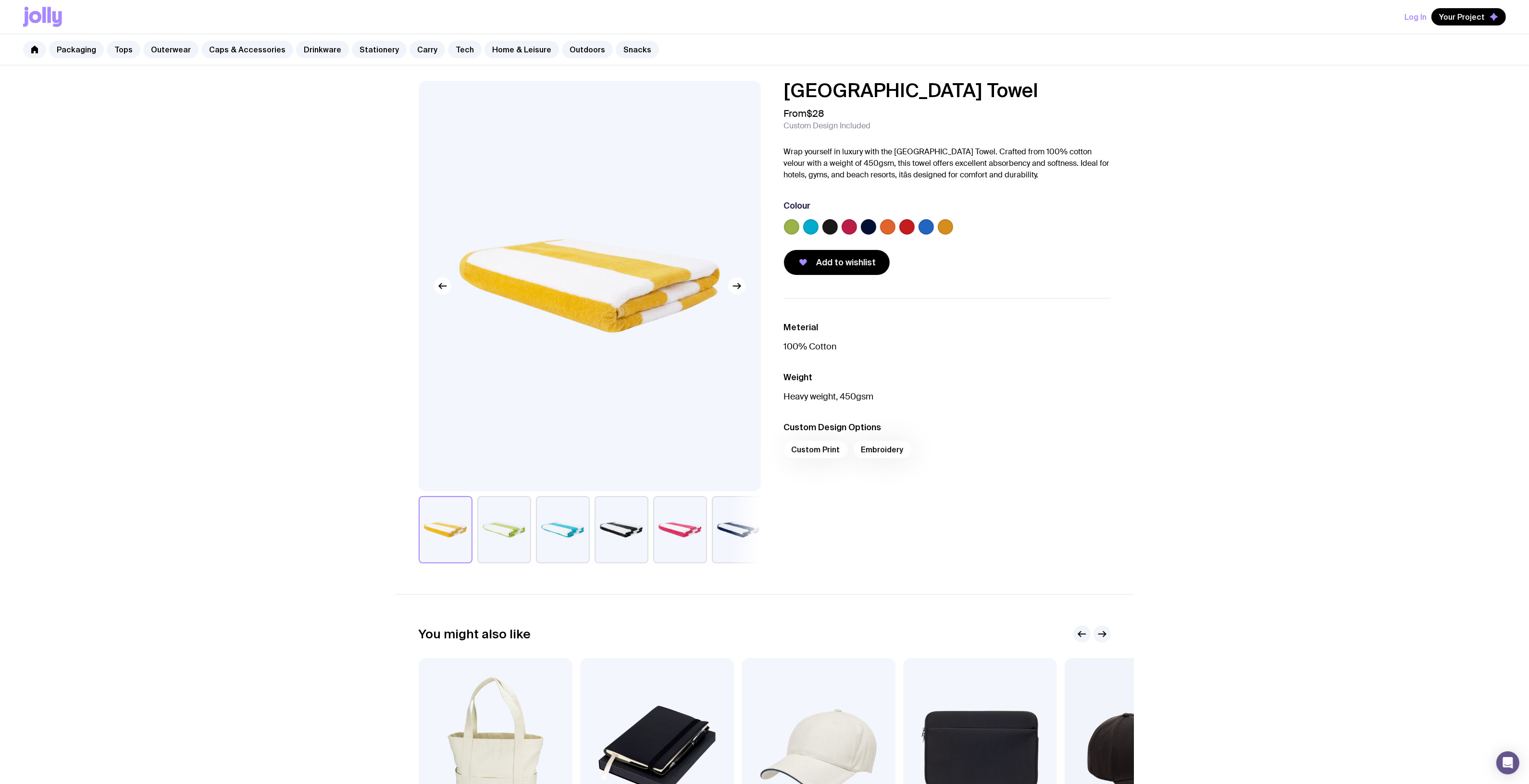
click at [161, 196] on div "[GEOGRAPHIC_DATA] Towel From $28 Custom Design Included Wrap yourself in luxury…" at bounding box center [764, 498] width 1529 height 865
click at [161, 191] on div "[GEOGRAPHIC_DATA] Towel From $28 Custom Design Included Wrap yourself in luxury…" at bounding box center [764, 498] width 1529 height 865
click at [366, 176] on div "[GEOGRAPHIC_DATA] Towel From $28 Custom Design Included Wrap yourself in luxury…" at bounding box center [764, 498] width 1529 height 865
